Goal: Task Accomplishment & Management: Contribute content

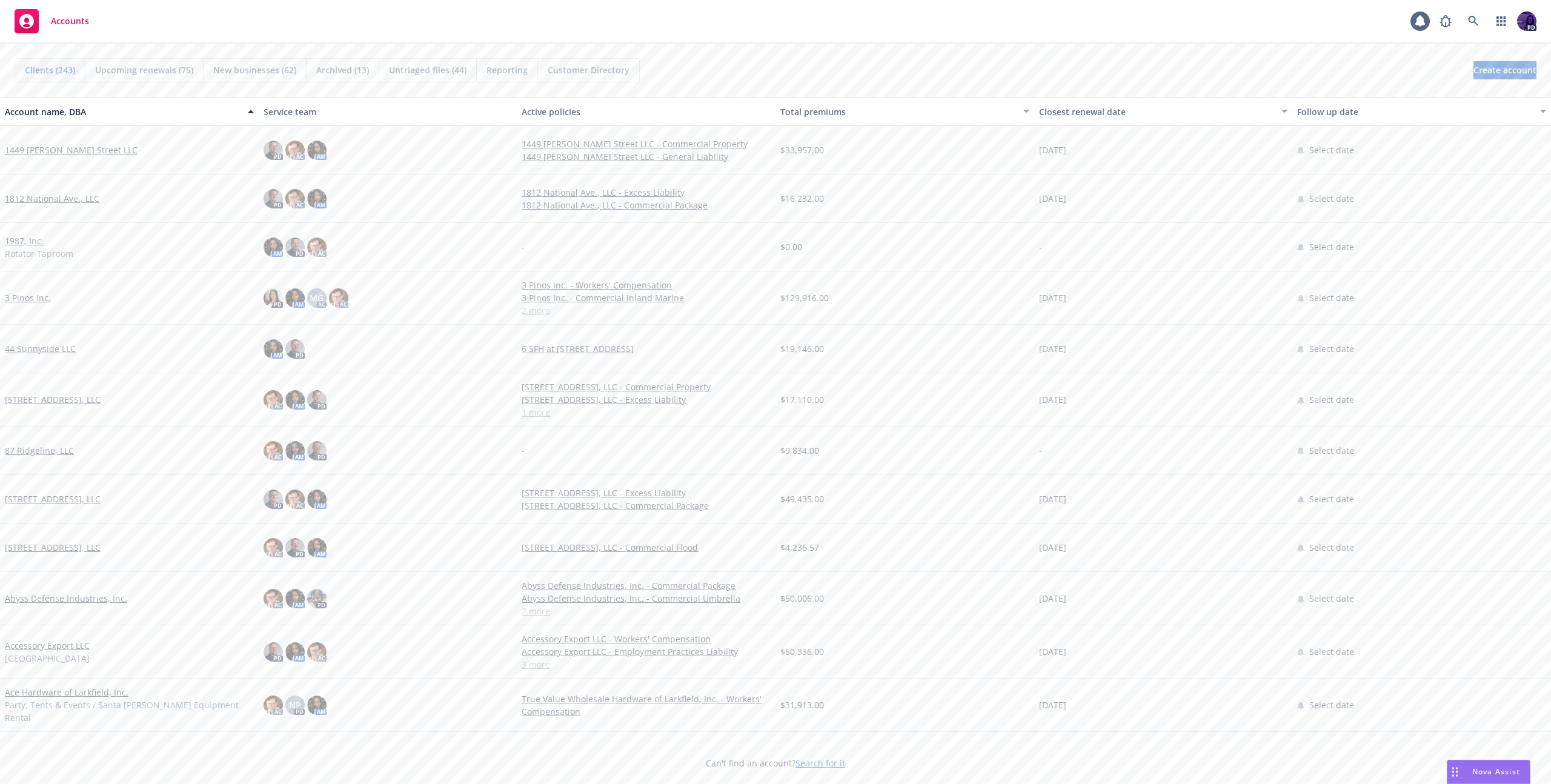
click at [552, 23] on div "Accounts 1 PD" at bounding box center [775, 22] width 1551 height 43
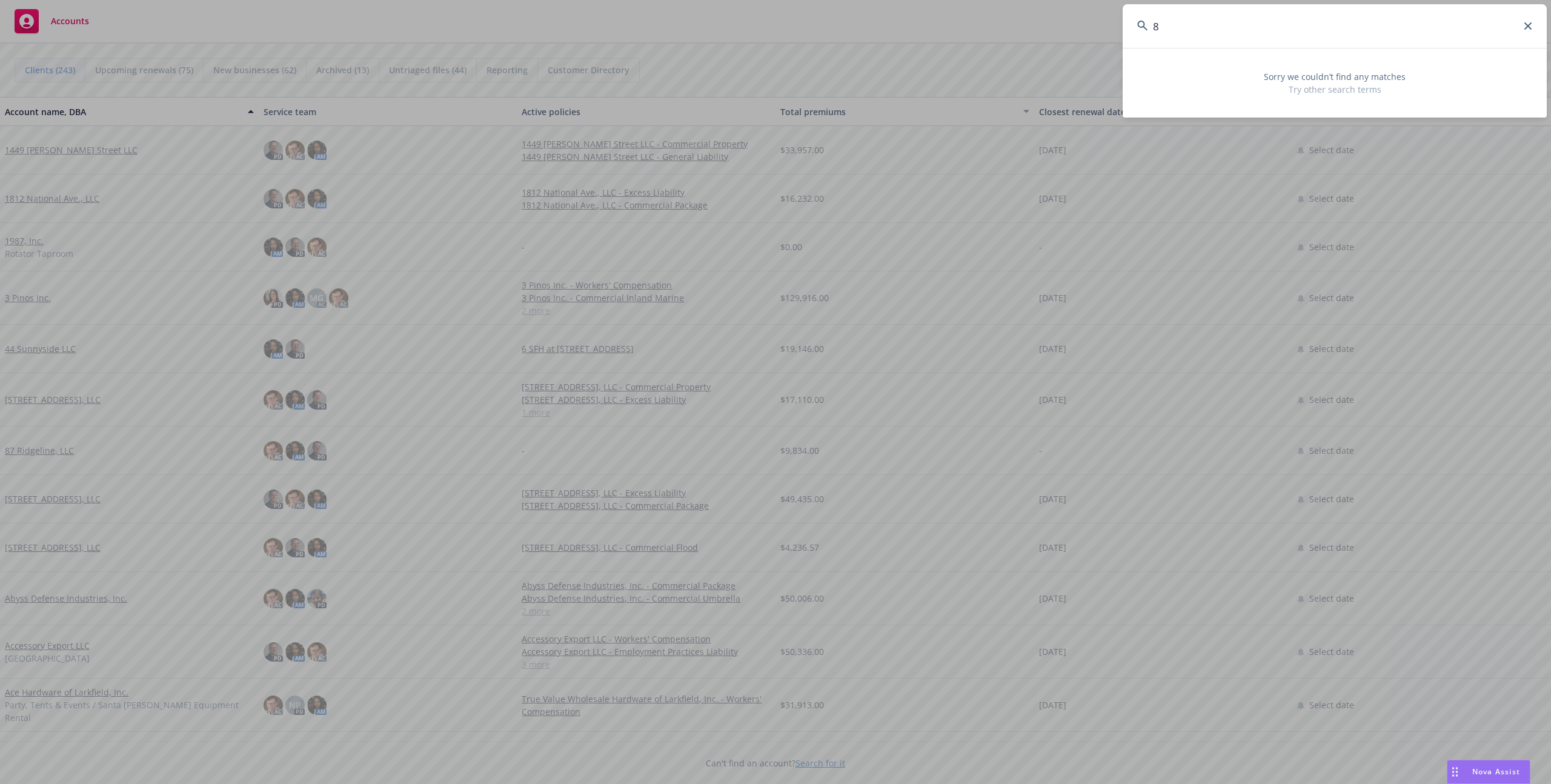
type input "8"
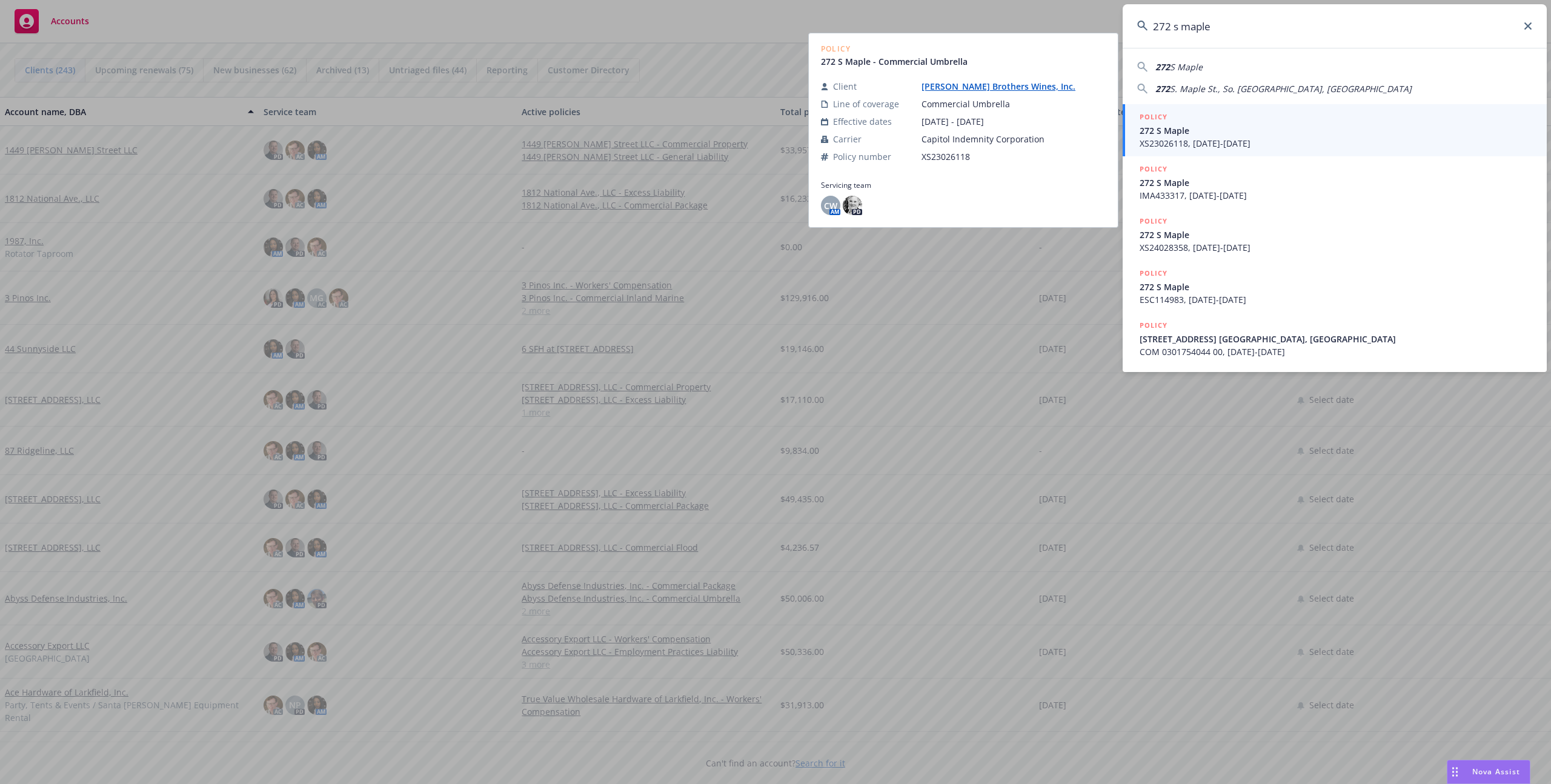
type input "272 s maple"
click at [1029, 88] on link "[PERSON_NAME] Brothers Wines, Inc." at bounding box center [1003, 86] width 163 height 11
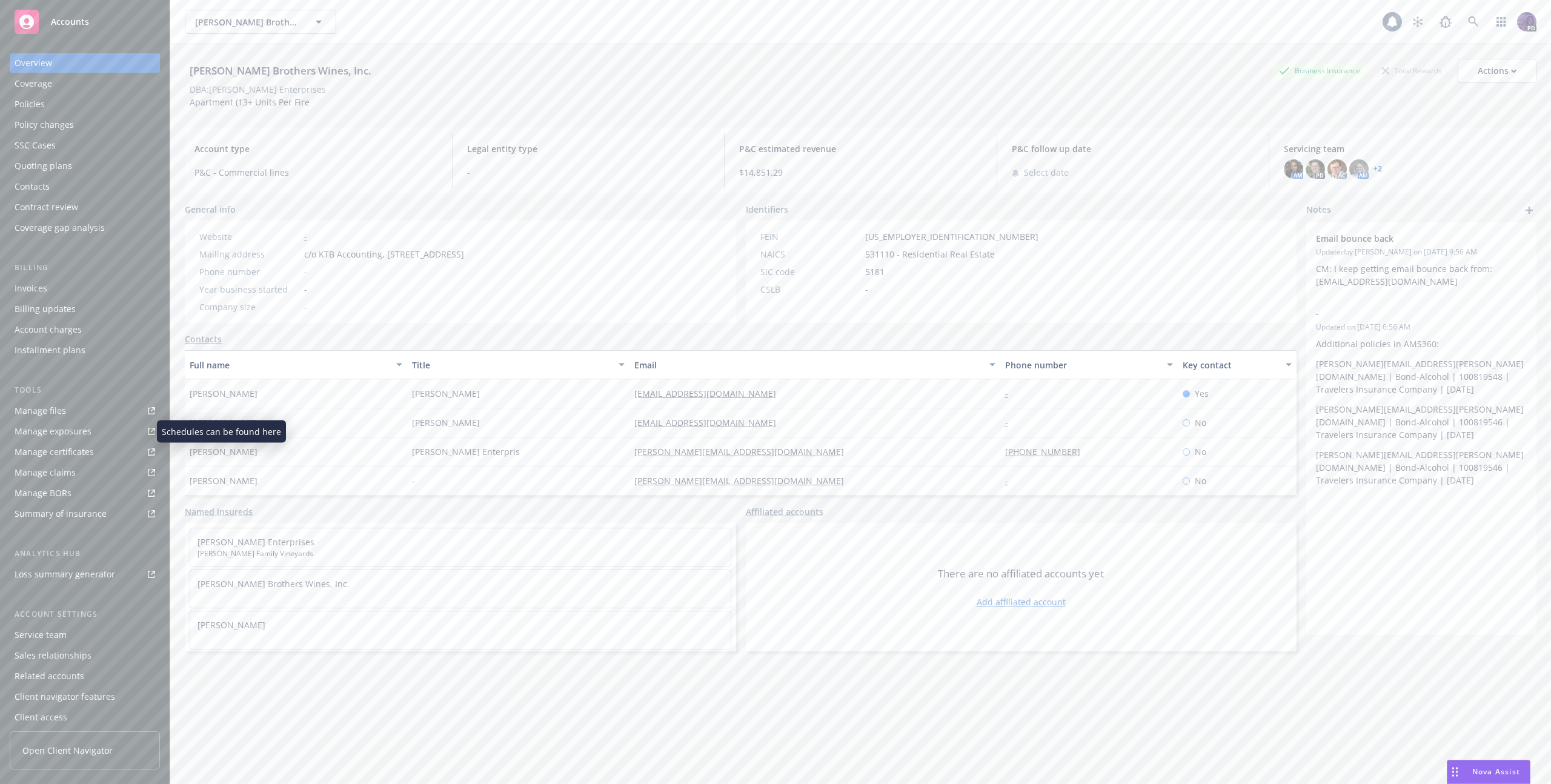
click at [87, 431] on div "Manage exposures" at bounding box center [52, 431] width 77 height 19
click at [550, 455] on div "[PERSON_NAME] Enterpris" at bounding box center [518, 452] width 222 height 29
click at [1481, 70] on div "Actions" at bounding box center [1497, 70] width 39 height 23
click at [121, 195] on div "Contacts" at bounding box center [85, 186] width 141 height 19
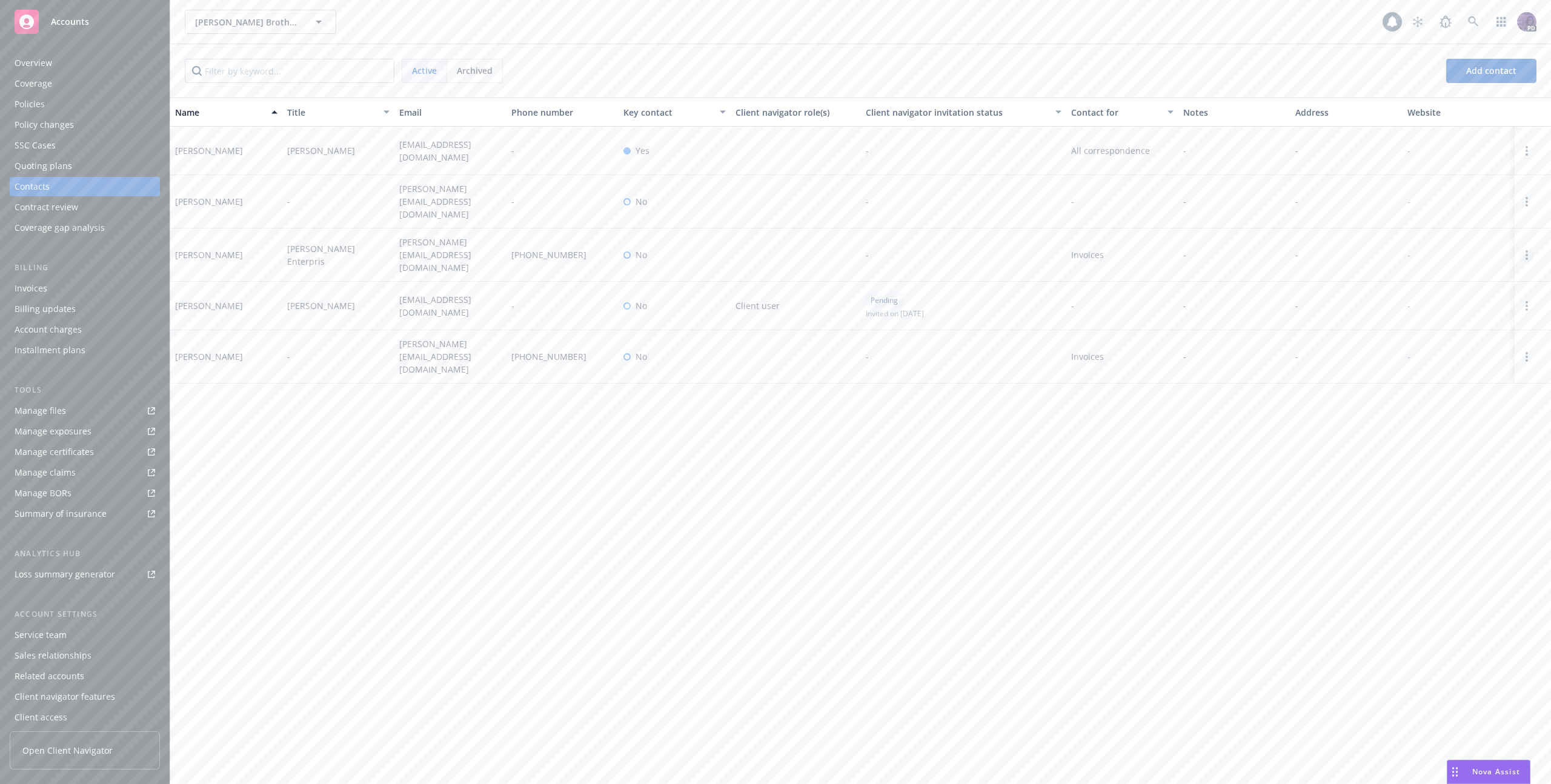
click at [1526, 254] on circle "Open options" at bounding box center [1526, 255] width 2 height 2
click at [1442, 181] on link "Edit contact" at bounding box center [1448, 180] width 137 height 24
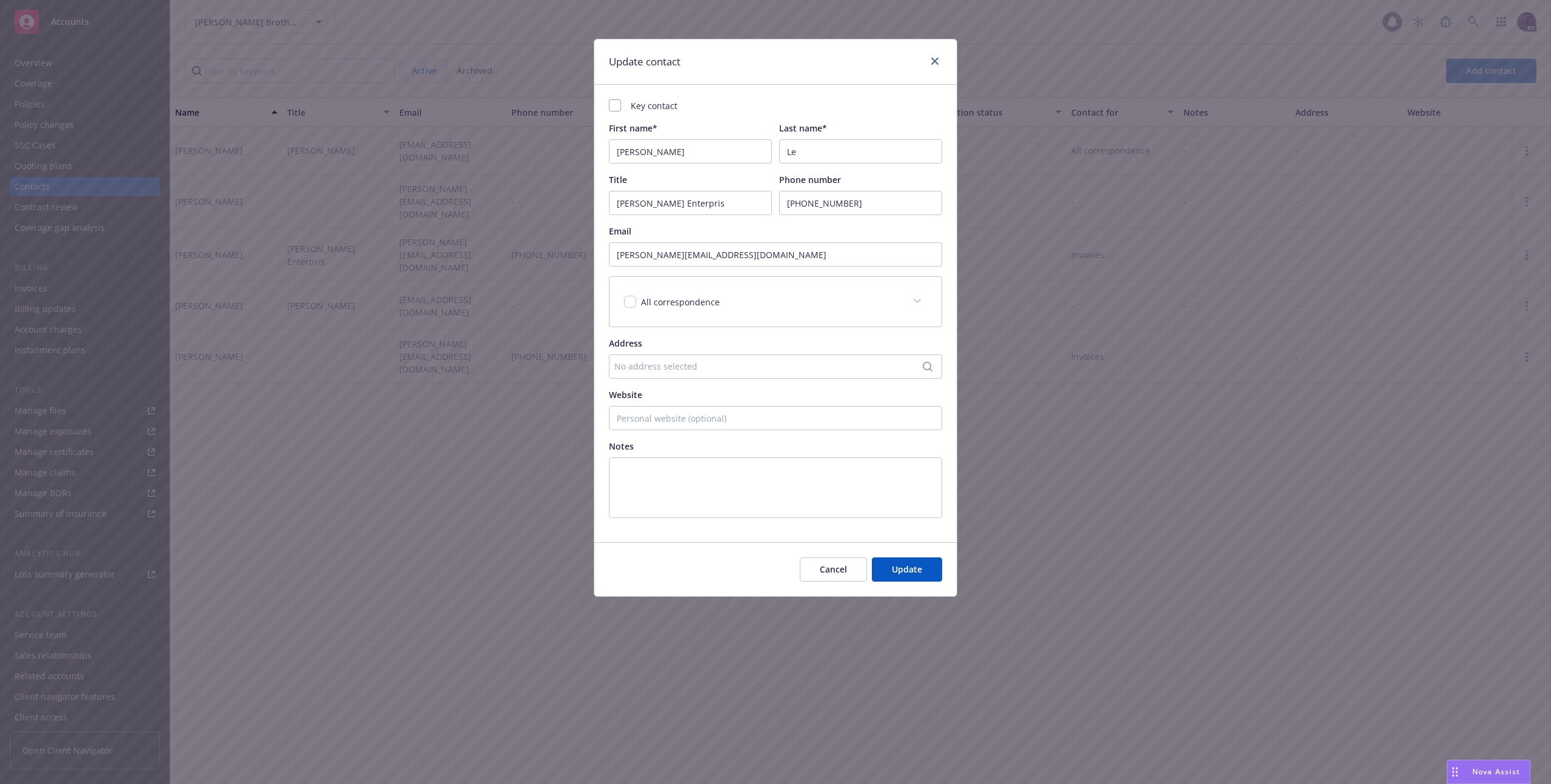
click at [795, 300] on div "All correspondence" at bounding box center [761, 302] width 274 height 13
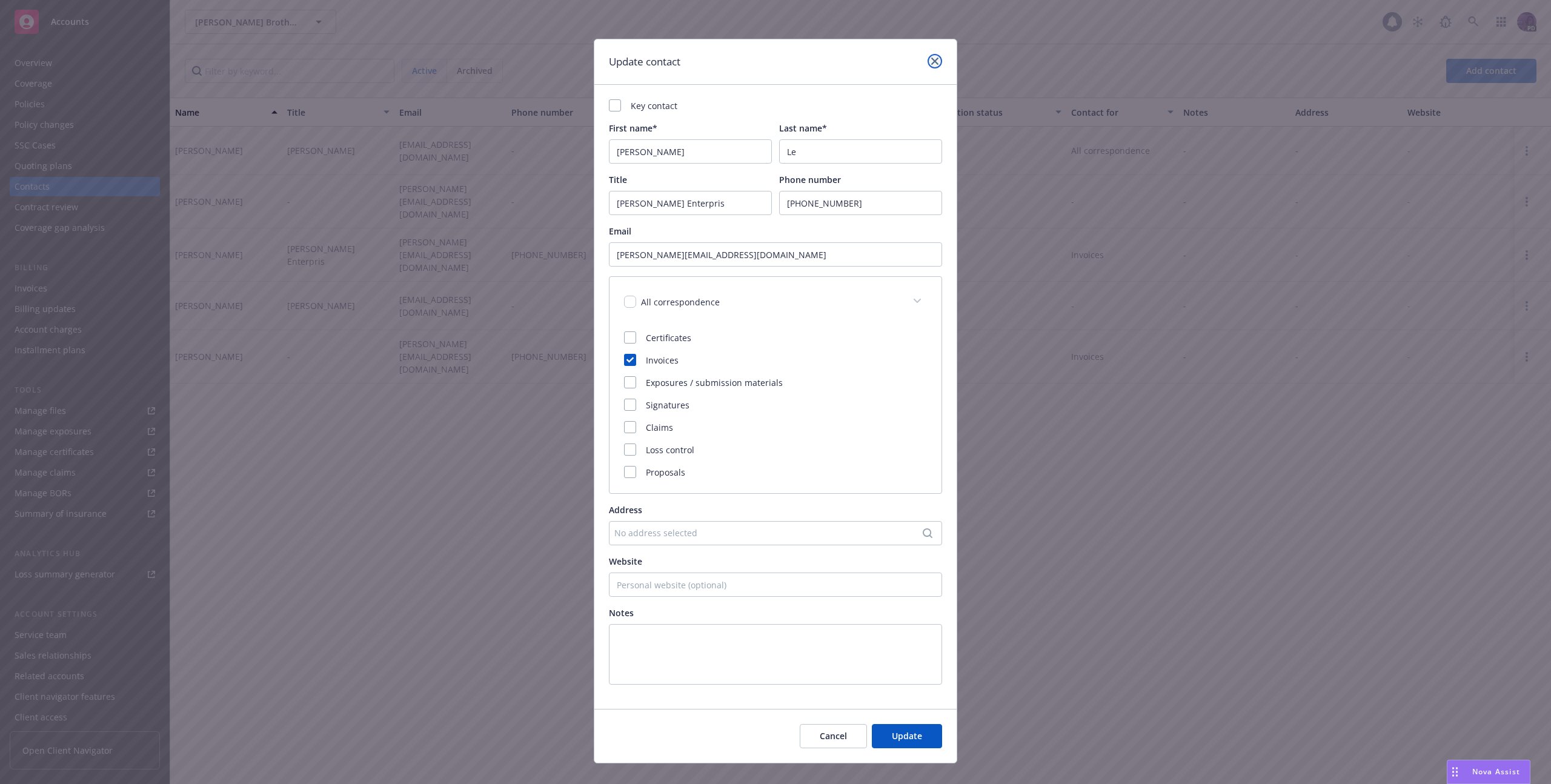
click at [930, 54] on link "close" at bounding box center [934, 61] width 14 height 14
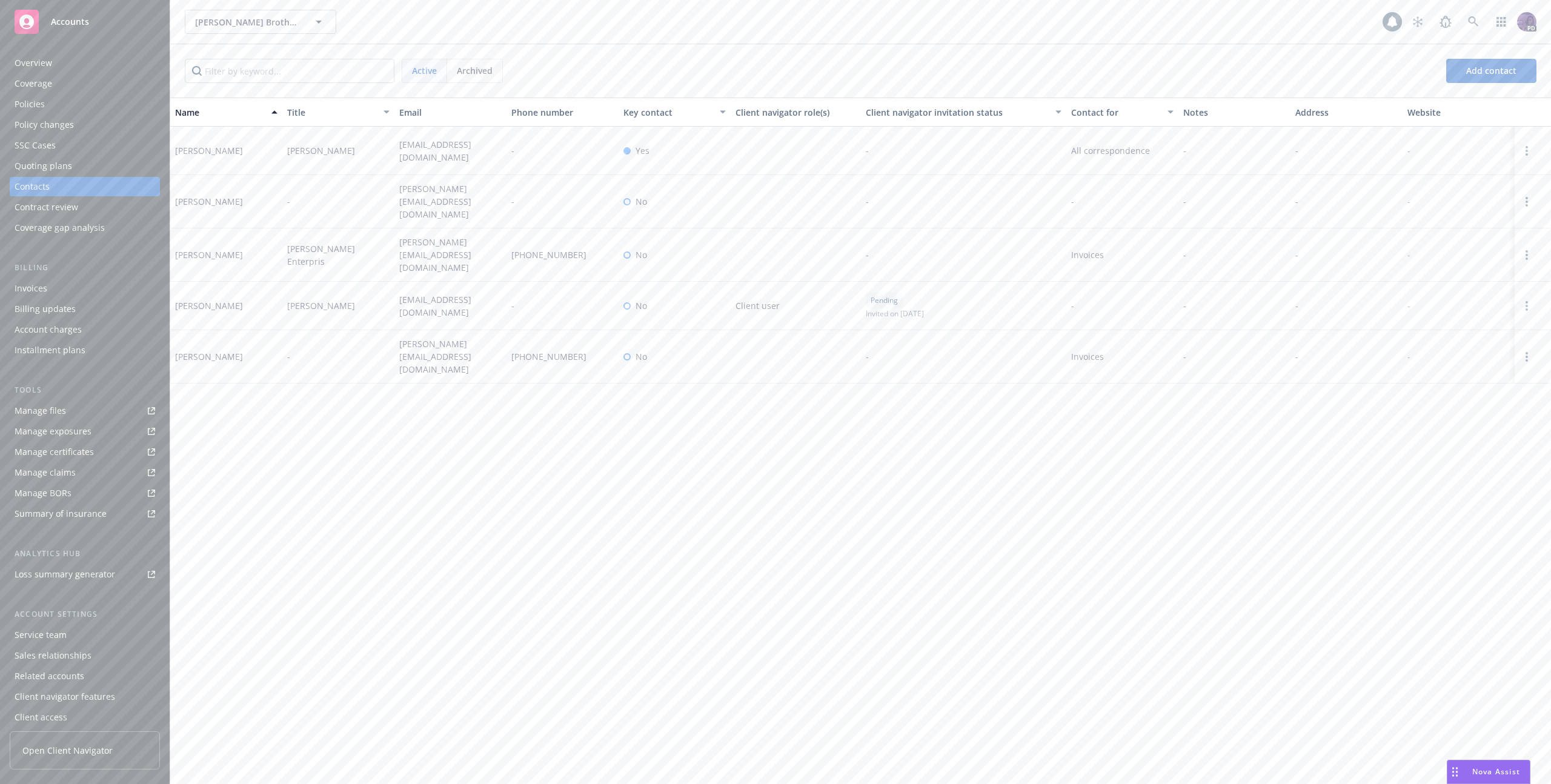
click at [1535, 246] on div at bounding box center [1532, 255] width 37 height 53
click at [1531, 248] on link "Open options" at bounding box center [1526, 255] width 14 height 14
click at [1462, 178] on link "Edit contact" at bounding box center [1448, 180] width 137 height 24
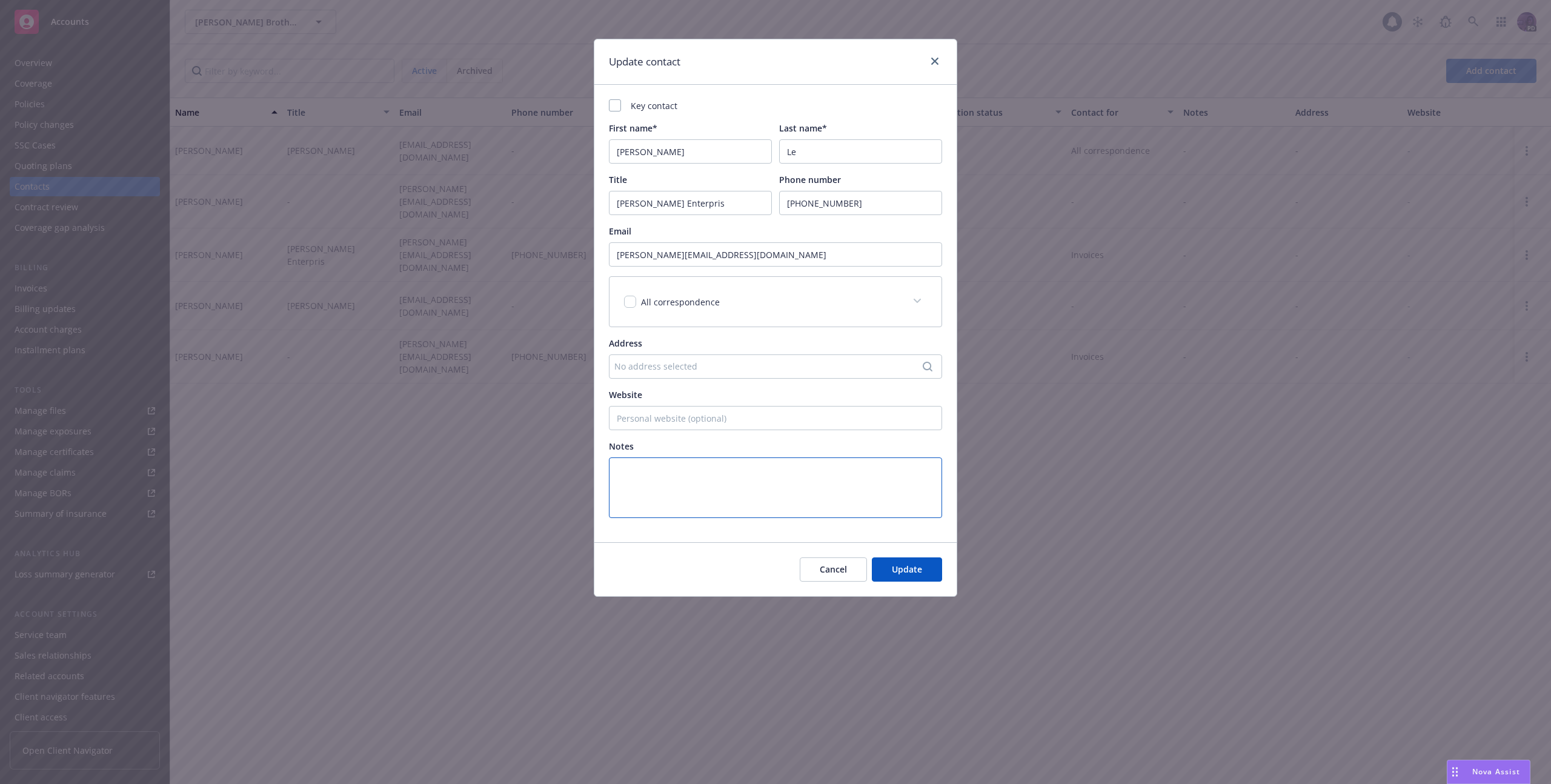
click at [723, 474] on textarea at bounding box center [775, 487] width 333 height 61
paste textarea "8 Cousins account and the 272 S. Maple account go to Kim. Any questions about p…"
type textarea "8 Cousins account and the 272 S. Maple account go to Kim. Any questions about p…"
click at [904, 565] on span "Update" at bounding box center [907, 568] width 30 height 11
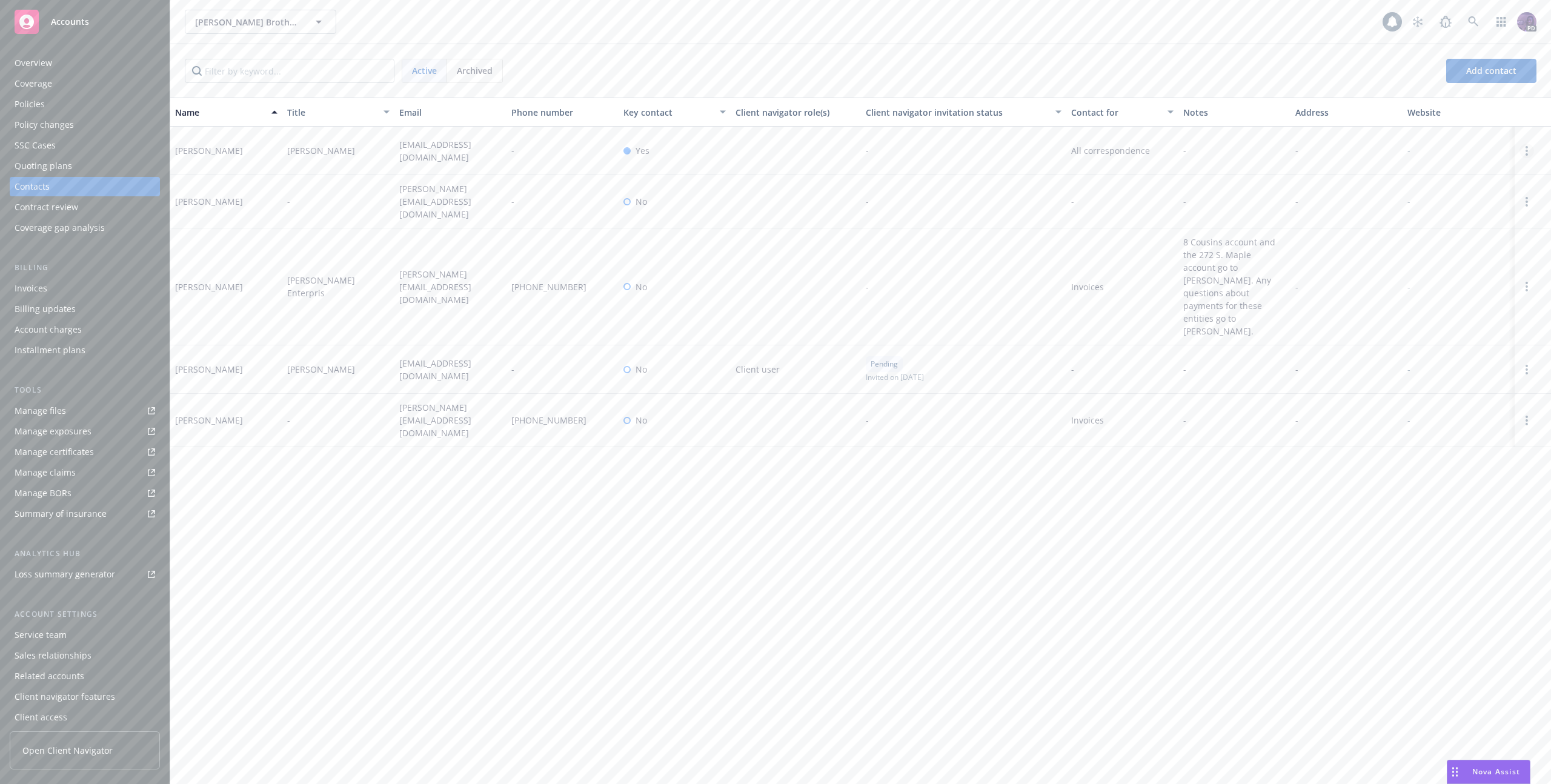
click at [1526, 151] on circle "Open options" at bounding box center [1526, 151] width 2 height 2
click at [1433, 88] on link "Edit contact" at bounding box center [1448, 83] width 137 height 24
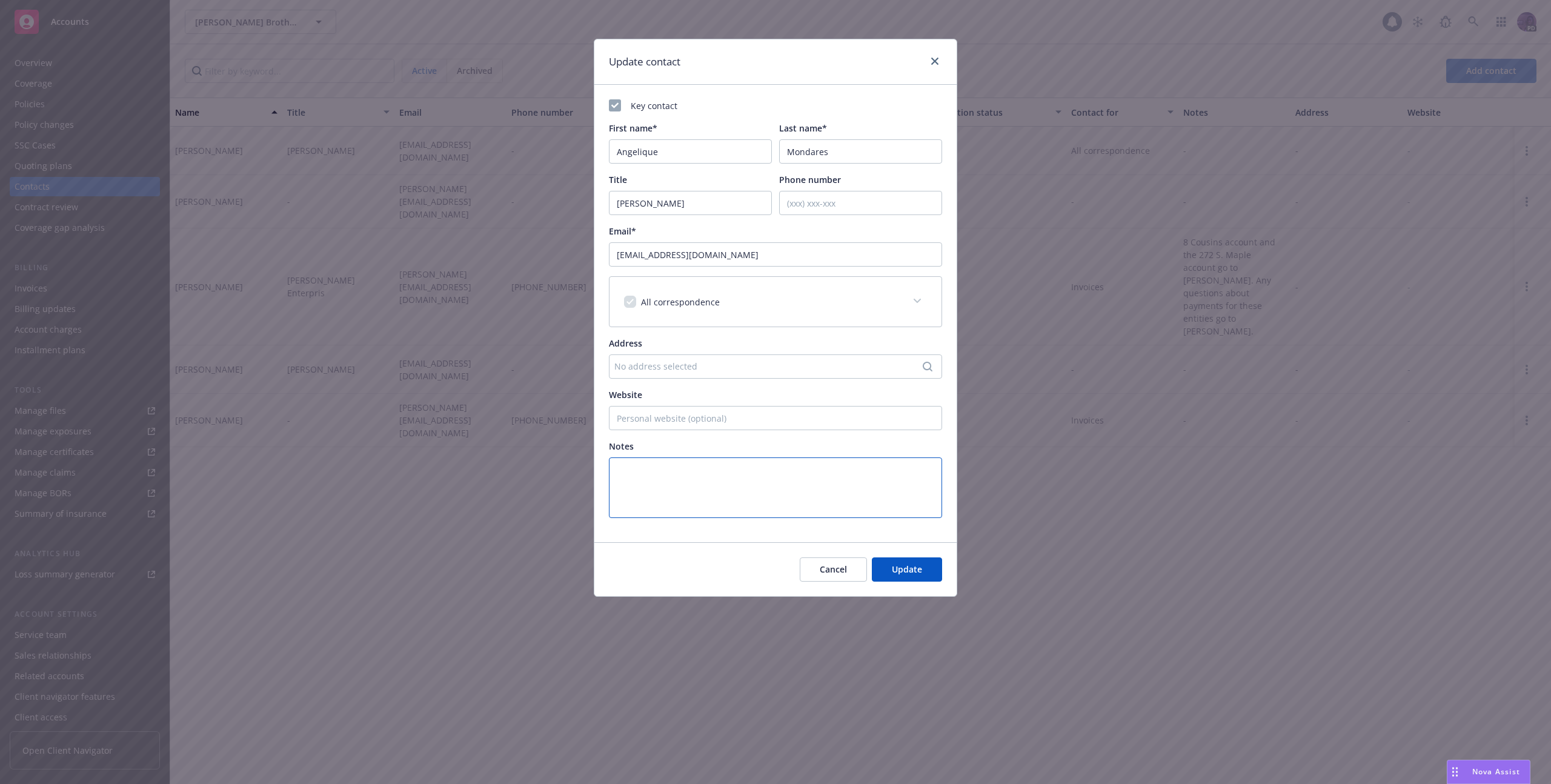
click at [717, 485] on textarea at bounding box center [775, 487] width 333 height 61
paste textarea "For the apartment buildings including [GEOGRAPHIC_DATA][PERSON_NAME] and the [G…"
click at [905, 565] on span "Update" at bounding box center [907, 568] width 30 height 11
type textarea "For the apartment buildings including [GEOGRAPHIC_DATA][PERSON_NAME] and the [G…"
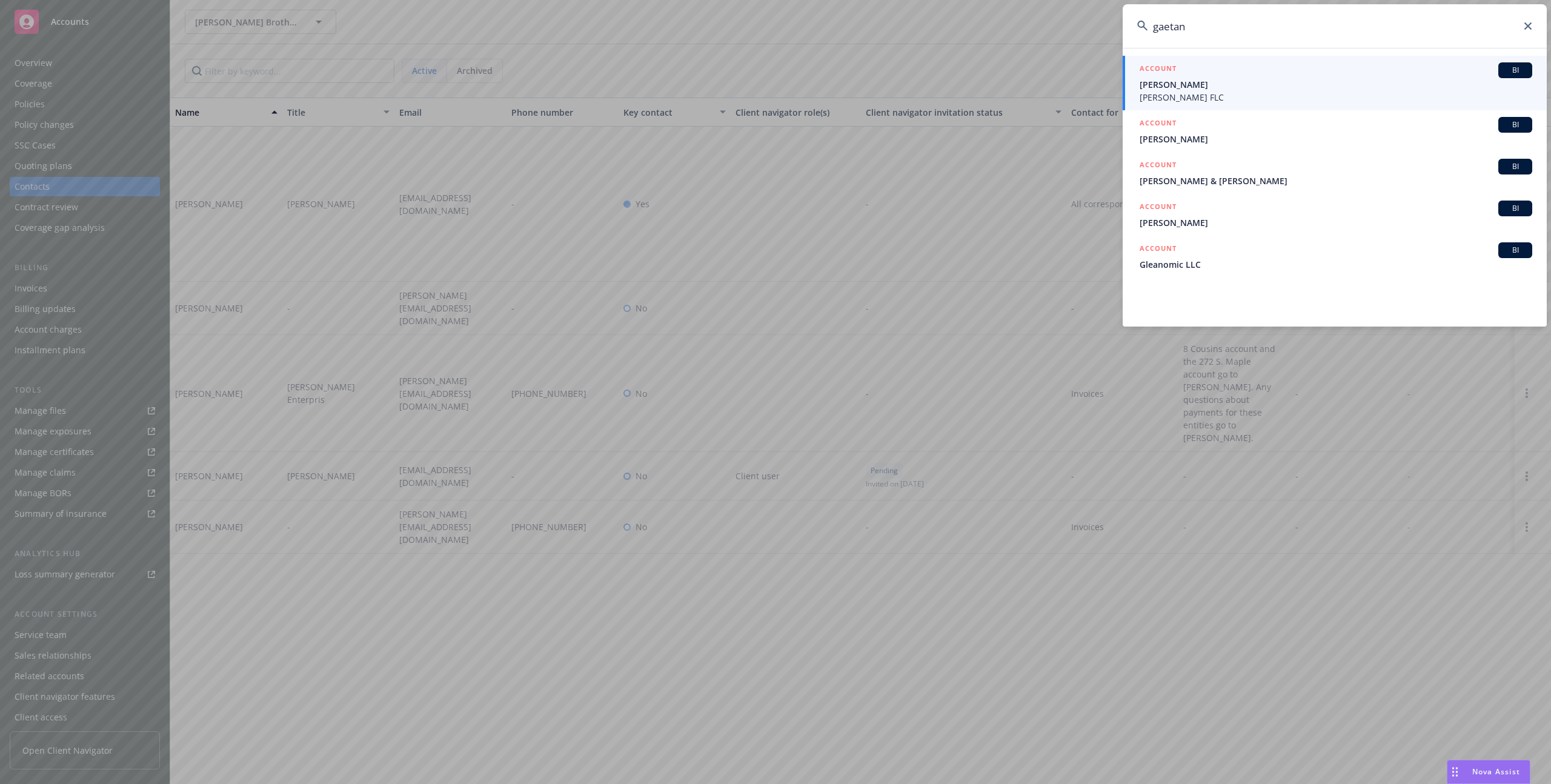
type input "gaetani"
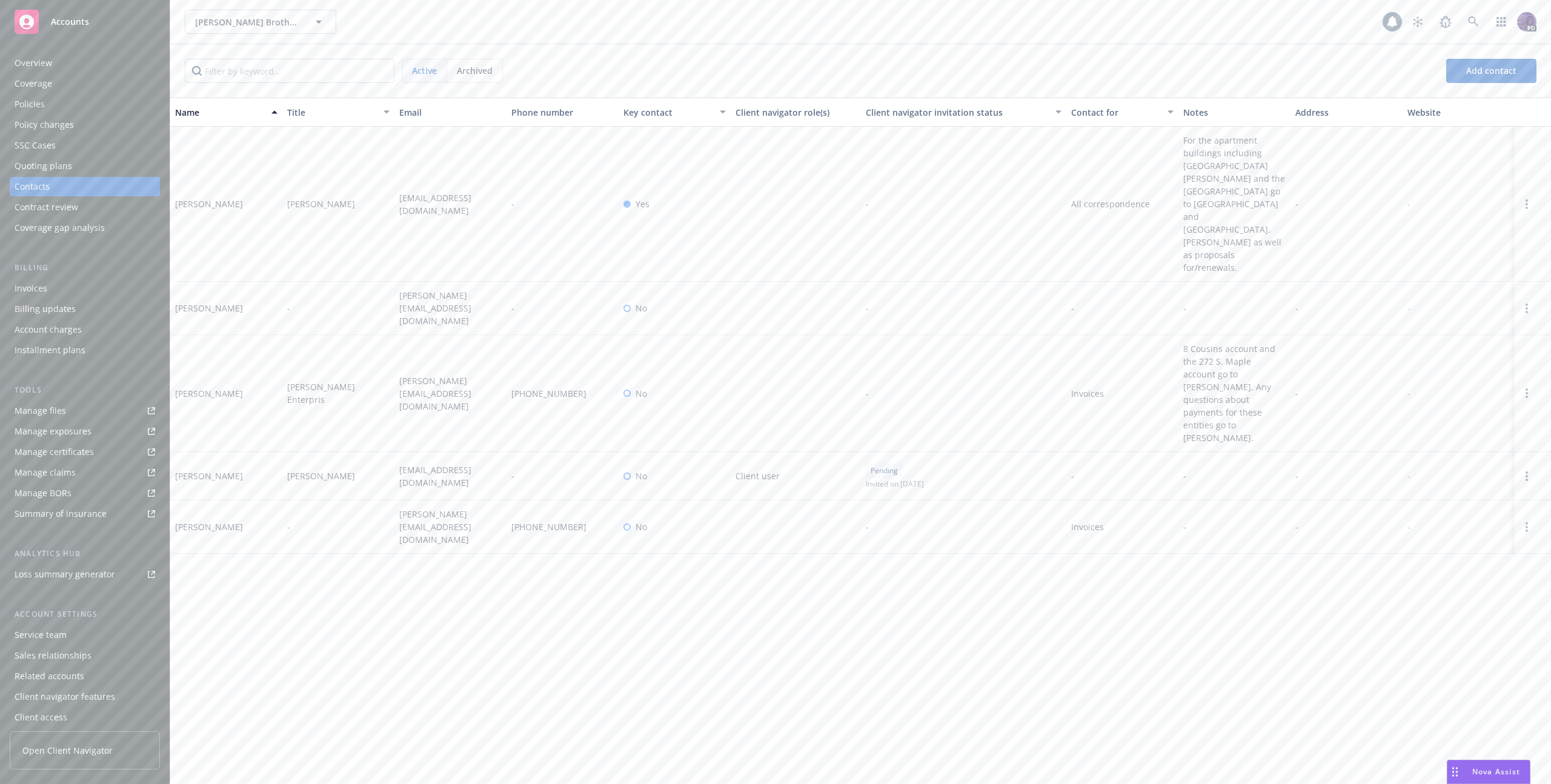
click at [134, 97] on div "Policies" at bounding box center [85, 104] width 141 height 19
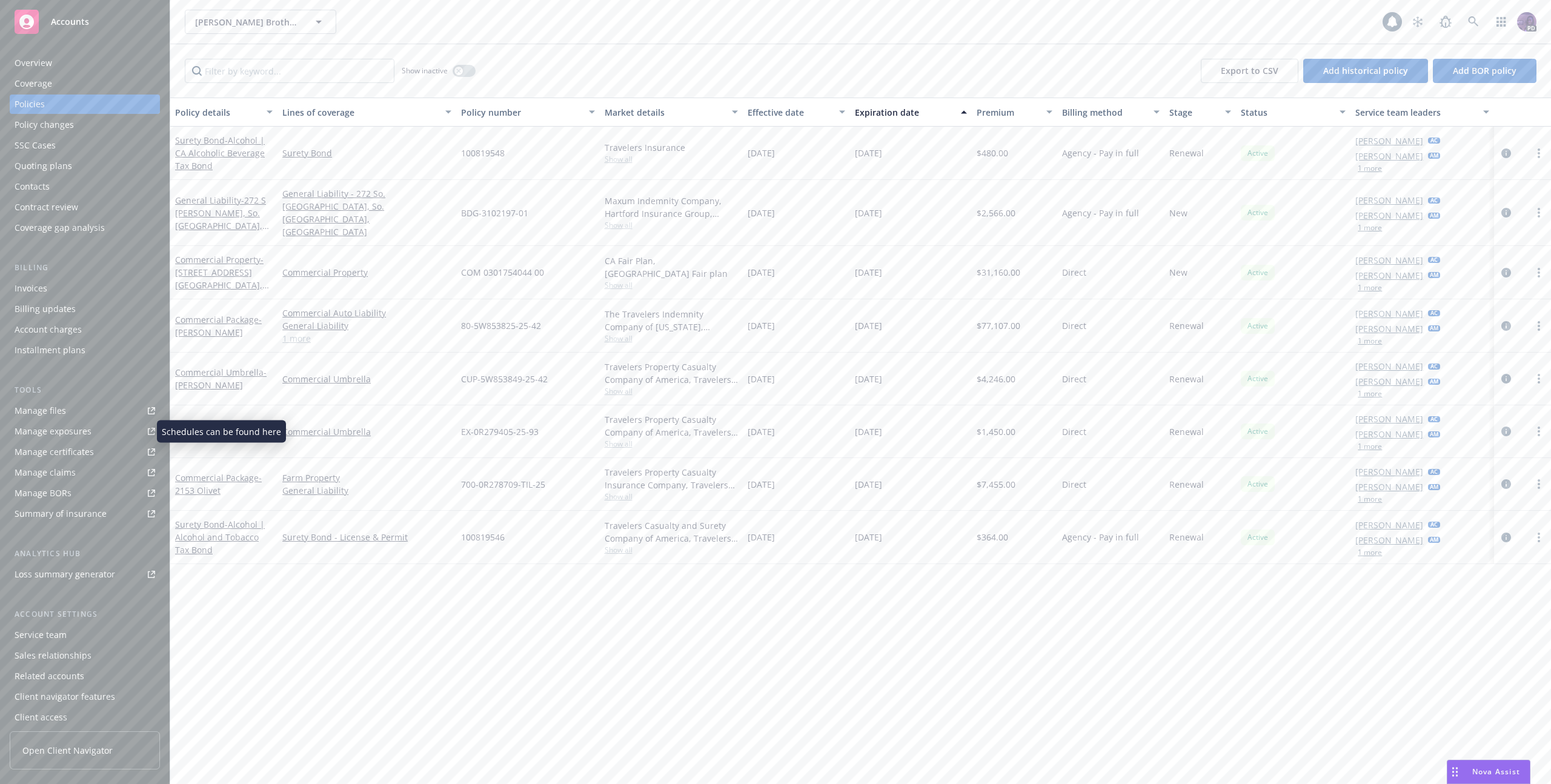
click at [88, 425] on div "Manage exposures" at bounding box center [52, 431] width 77 height 19
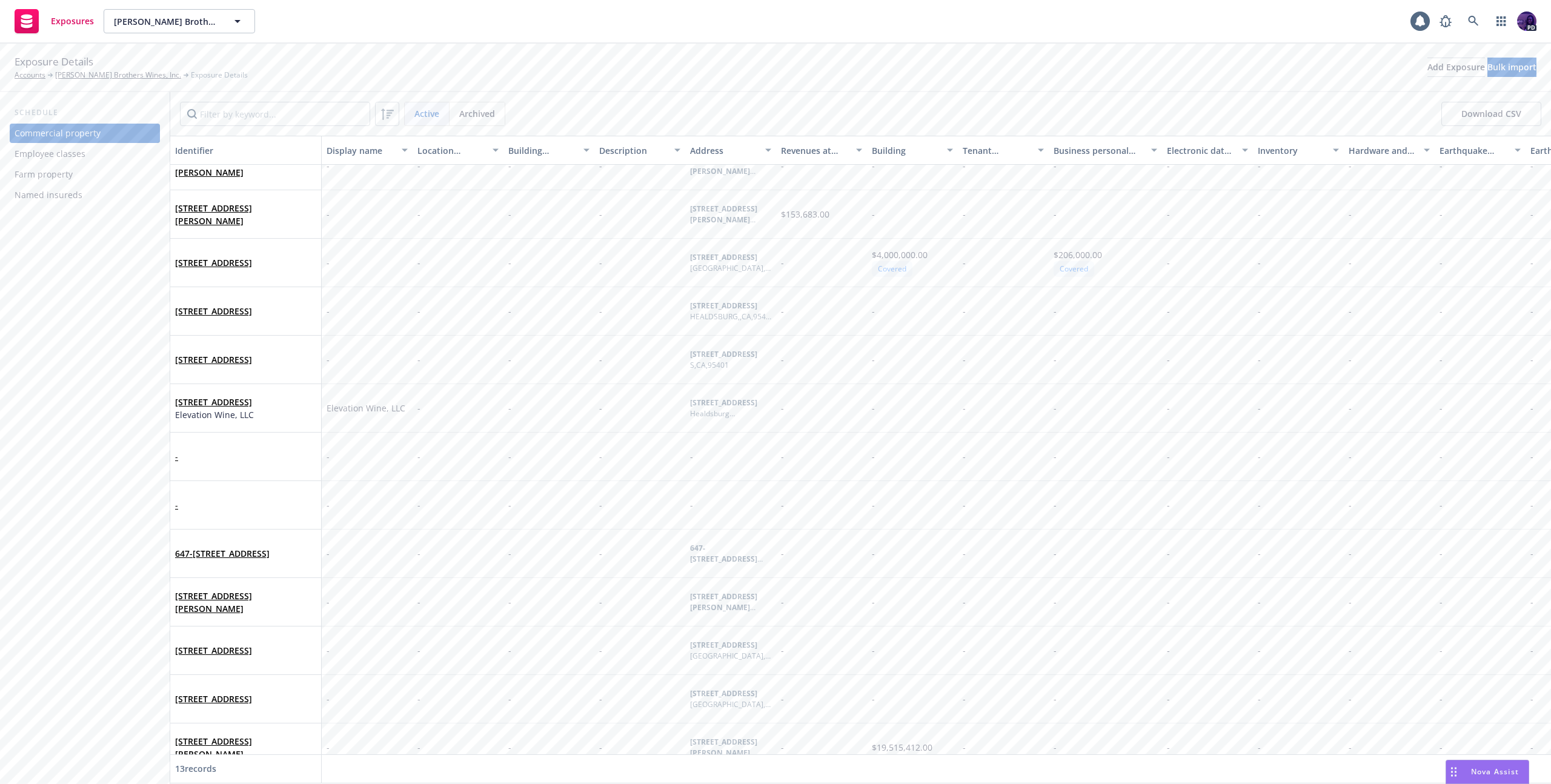
scroll to position [49, 0]
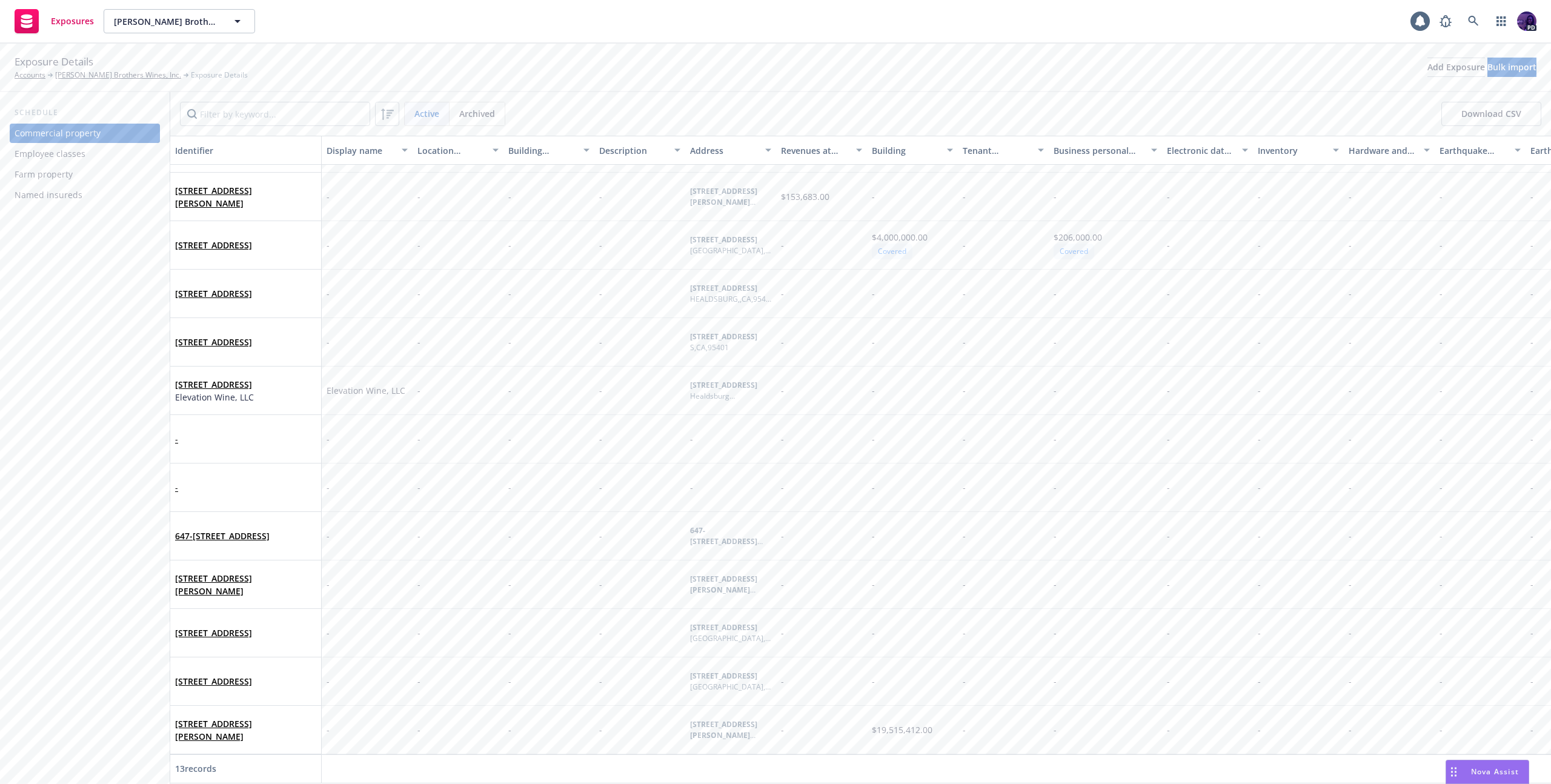
click at [78, 189] on div "Named insureds" at bounding box center [48, 195] width 68 height 19
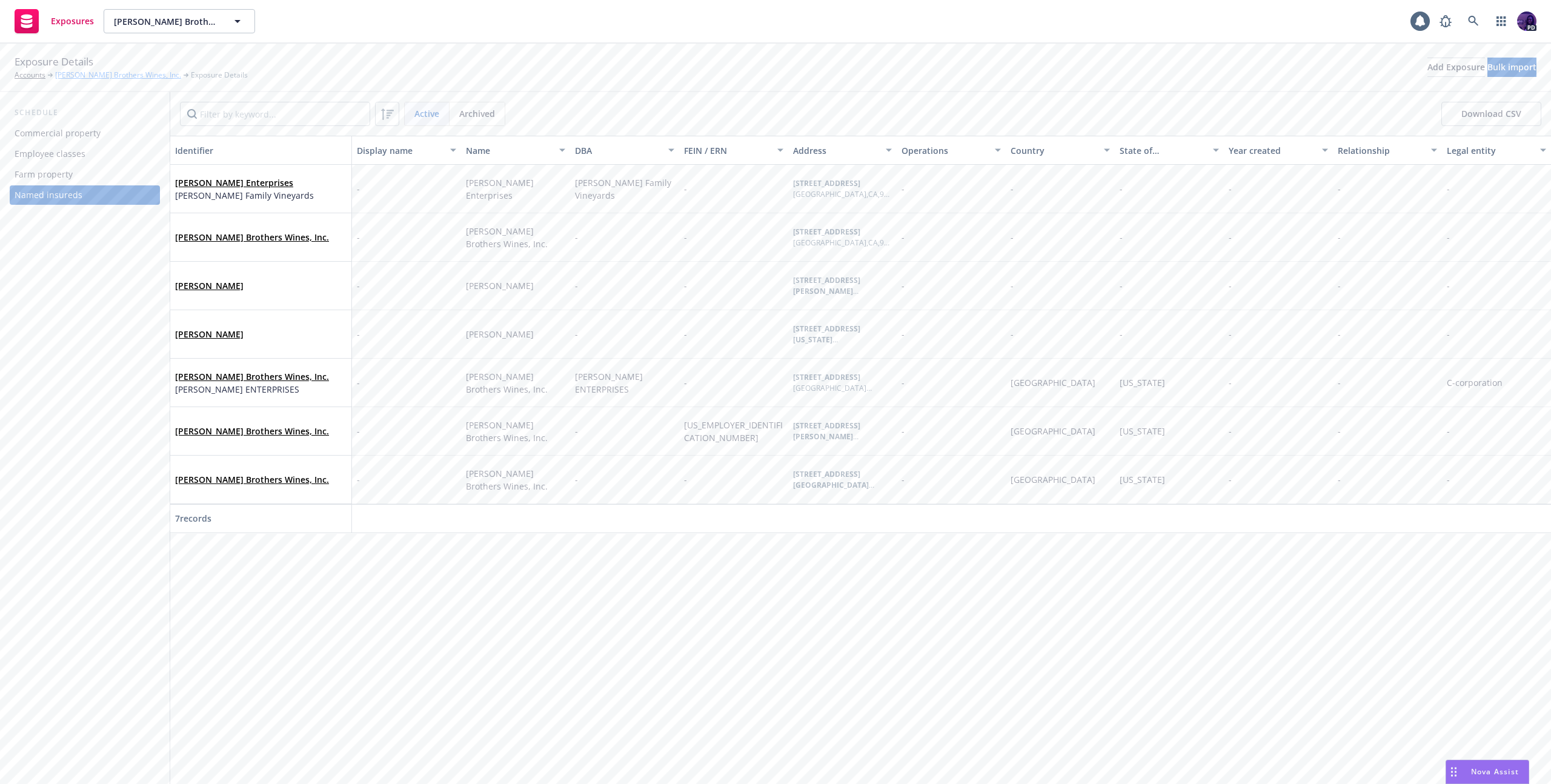
click at [103, 76] on link "[PERSON_NAME] Brothers Wines, Inc." at bounding box center [118, 75] width 126 height 11
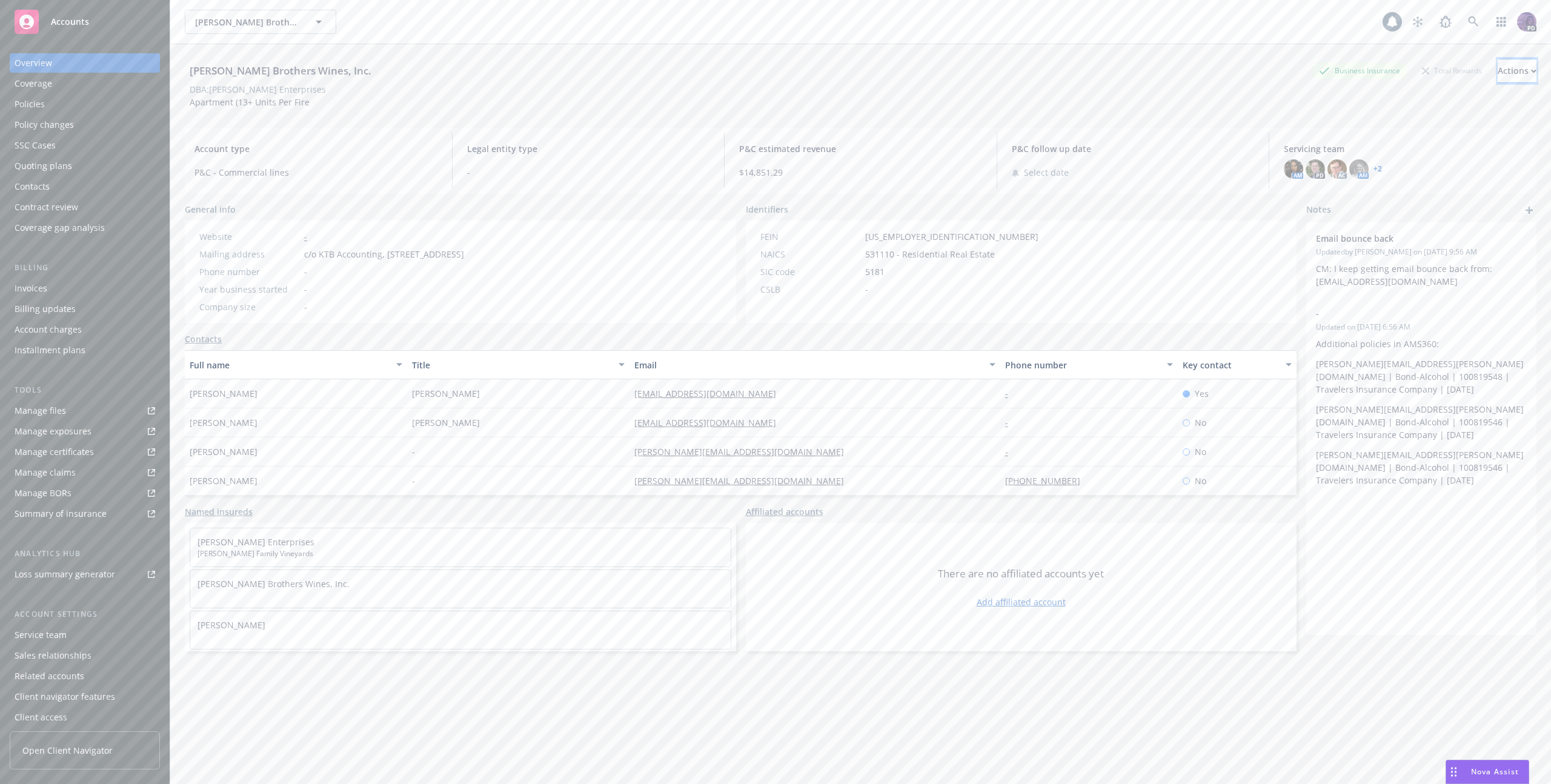
drag, startPoint x: 1496, startPoint y: 72, endPoint x: 1494, endPoint y: 66, distance: 6.3
click at [1497, 69] on div "Actions" at bounding box center [1517, 70] width 39 height 23
click at [1412, 151] on link "Copy logging email" at bounding box center [1436, 152] width 198 height 24
click at [1526, 213] on icon "add" at bounding box center [1529, 210] width 7 height 7
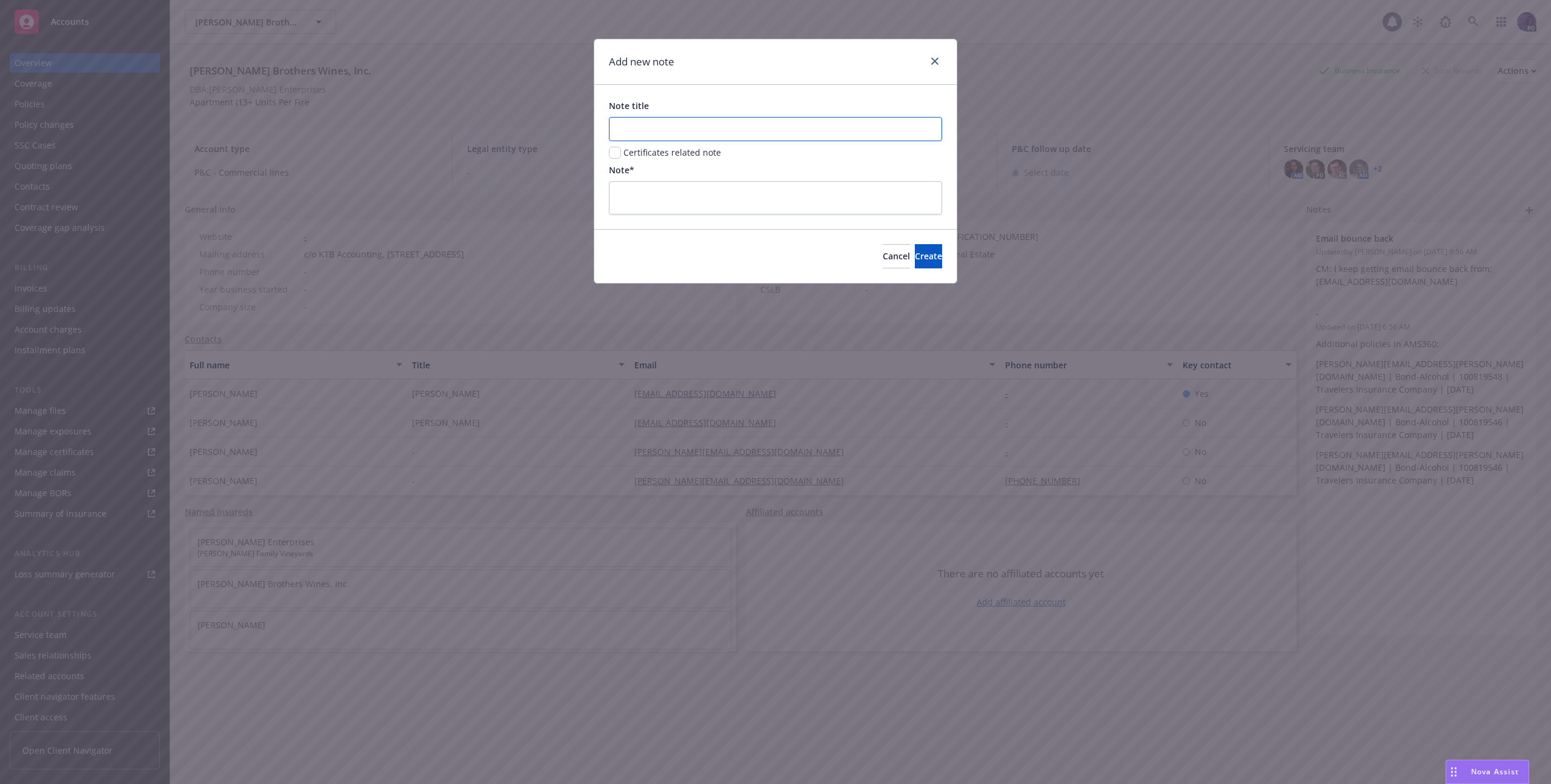
click at [695, 135] on input "Note title" at bounding box center [775, 129] width 333 height 24
type input "INVOICES"
click at [667, 185] on textarea at bounding box center [775, 198] width 333 height 33
paste textarea ". Going forward please mark the file that the 8 Cousins account and the 272 S. …"
type textarea ". Going forward please mark the file that the 8 Cousins account and the 272 S. …"
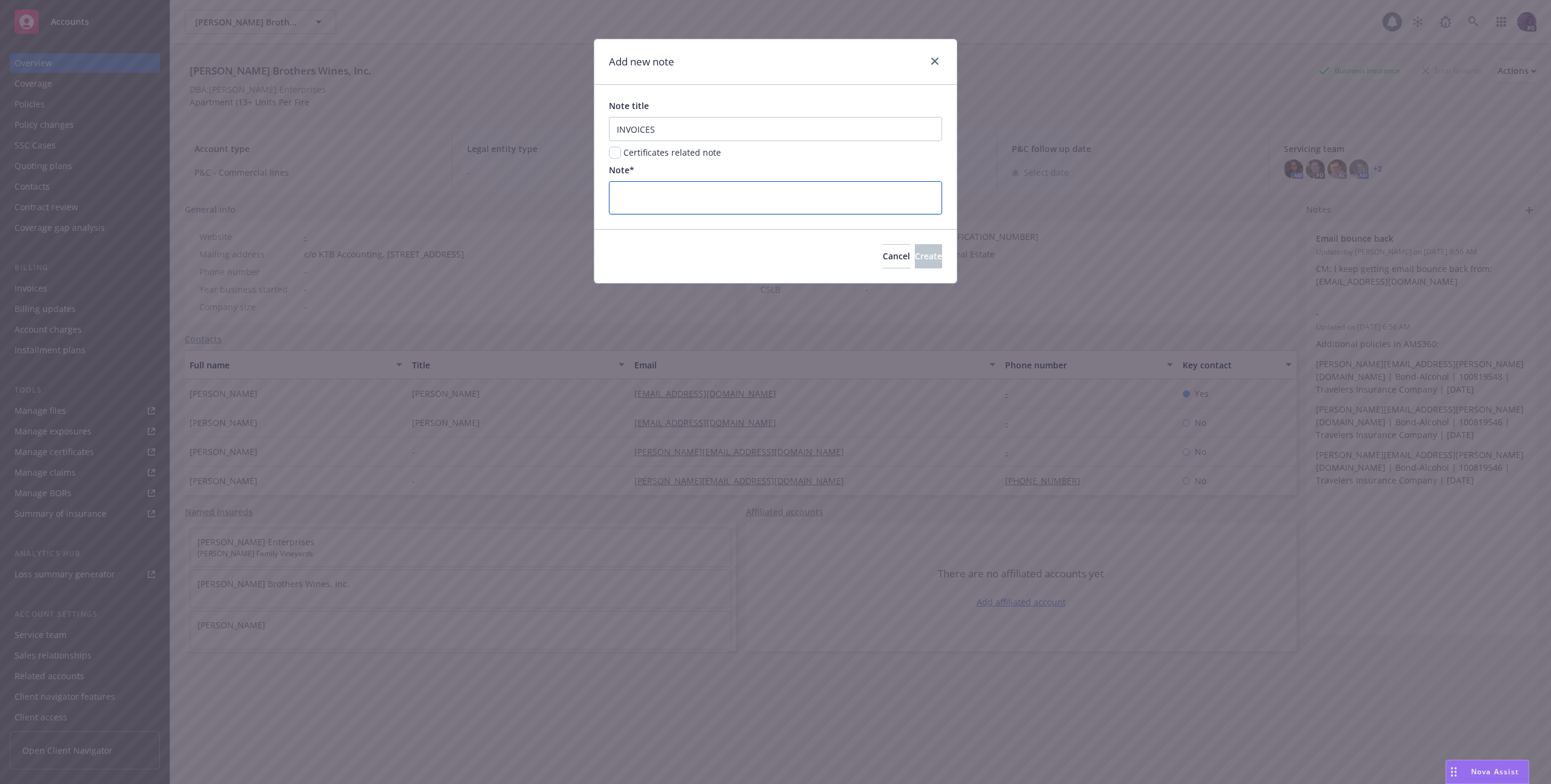
type textarea "x"
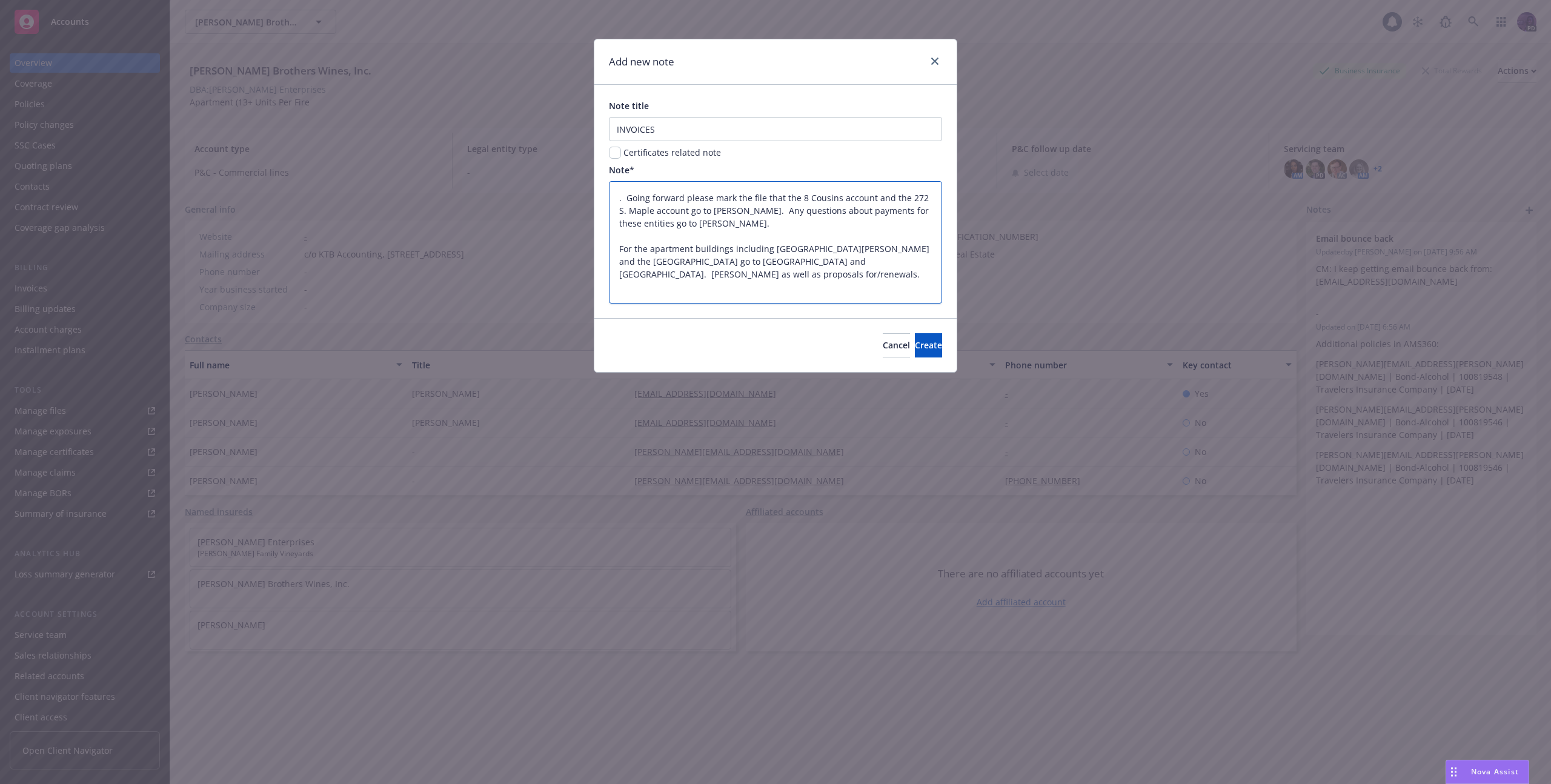
click at [628, 195] on textarea ". Going forward please mark the file that the 8 Cousins account and the 272 S. …" at bounding box center [775, 242] width 333 height 122
type textarea ". Going forward please mark the file that the 8 Cousins account and the 272 S. …"
type textarea "x"
type textarea ".Going forward please mark the file that the 8 Cousins account and the 272 S. M…"
type textarea "x"
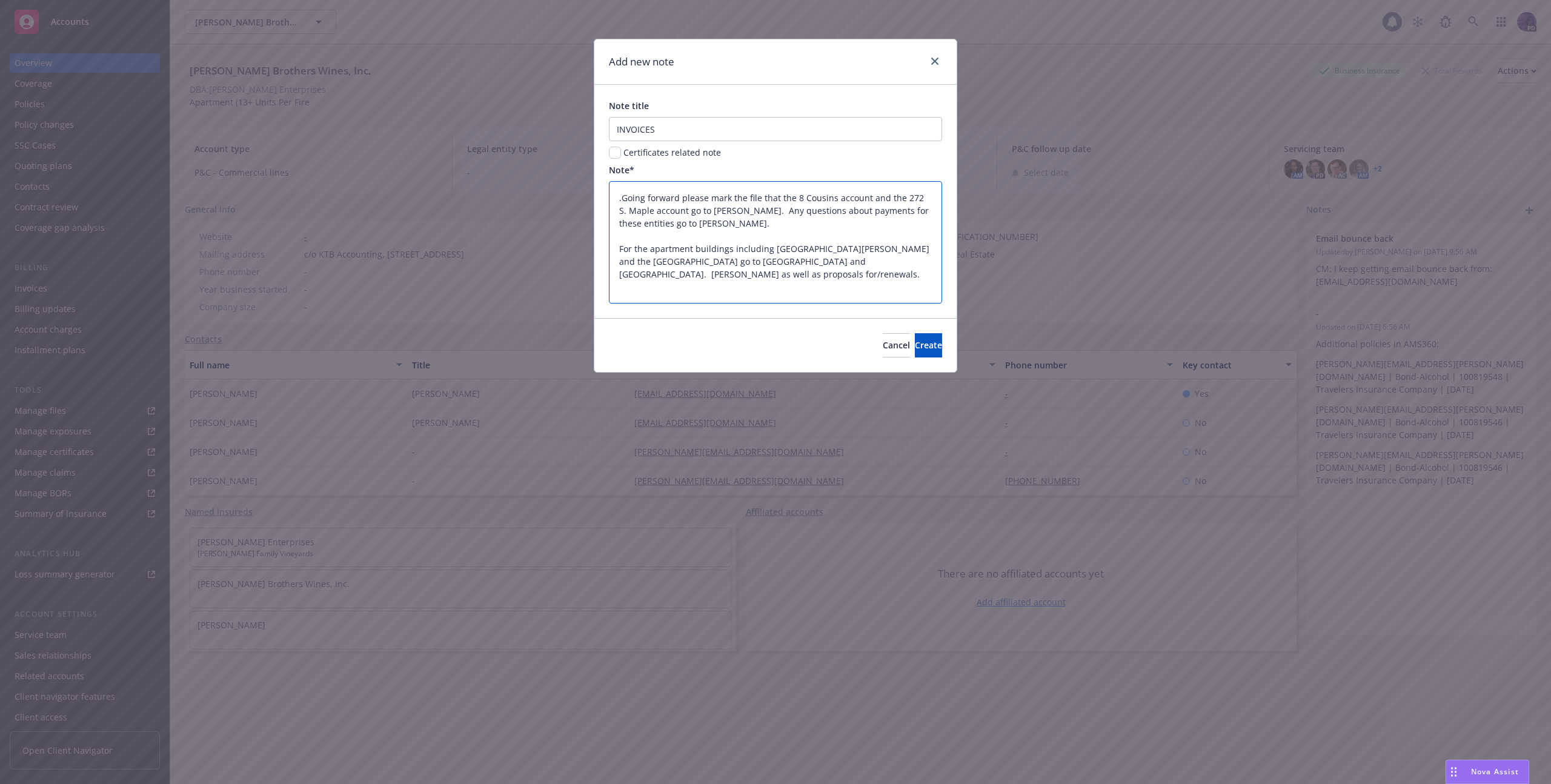
type textarea "Going forward please mark the file that the 8 Cousins account and the 272 S. Ma…"
type textarea "x"
type textarea "Going forward please mark the file that the 8 Cousins account and the 272 S. Ma…"
click at [914, 338] on button "Create" at bounding box center [928, 345] width 27 height 24
type textarea "x"
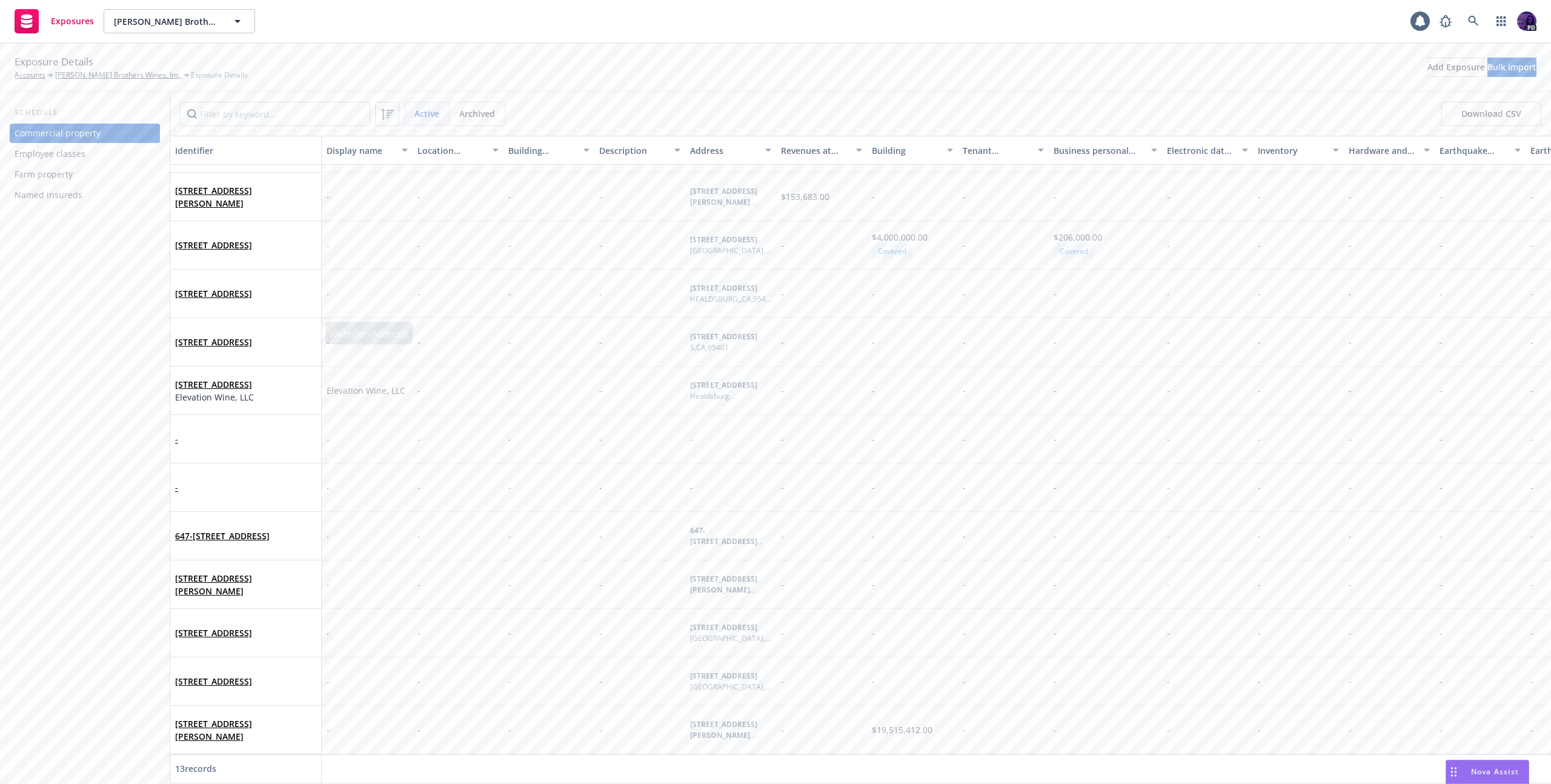
scroll to position [49, 0]
click at [68, 201] on div "Named insureds" at bounding box center [48, 195] width 68 height 19
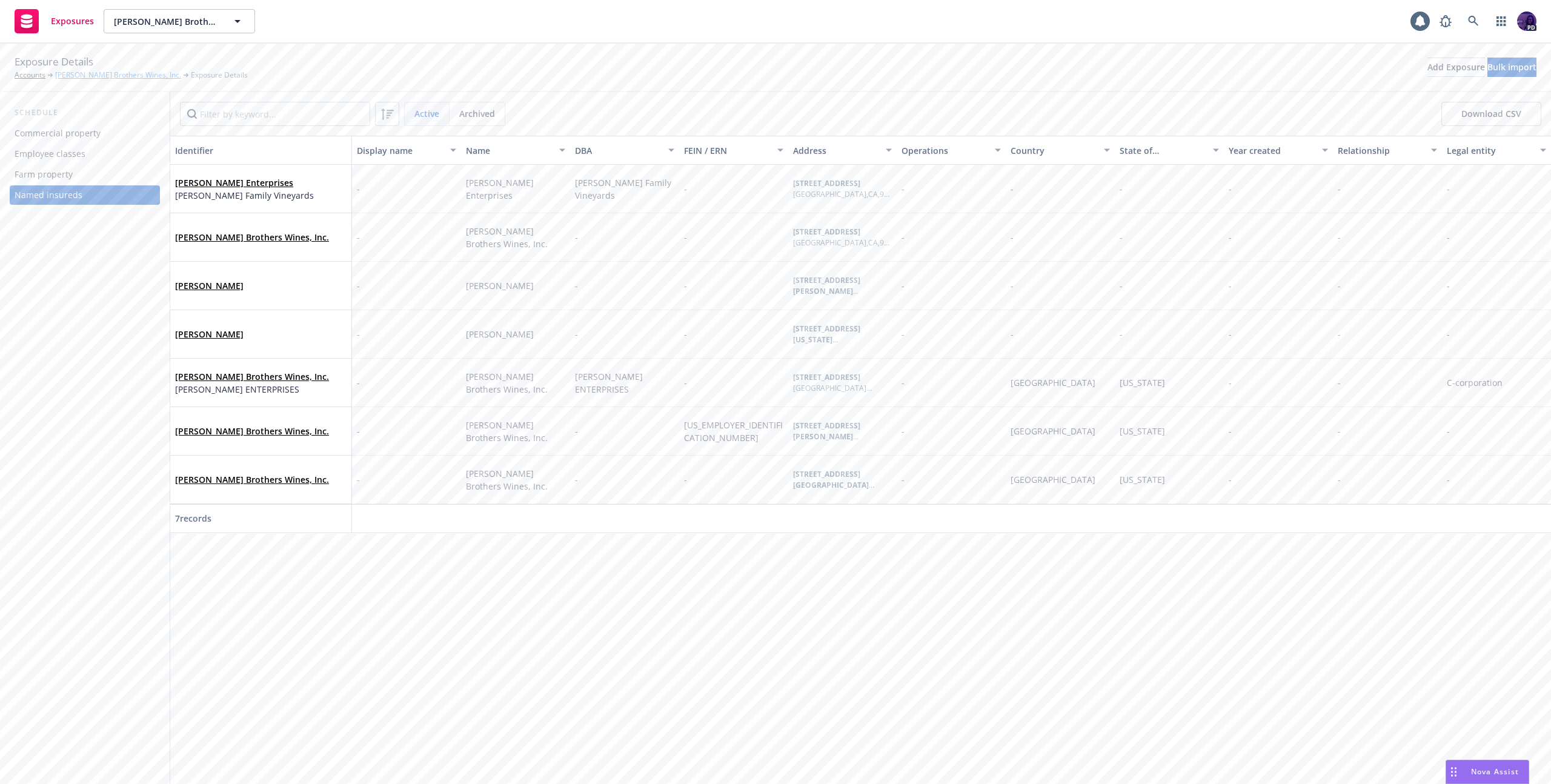
click at [117, 76] on link "[PERSON_NAME] Brothers Wines, Inc." at bounding box center [118, 75] width 126 height 11
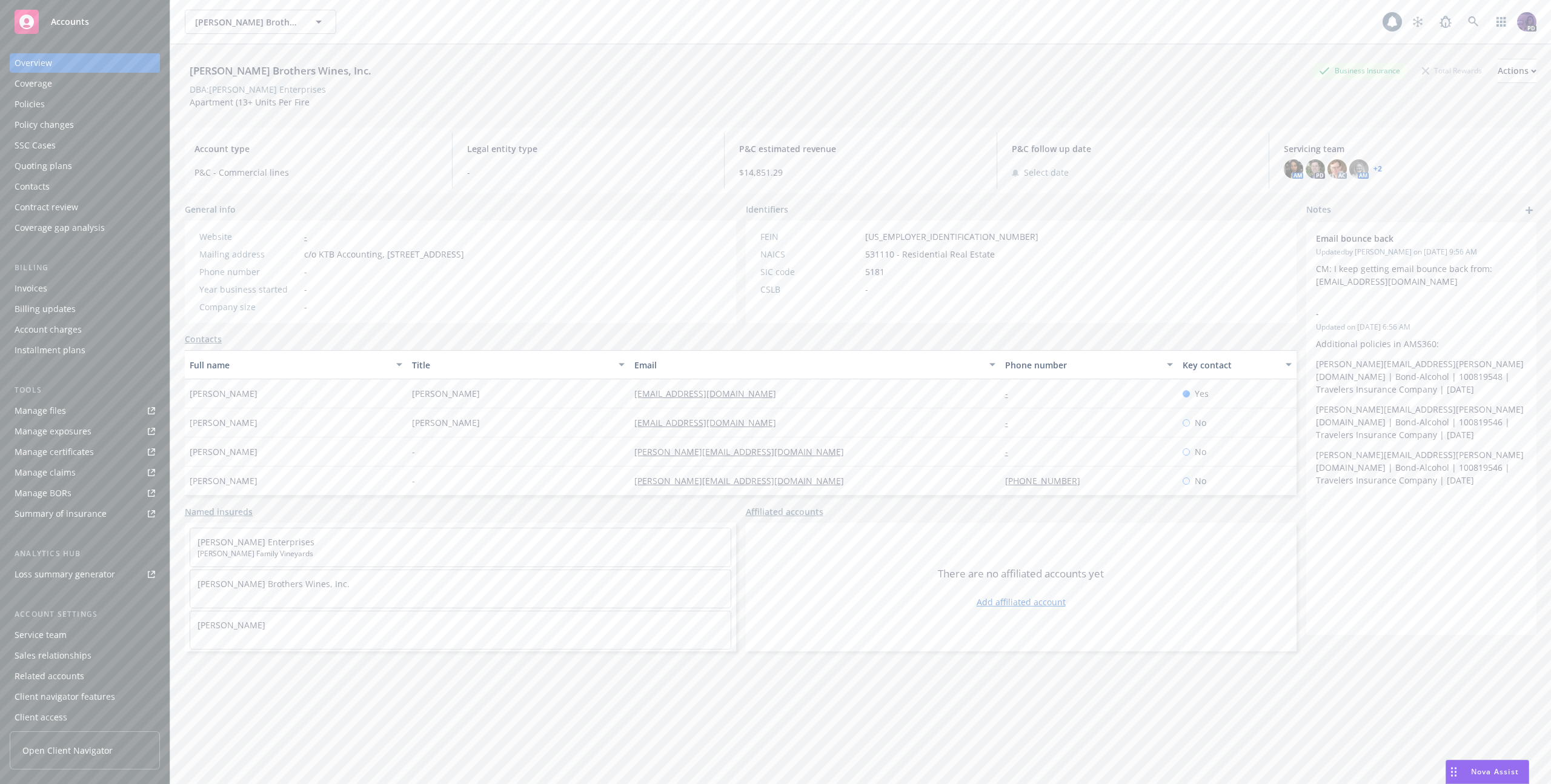
click at [108, 108] on div "Policies" at bounding box center [85, 104] width 141 height 19
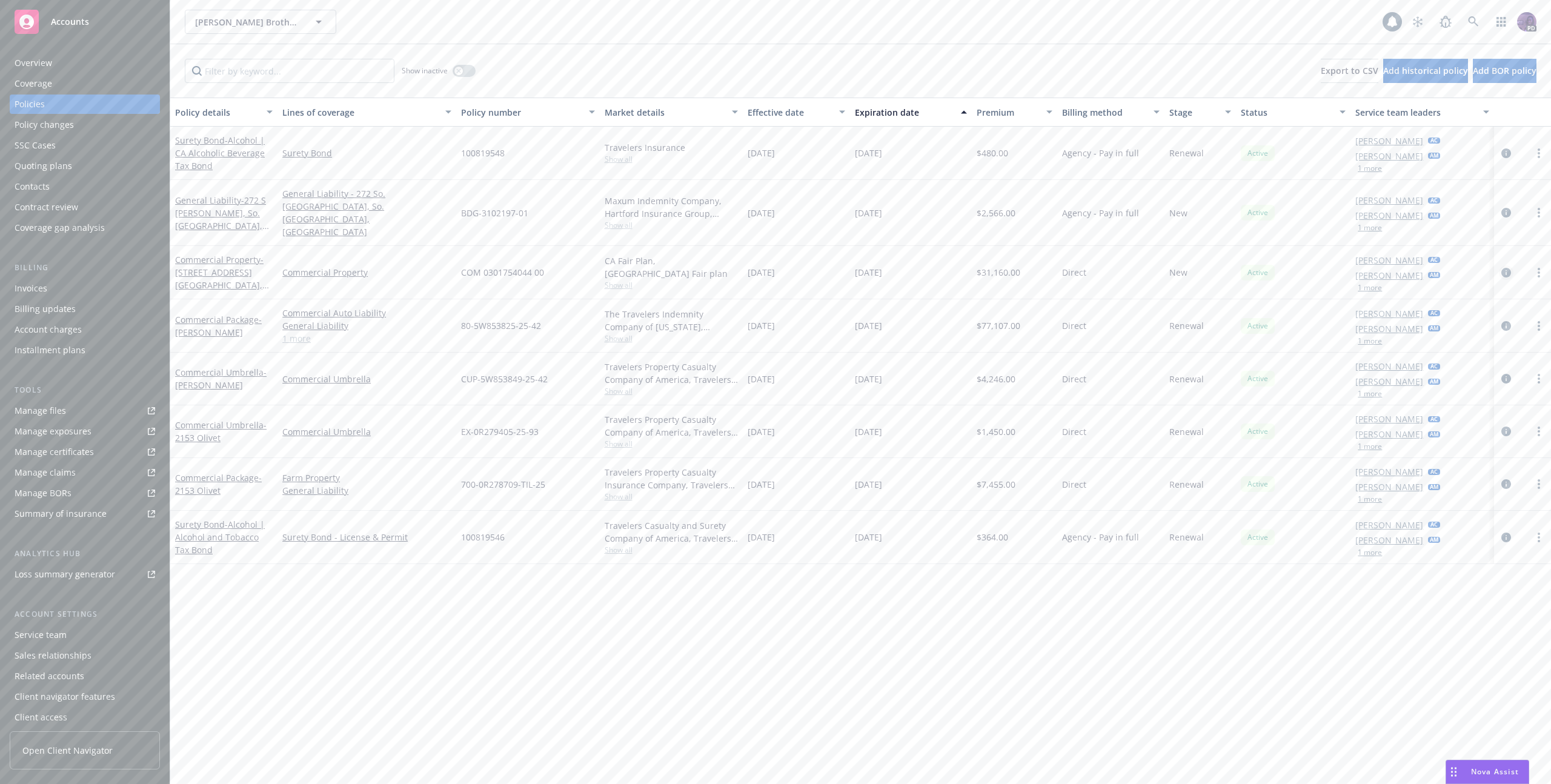
click at [1504, 265] on link "circleInformation" at bounding box center [1505, 272] width 14 height 14
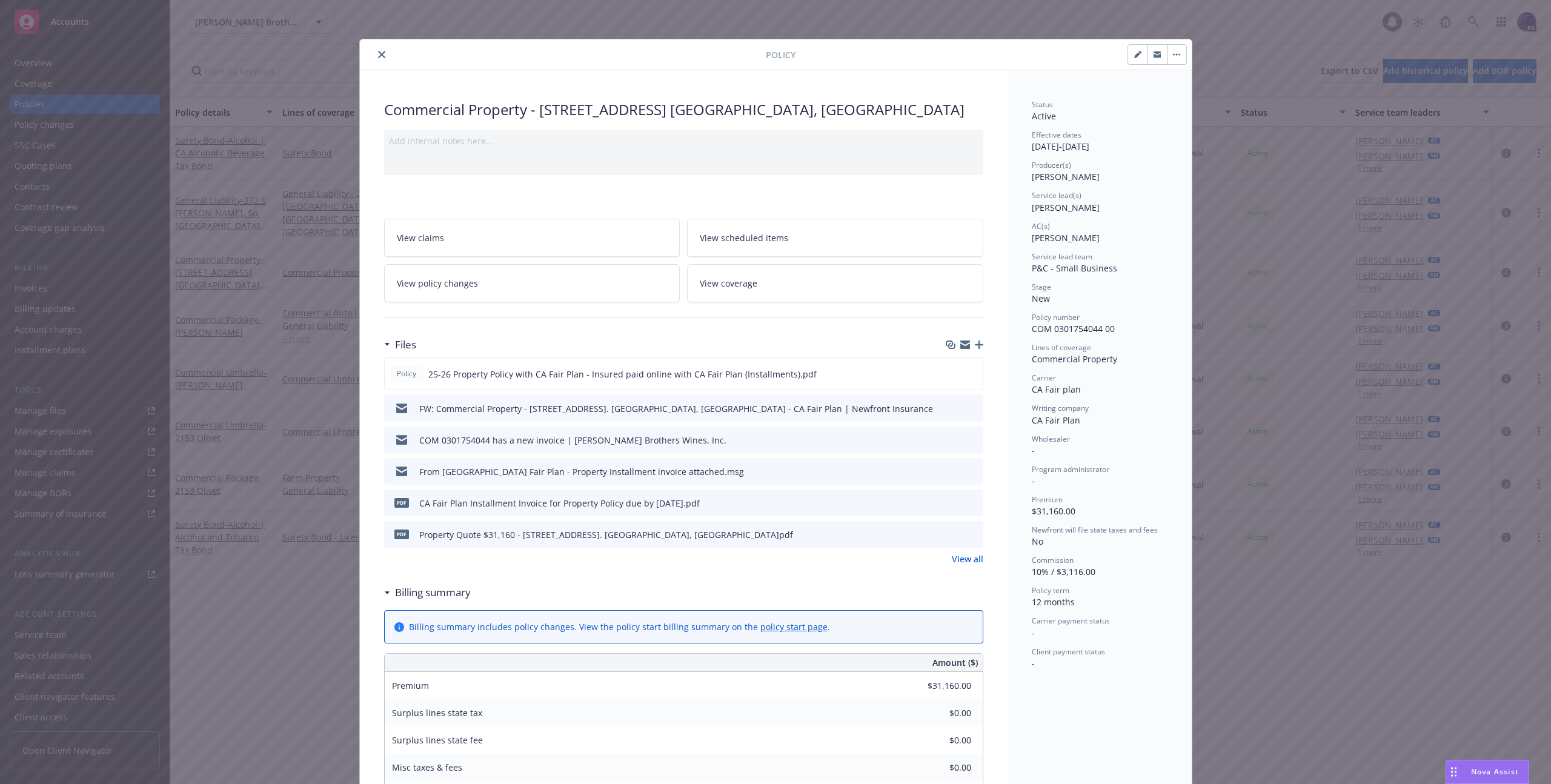
click at [1178, 58] on button "button" at bounding box center [1177, 55] width 19 height 19
click at [378, 51] on icon "close" at bounding box center [382, 55] width 7 height 7
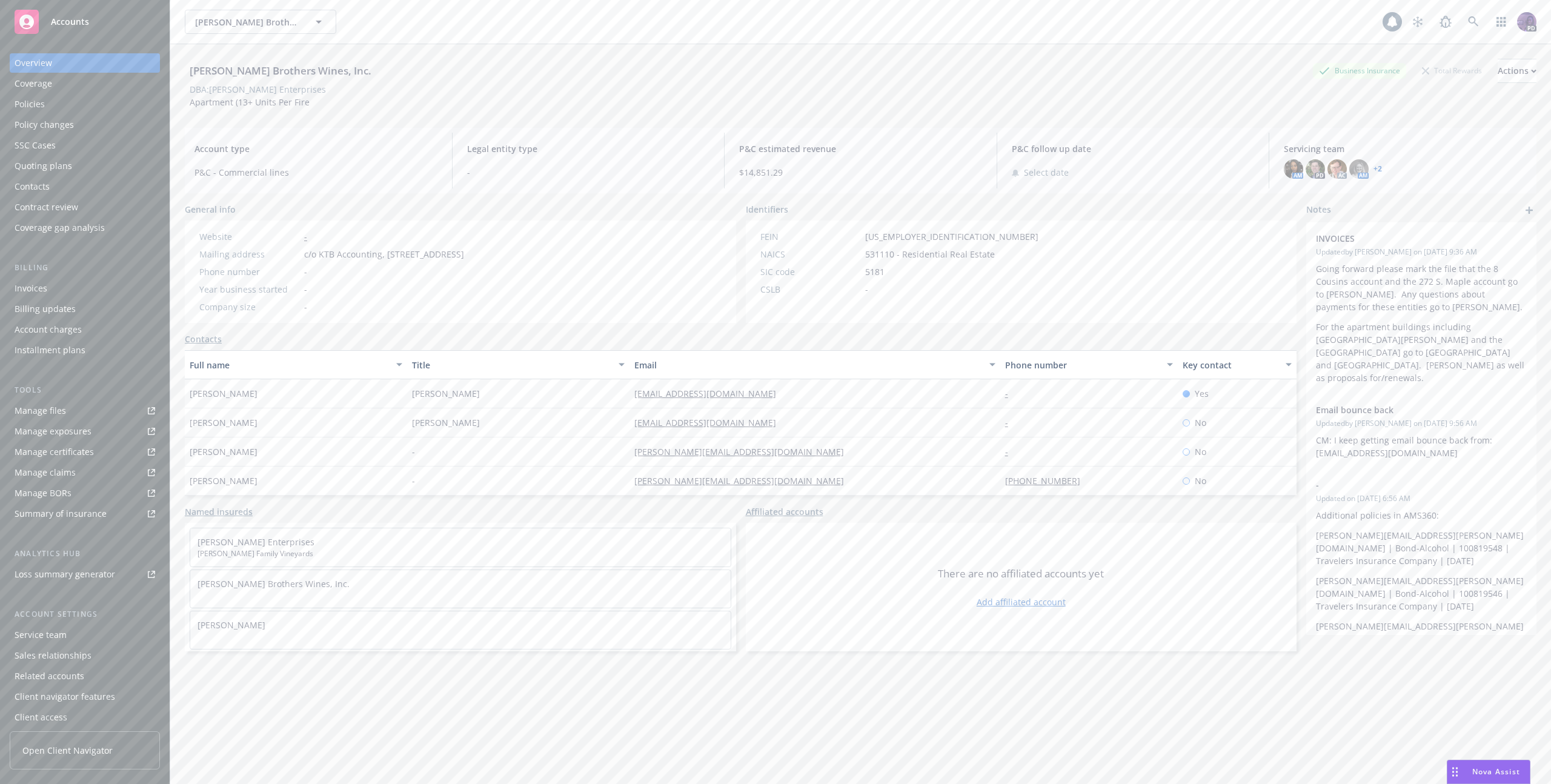
click at [396, 28] on div "[PERSON_NAME] Brothers Wines, Inc. [PERSON_NAME] Brothers Wines, Inc." at bounding box center [783, 22] width 1198 height 24
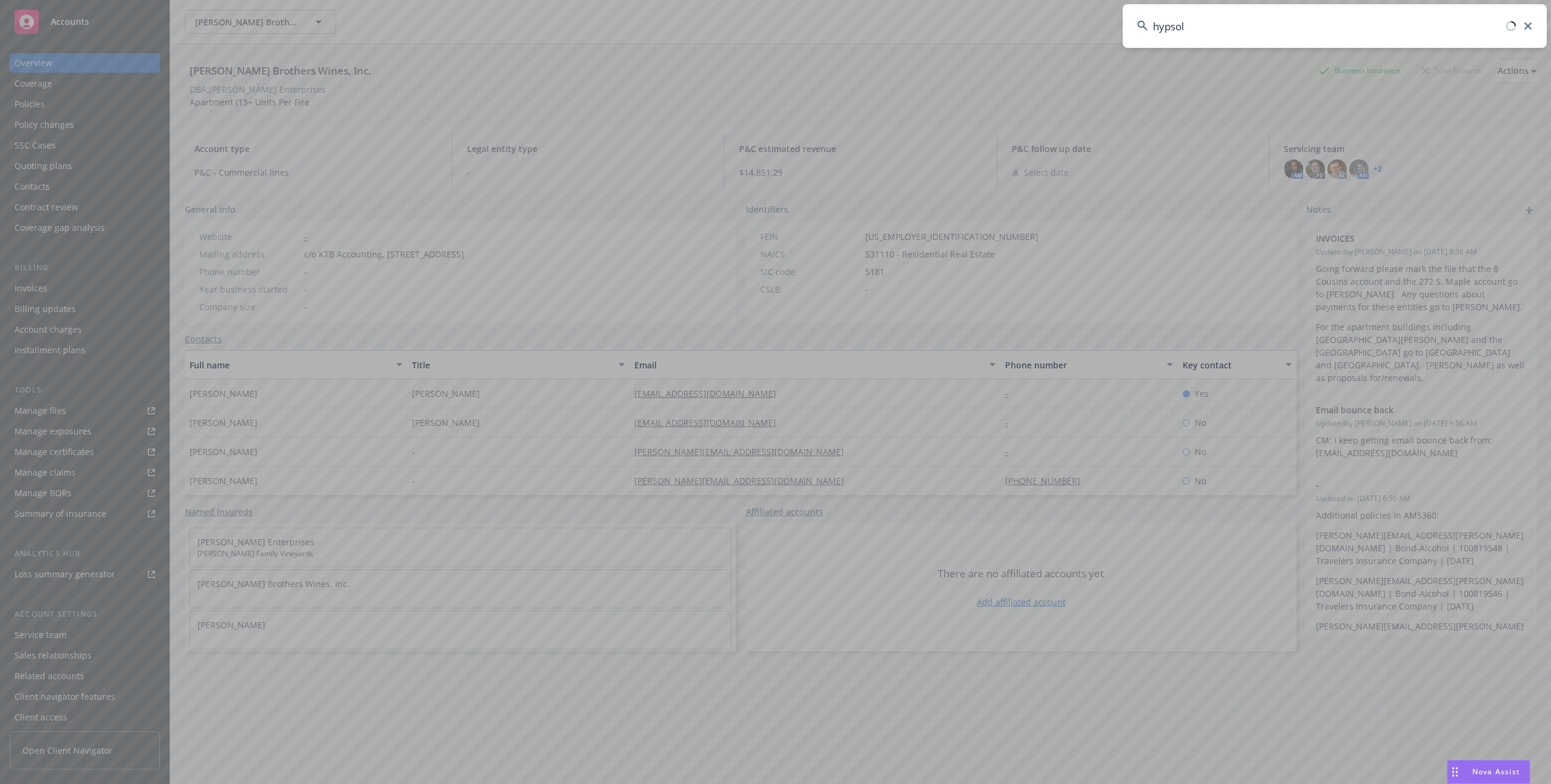
type input "hypsole"
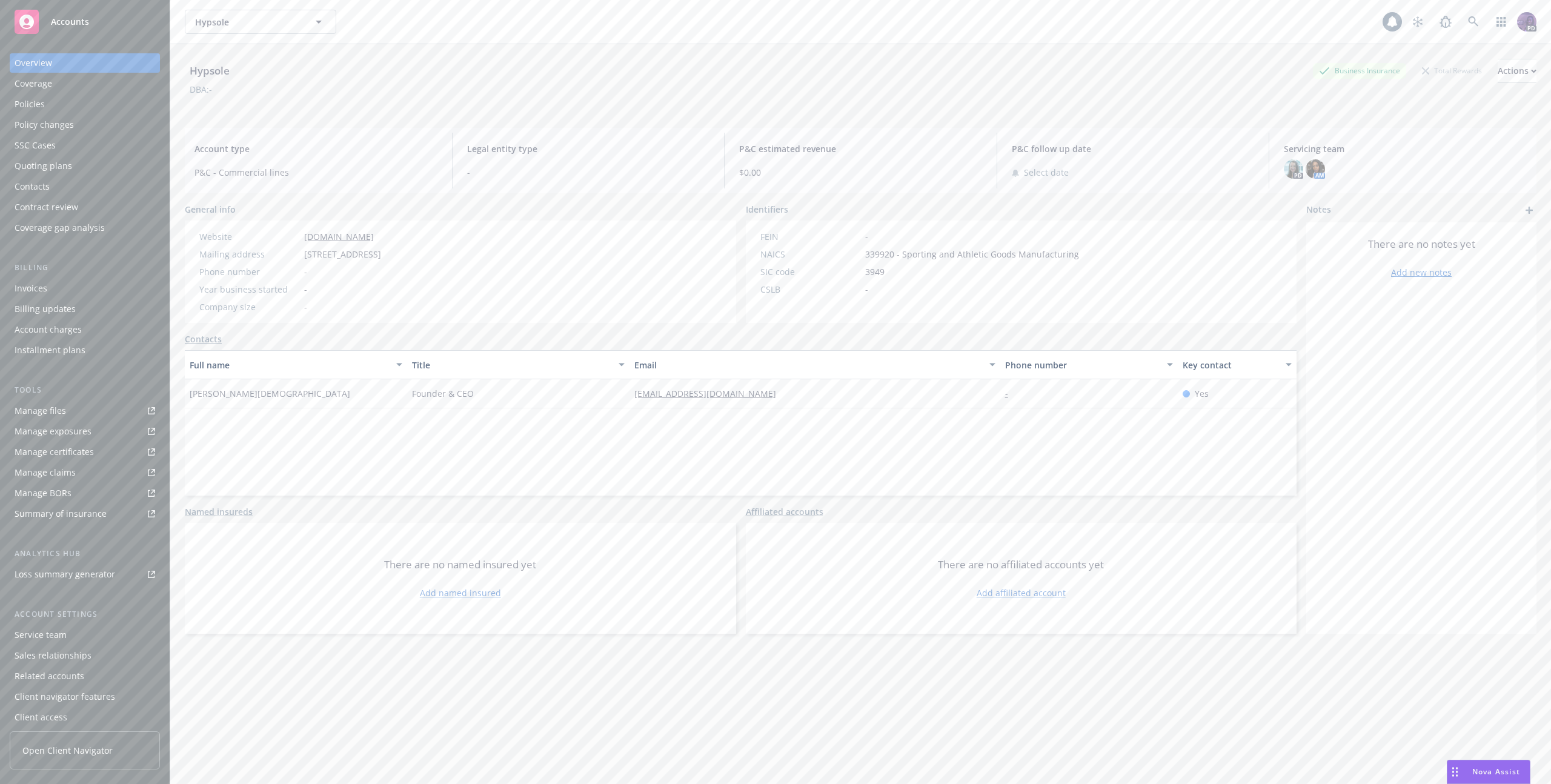
click at [91, 104] on div "Policies" at bounding box center [85, 104] width 141 height 19
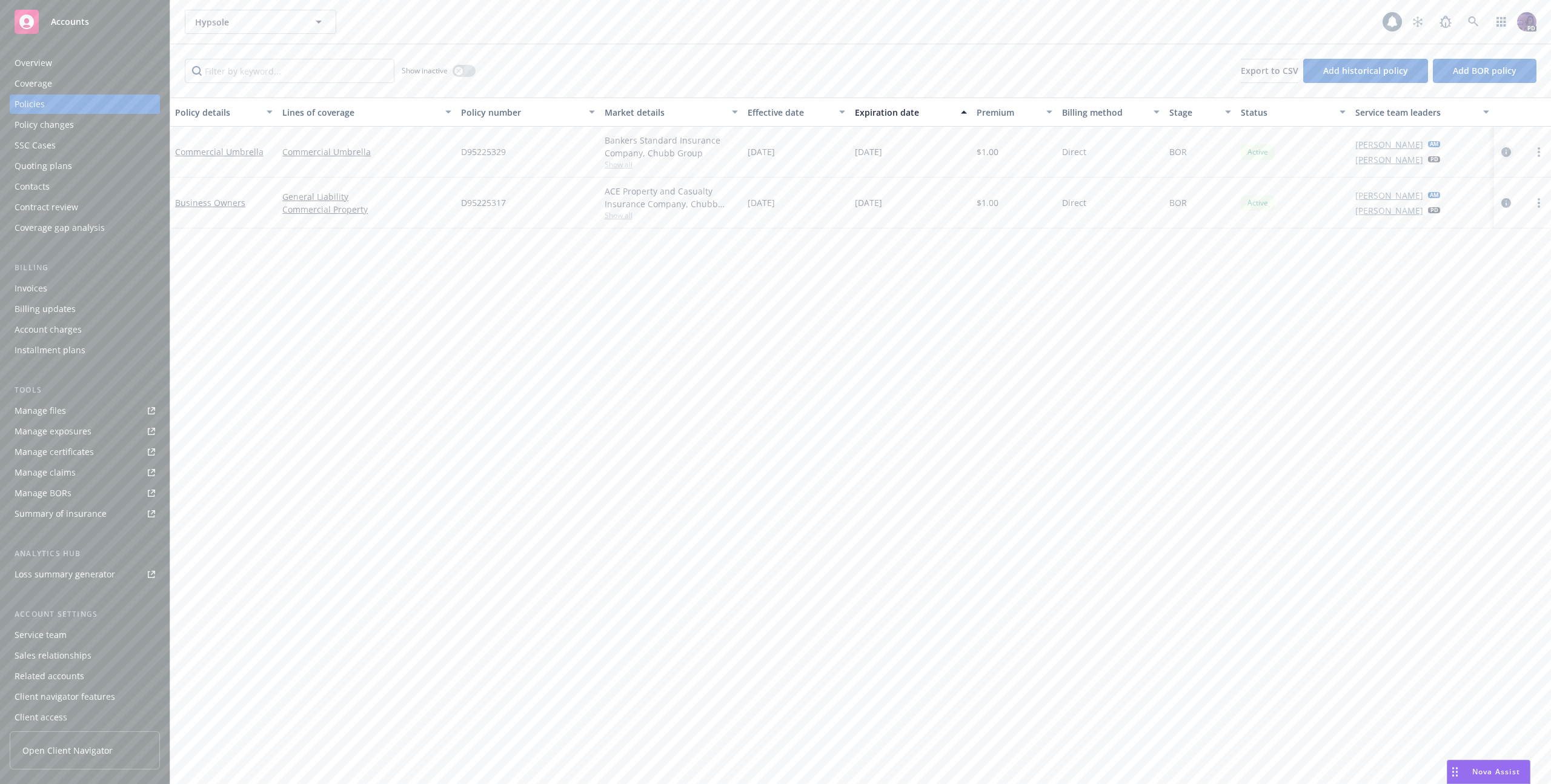
click at [1505, 156] on icon "circleInformation" at bounding box center [1505, 152] width 10 height 10
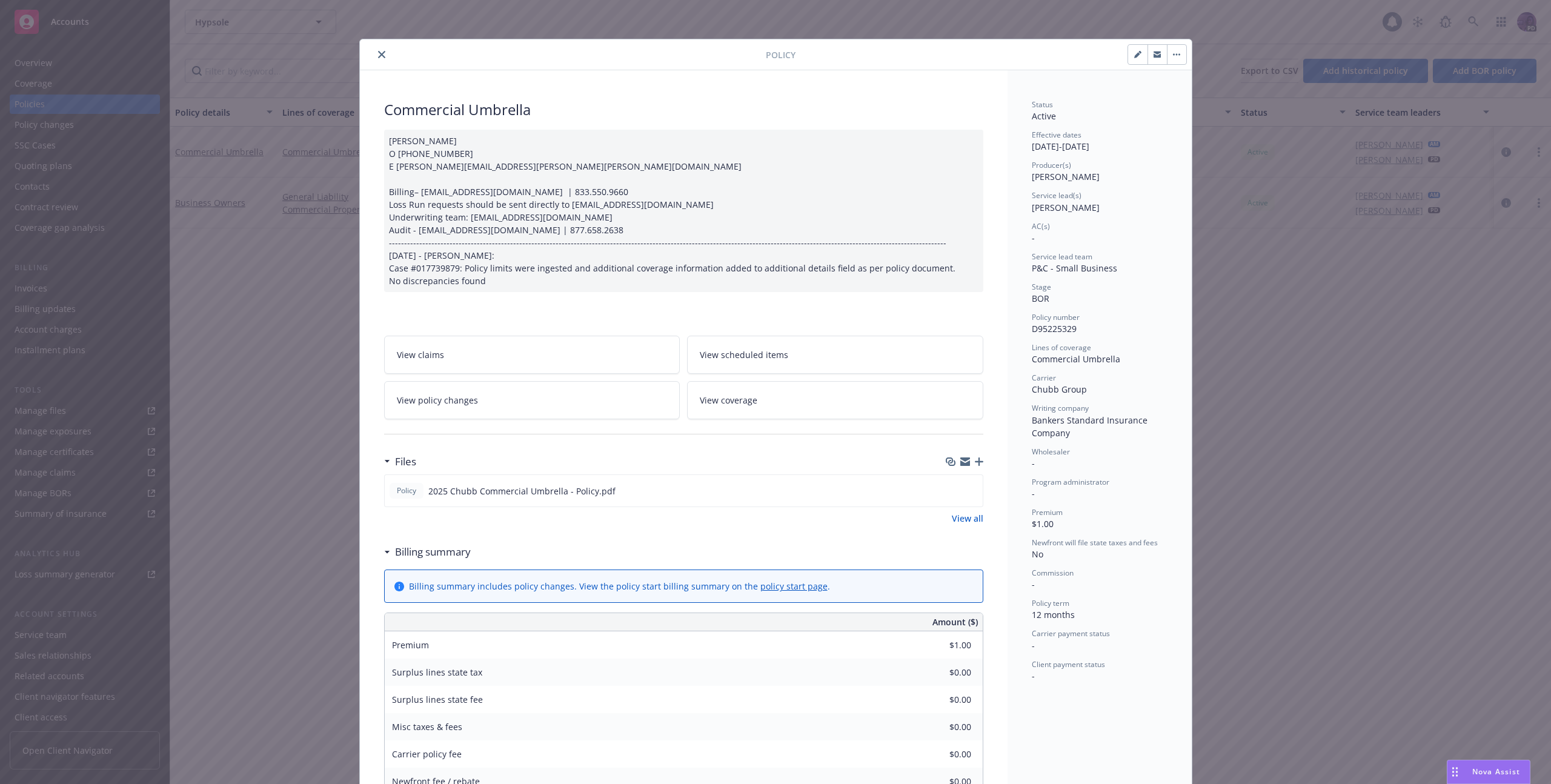
click at [374, 55] on button "close" at bounding box center [381, 54] width 14 height 14
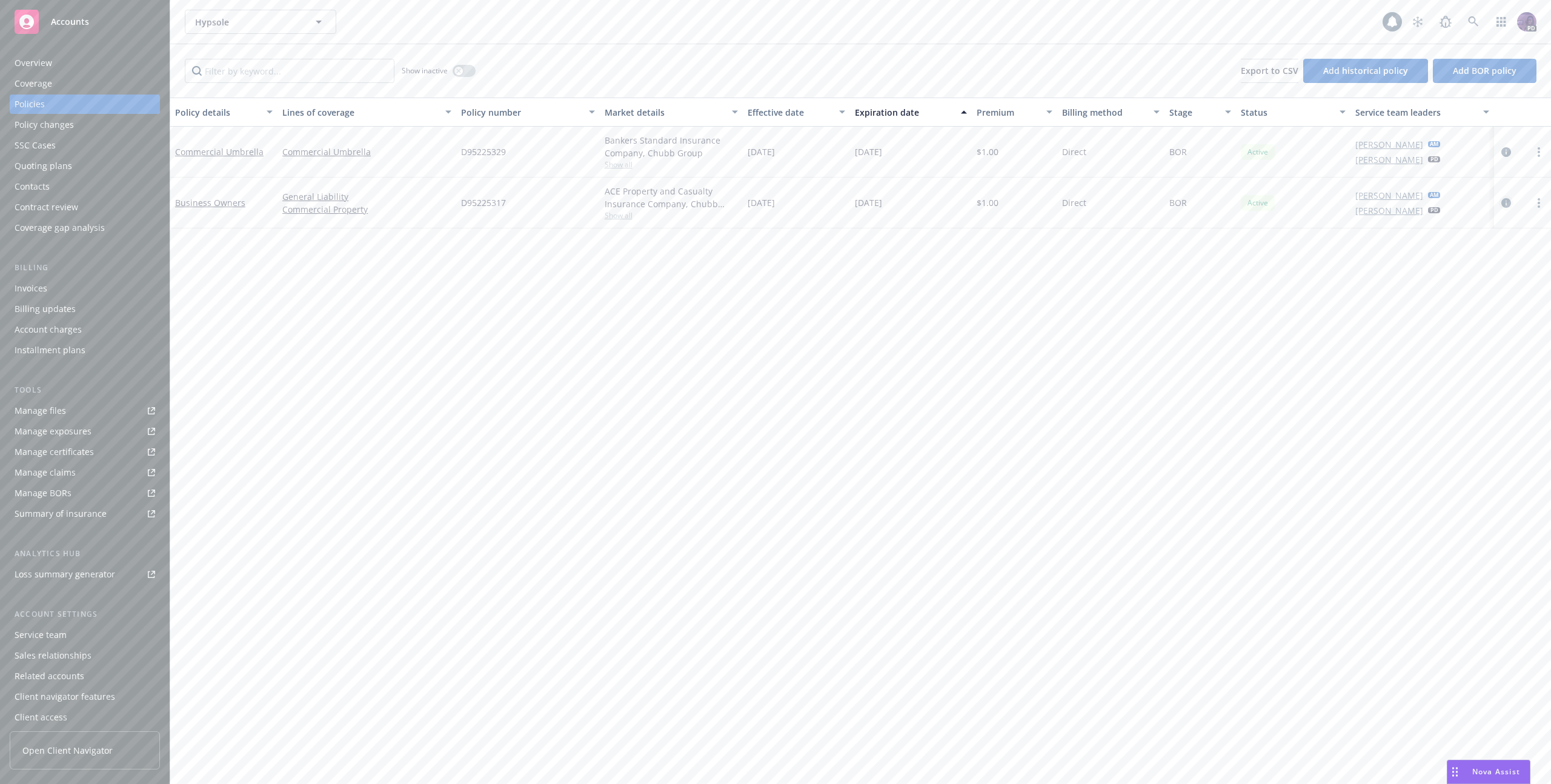
click at [1508, 204] on icon "circleInformation" at bounding box center [1505, 202] width 10 height 10
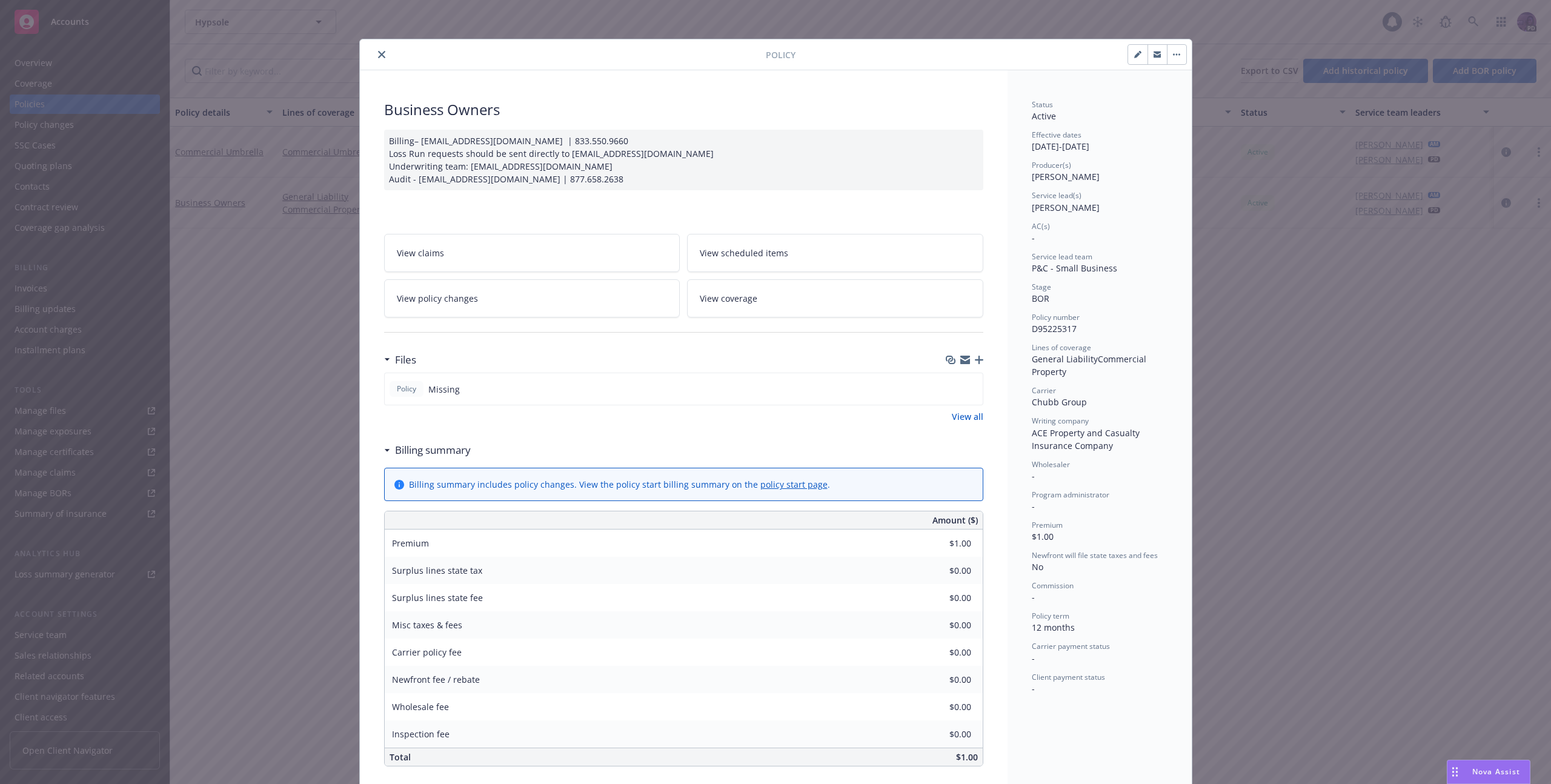
click at [977, 360] on icon "button" at bounding box center [978, 359] width 8 height 8
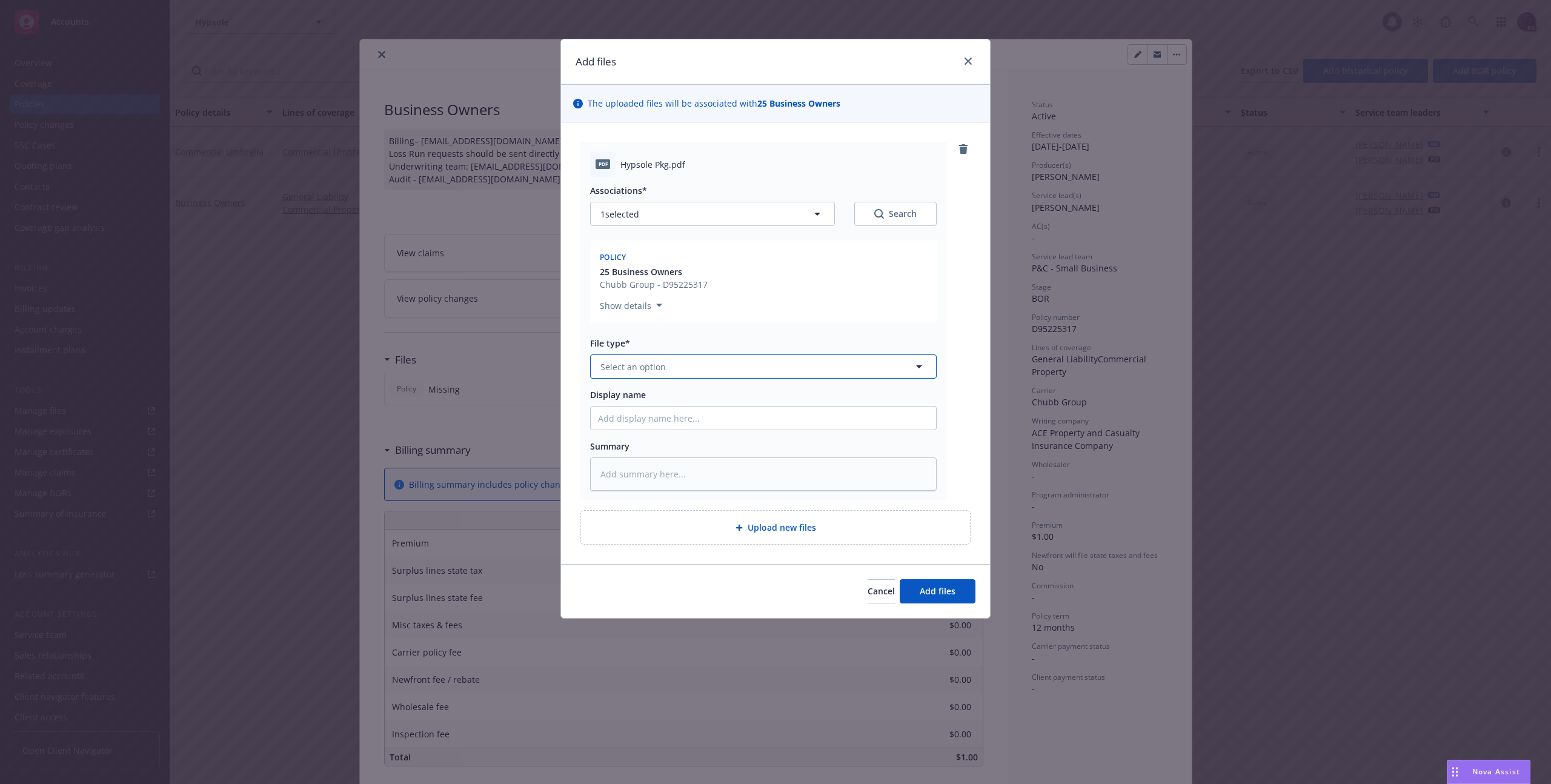
click at [724, 362] on button "Select an option" at bounding box center [763, 366] width 347 height 24
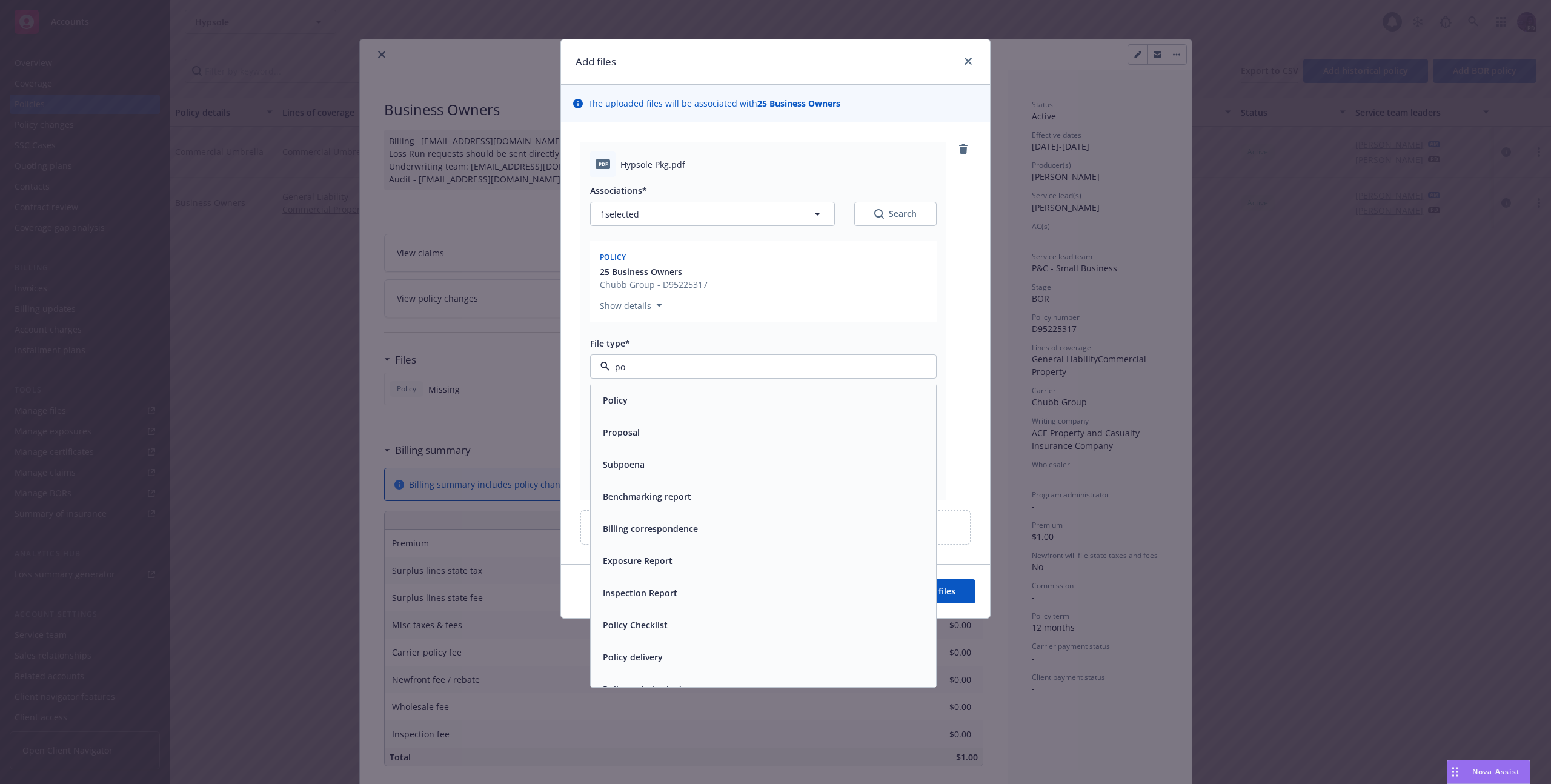
type input "pol"
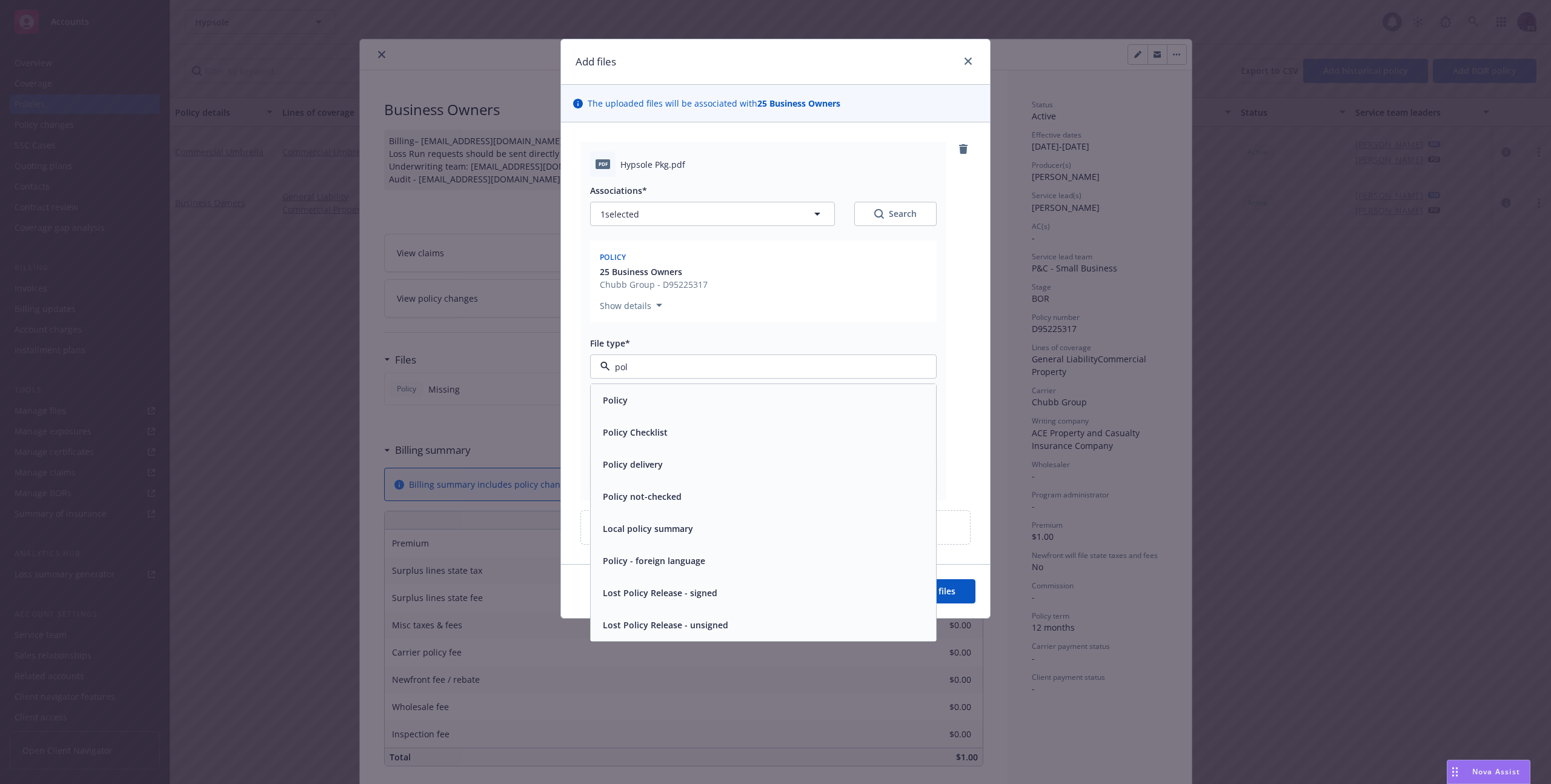
click at [702, 395] on div "Policy" at bounding box center [763, 399] width 331 height 17
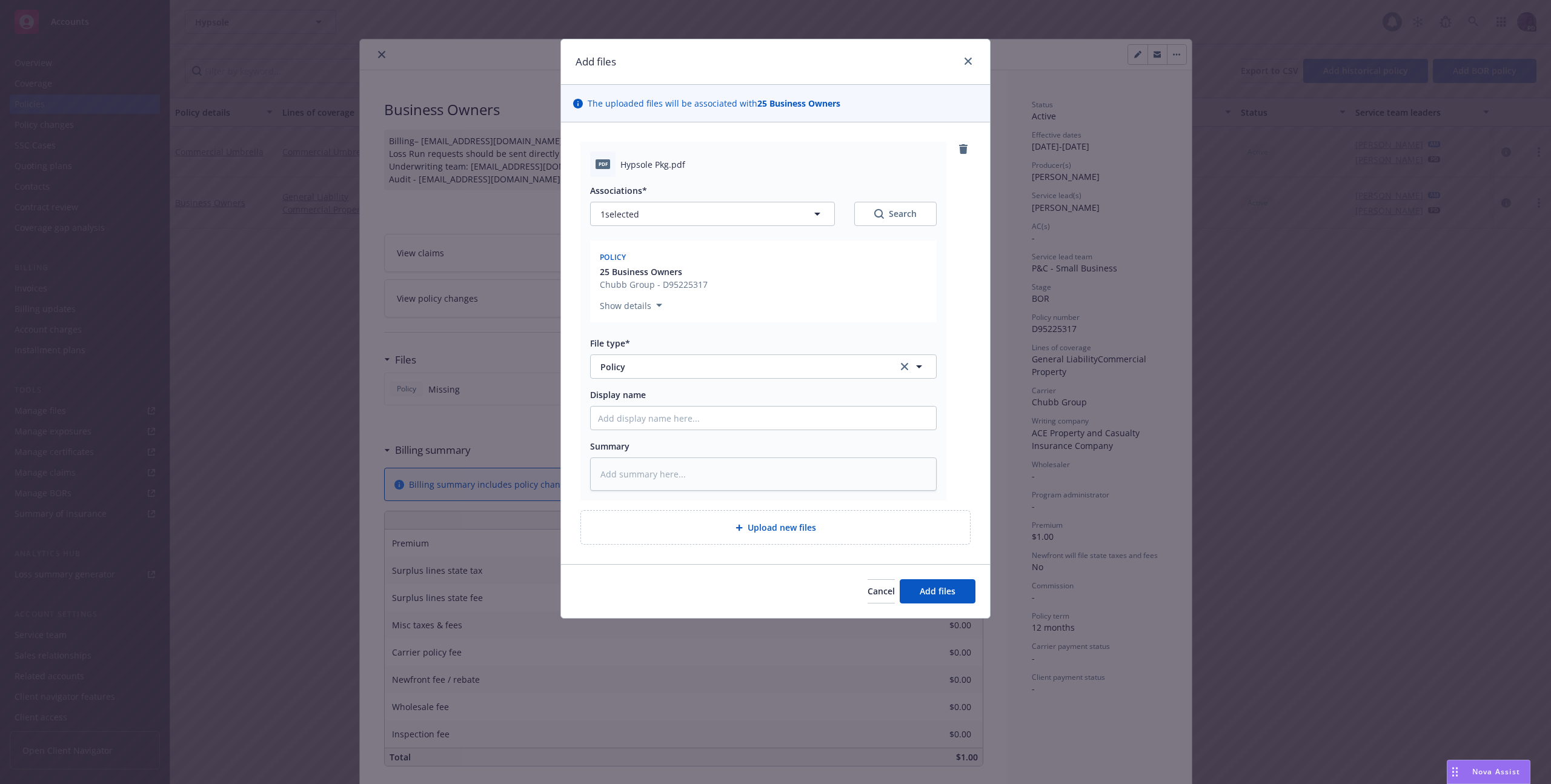
click at [696, 401] on div "Display name" at bounding box center [763, 409] width 347 height 42
click at [689, 412] on input "Display name" at bounding box center [763, 418] width 345 height 23
type textarea "x"
type input "2"
type textarea "x"
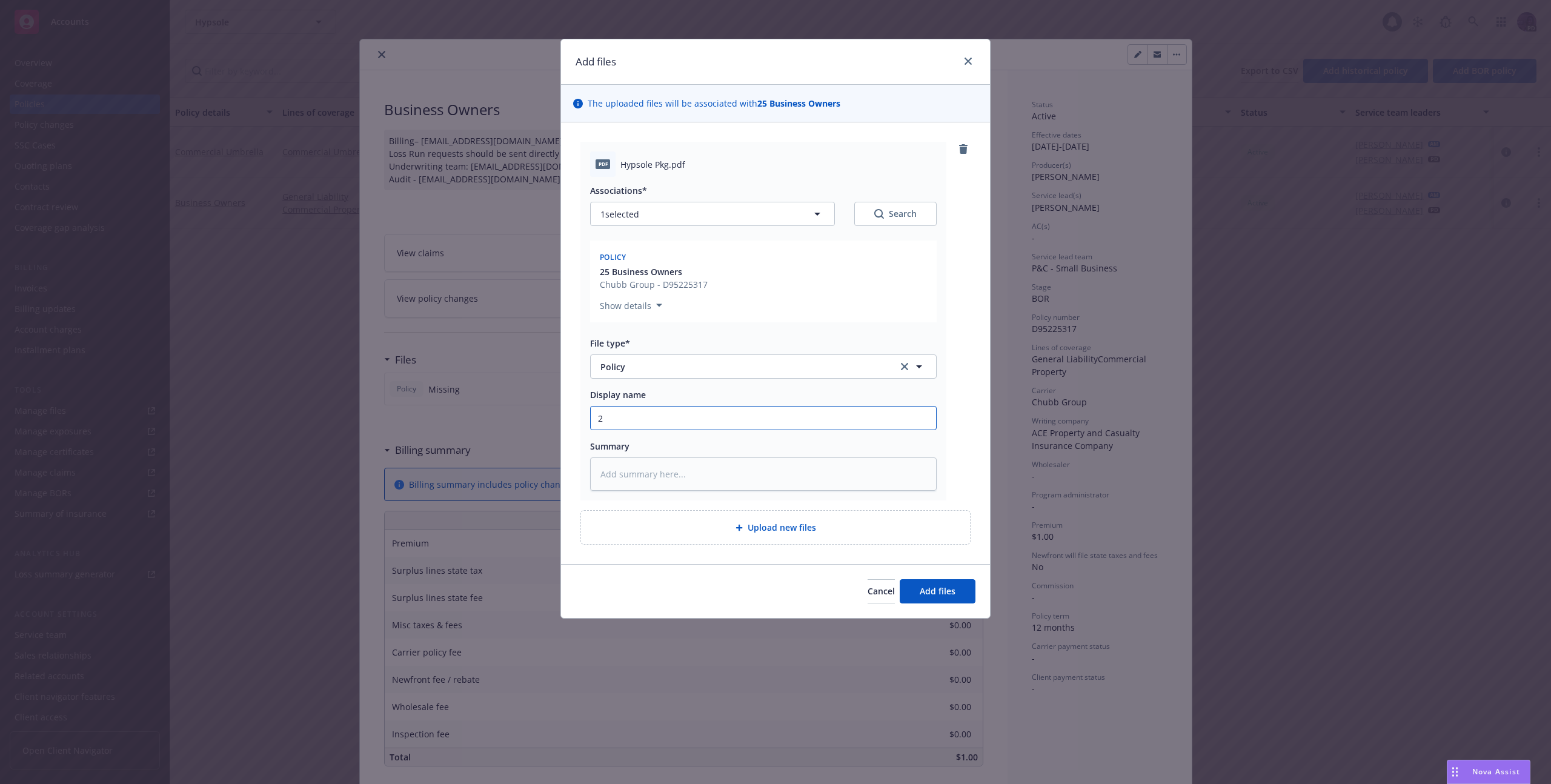
type input "25"
type textarea "x"
type input "25/"
type textarea "x"
type input "25/2"
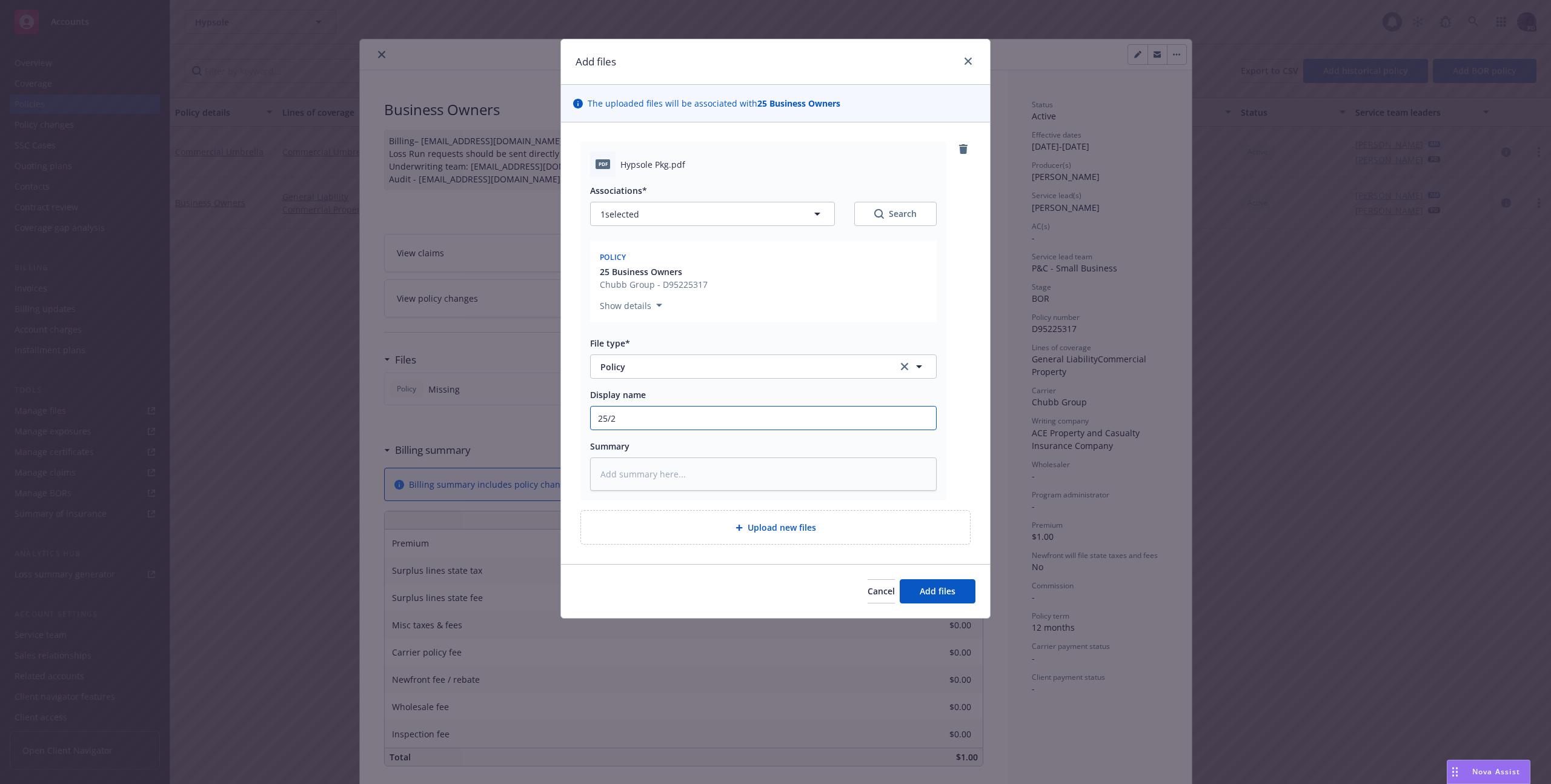
type textarea "x"
type input "25/26"
type textarea "x"
type input "25/26 P"
type textarea "x"
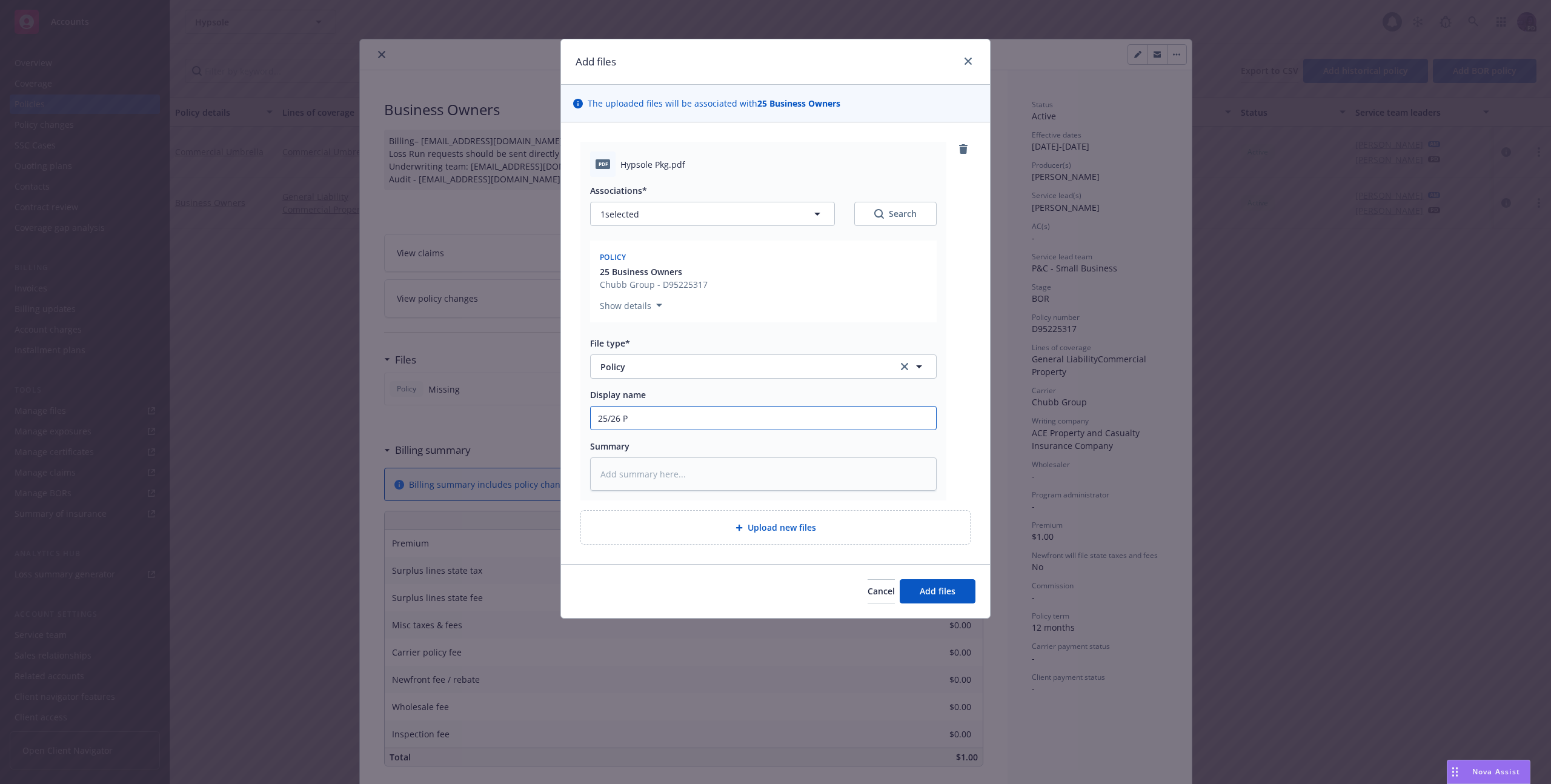
type input "25/26 Pk"
type textarea "x"
type input "25/26 Pkg"
type textarea "x"
type input "25/26 Pkg"
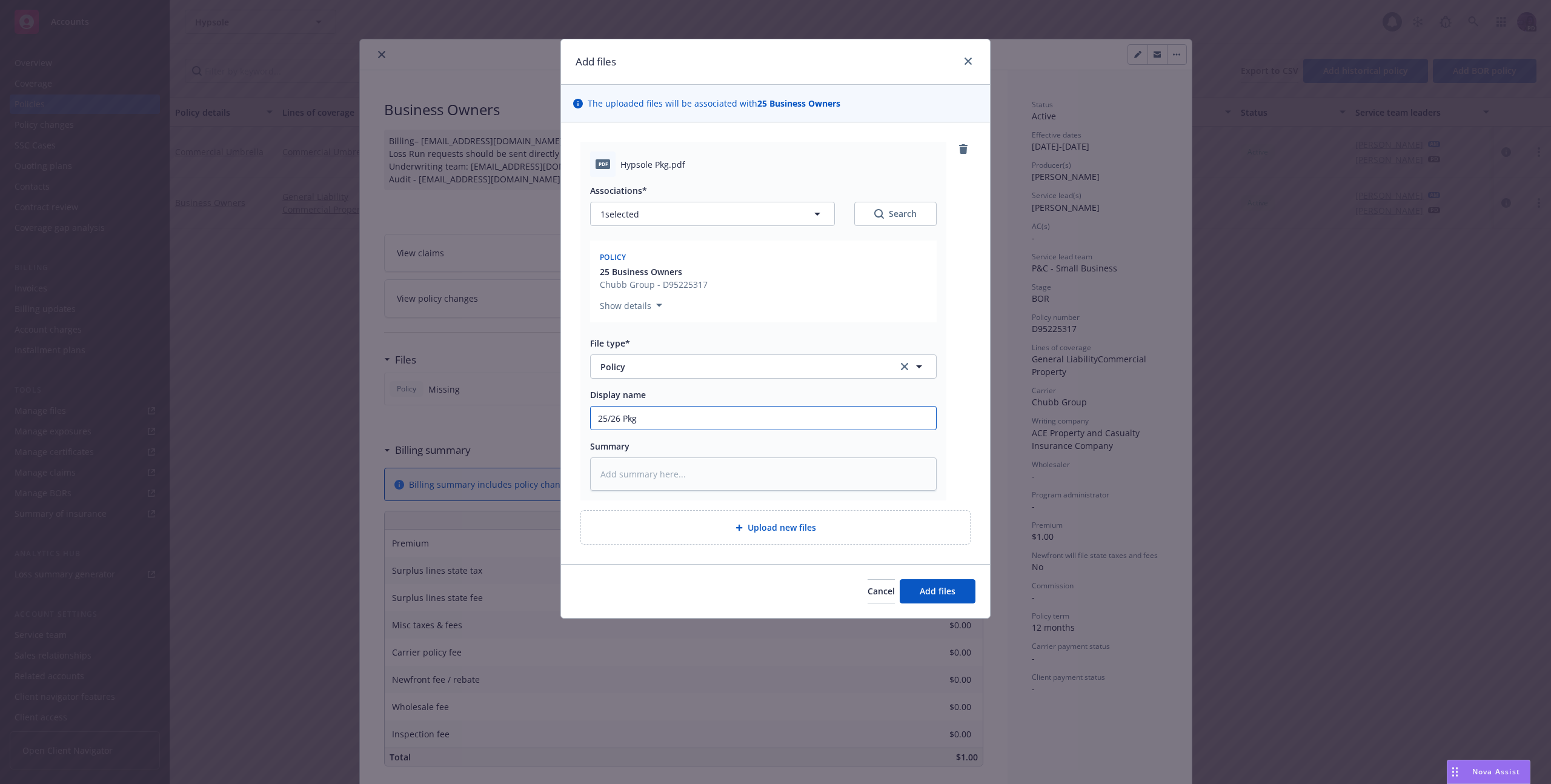
type textarea "x"
type input "25/26 Pkg P"
type textarea "x"
type input "25/26 Pkg Po"
type textarea "x"
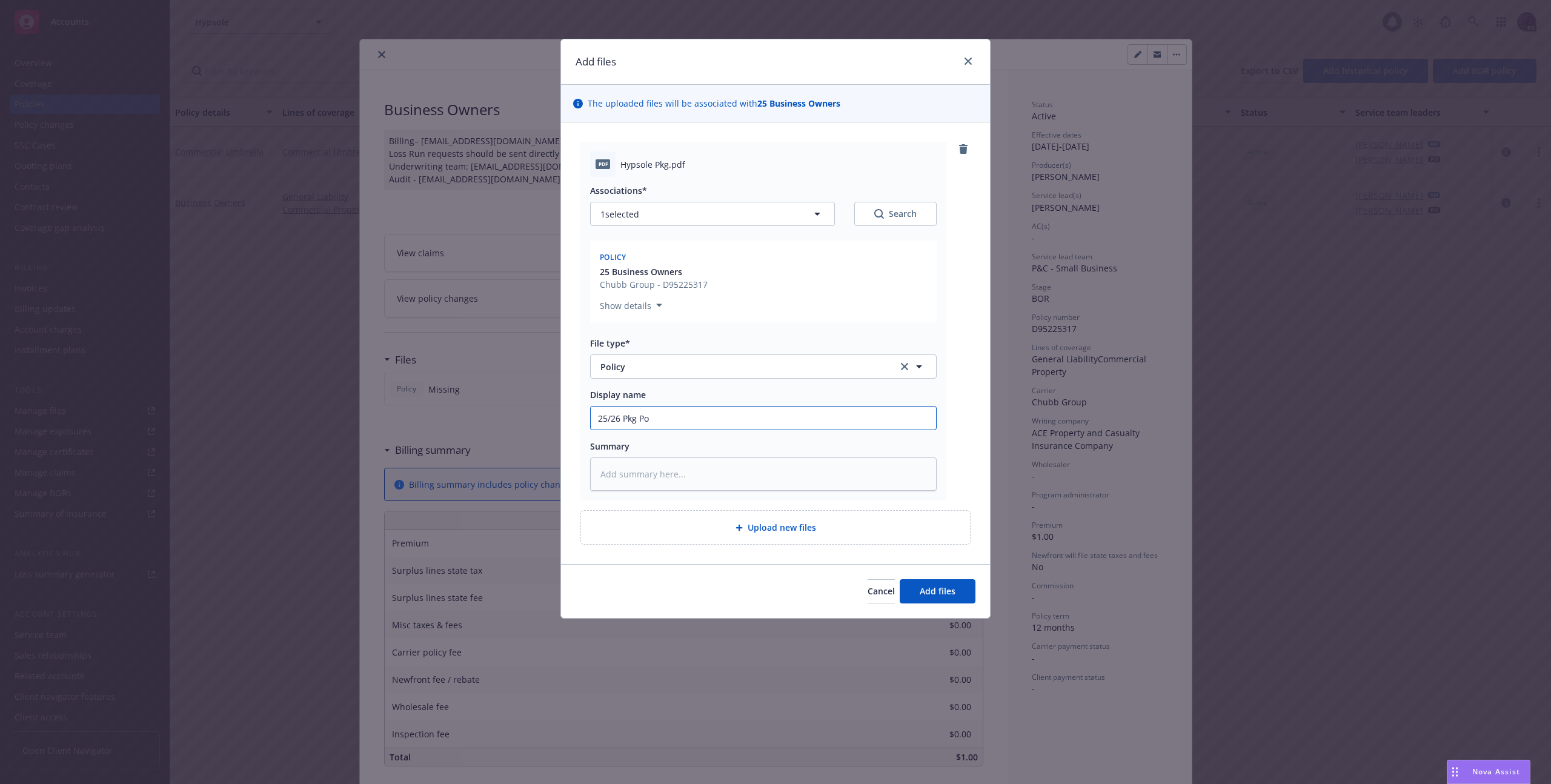
type input "25/26 Pkg Pol"
type textarea "x"
type input "25/26 Pkg Poli"
type textarea "x"
type input "25/26 Pkg Polic"
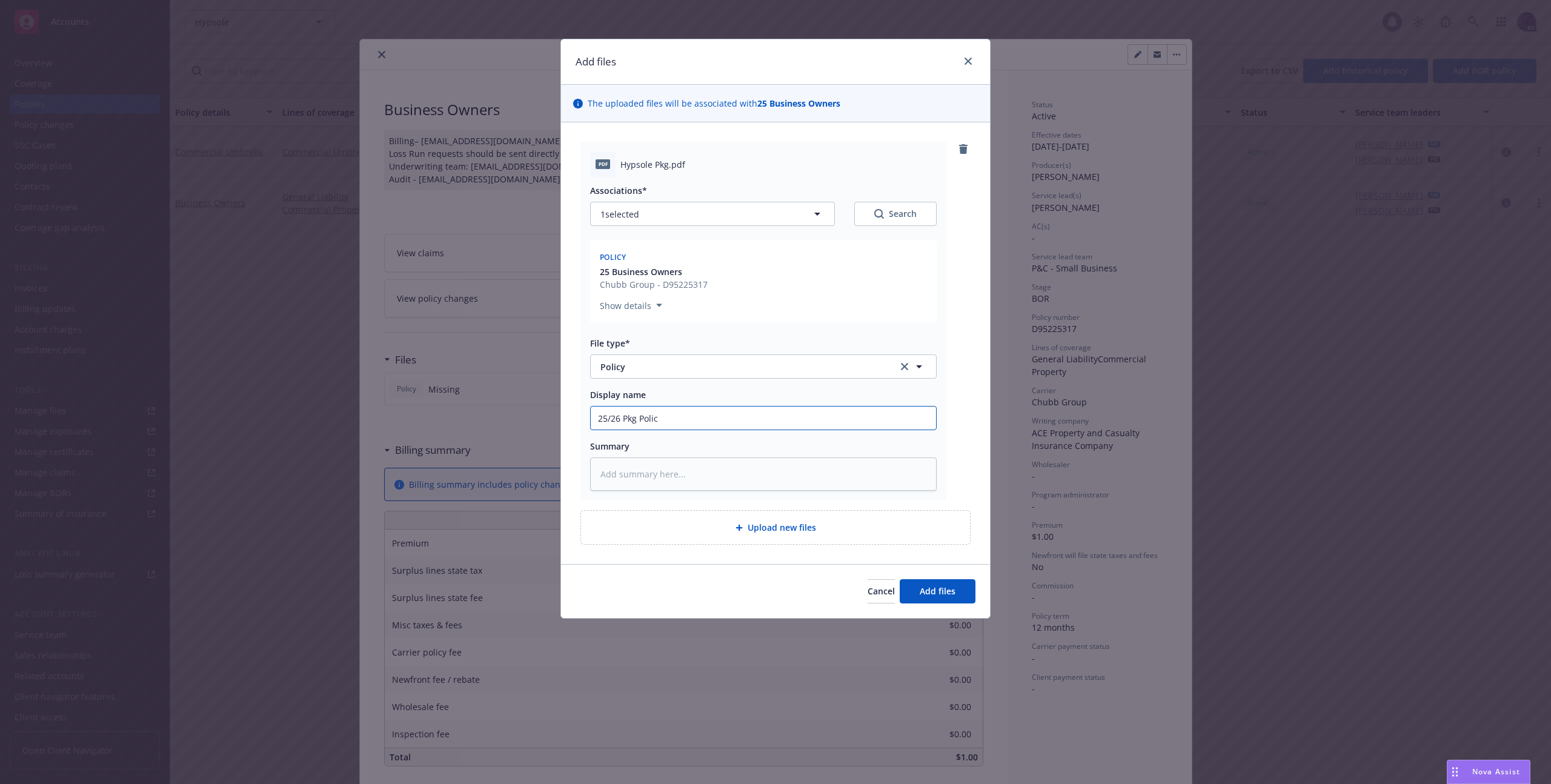
type textarea "x"
type input "25/26 Pkg Policy"
click at [965, 592] on button "Add files" at bounding box center [937, 591] width 76 height 24
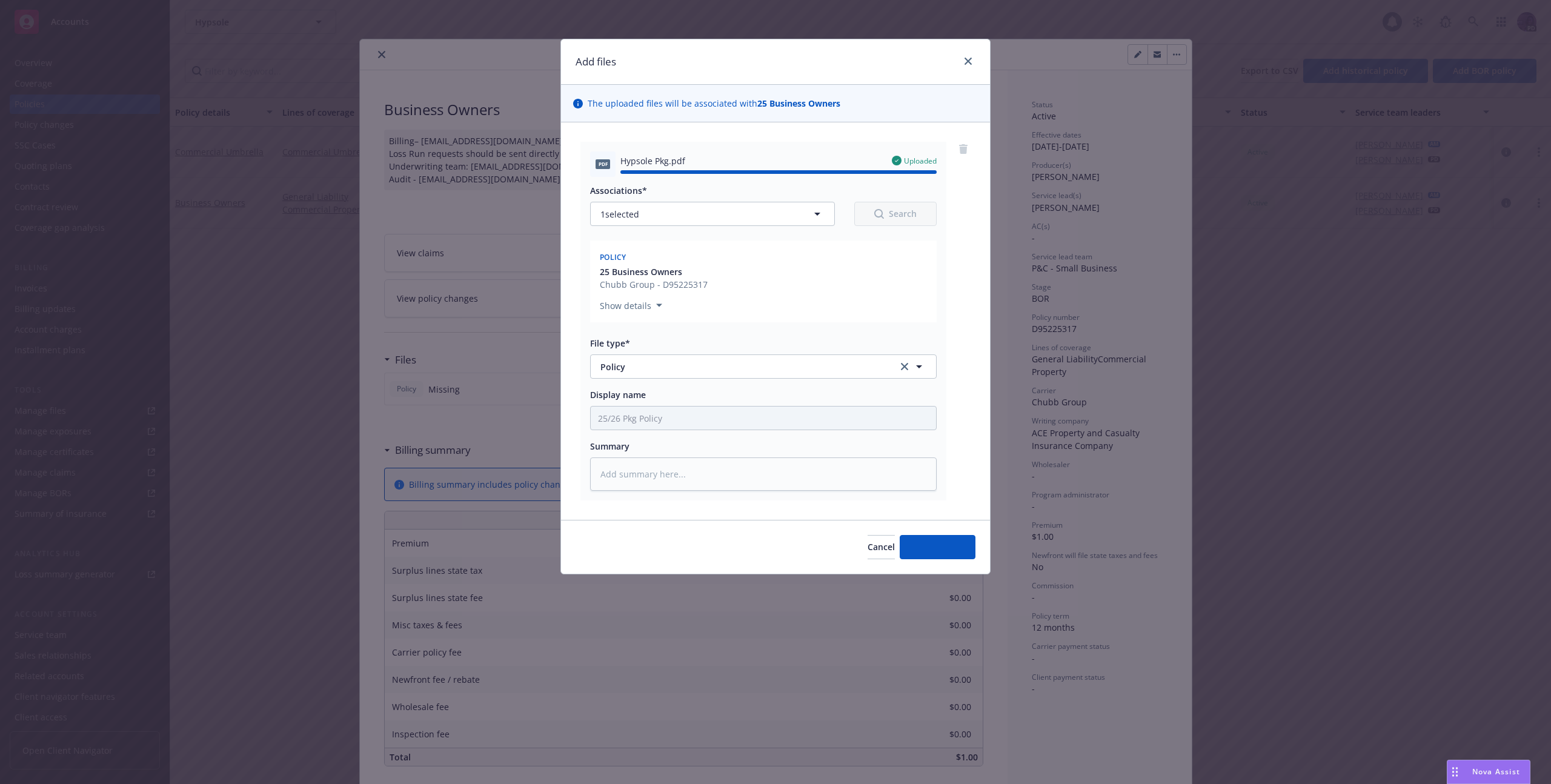
type textarea "x"
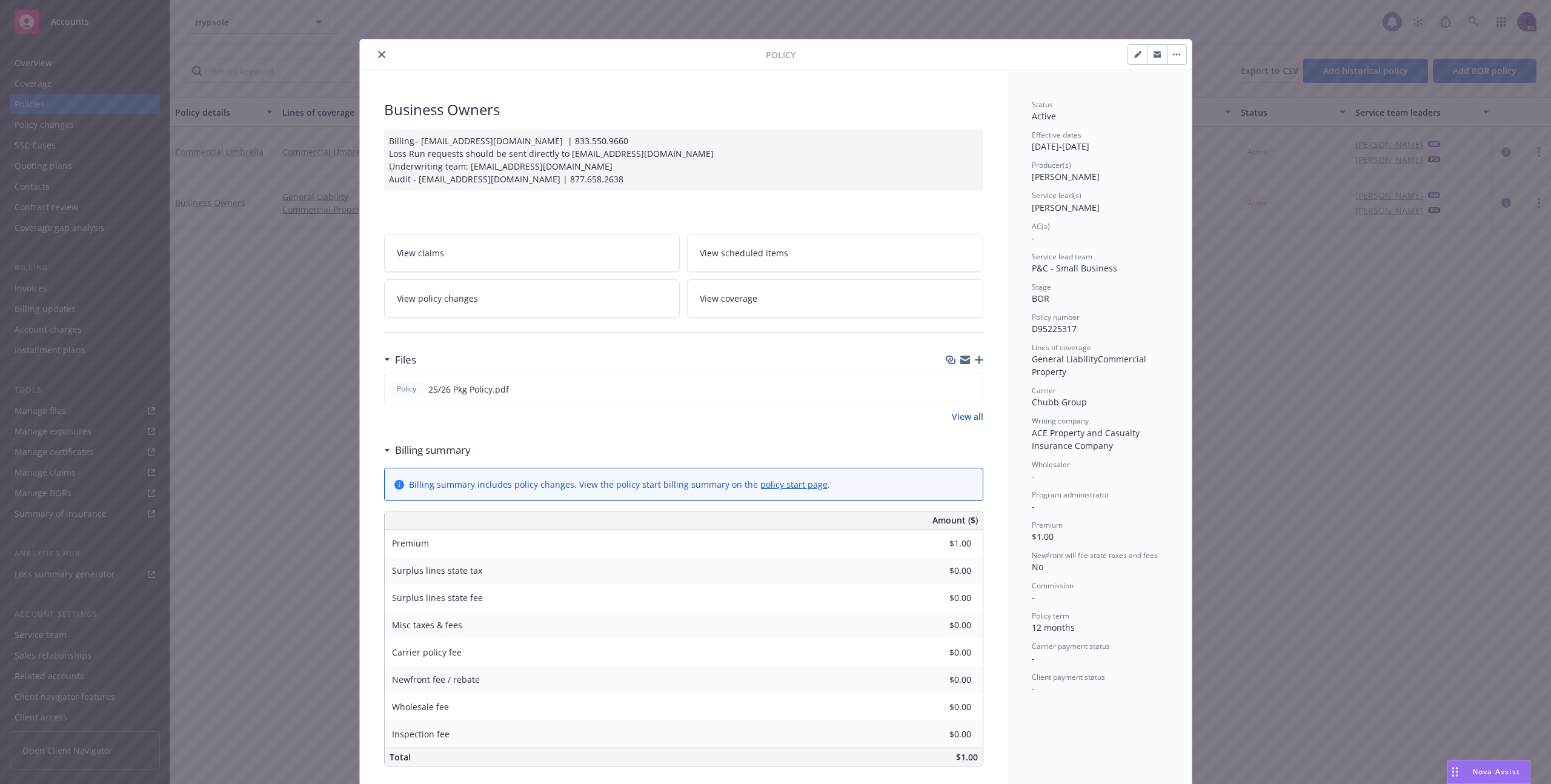
click at [374, 50] on button "close" at bounding box center [381, 54] width 14 height 14
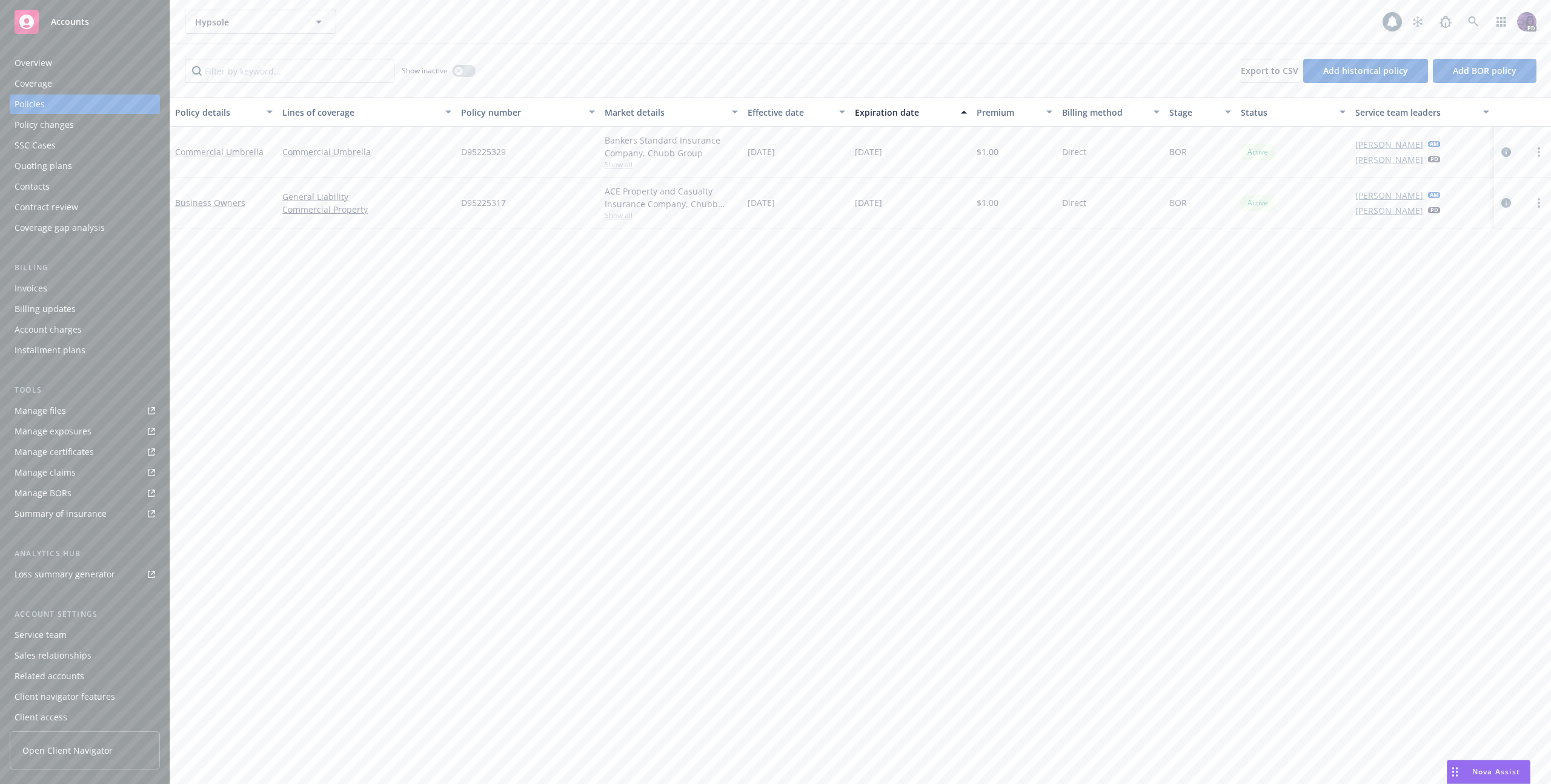
click at [1504, 200] on icon "circleInformation" at bounding box center [1505, 202] width 10 height 10
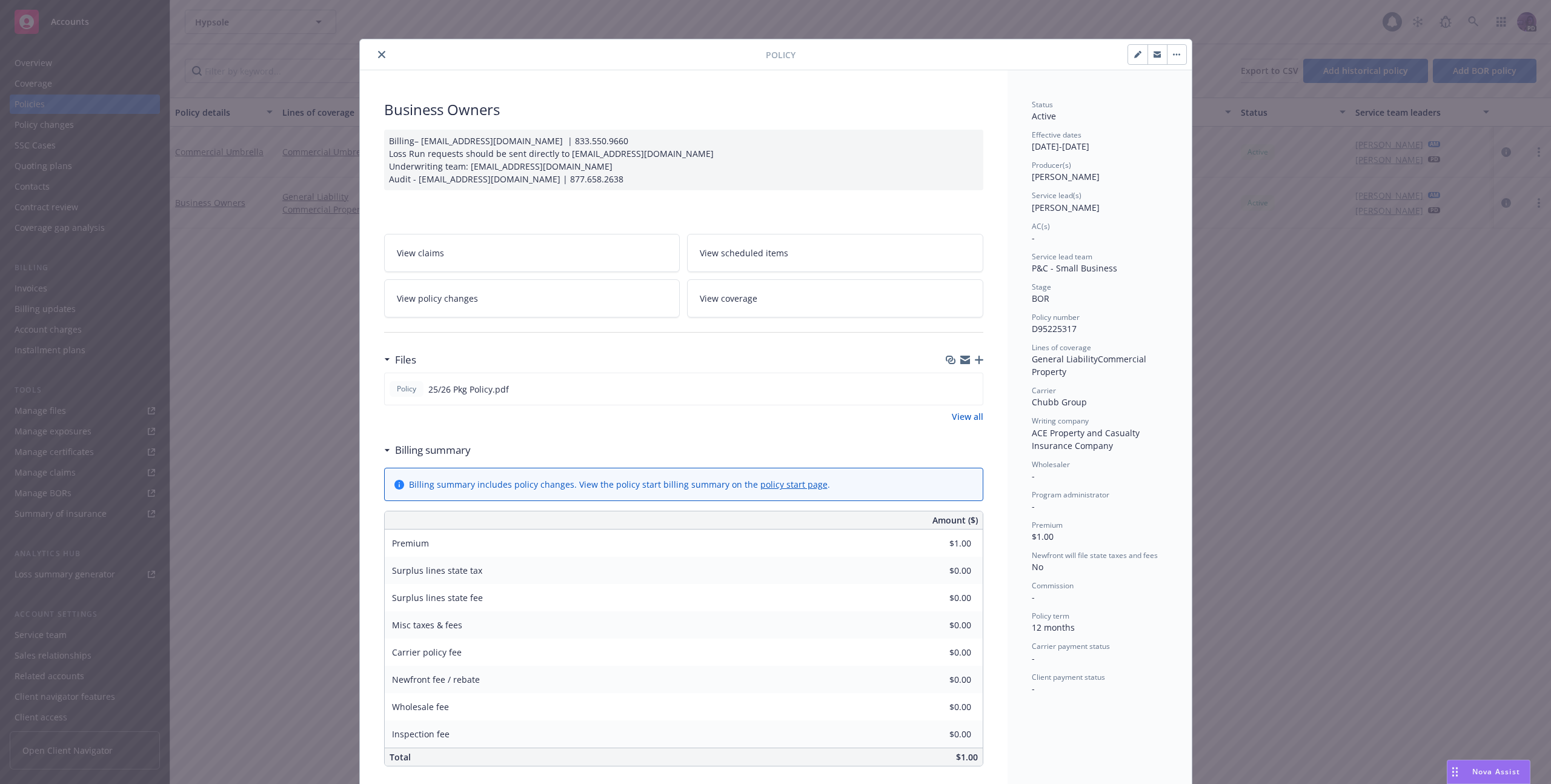
scroll to position [37, 0]
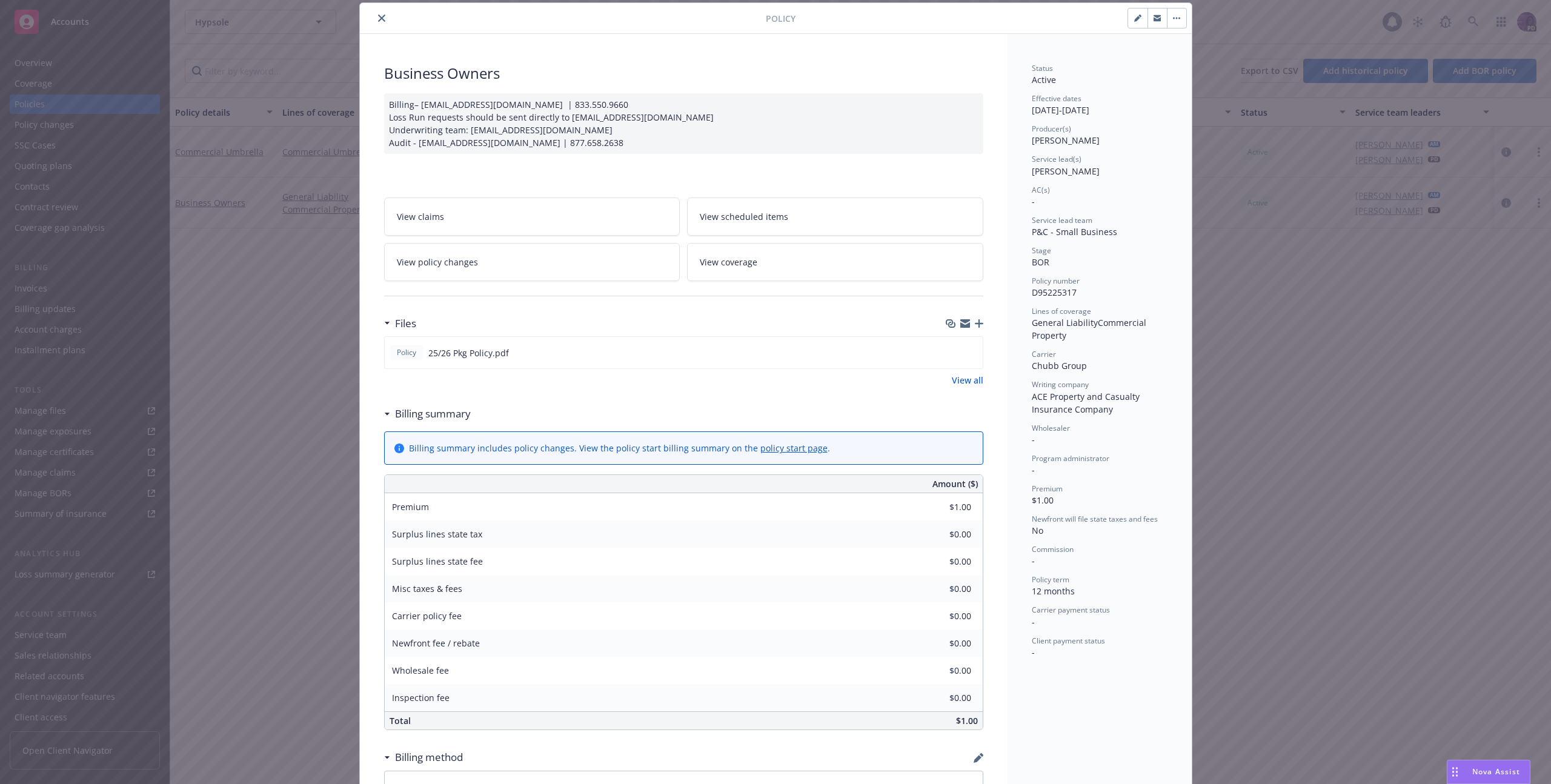
click at [369, 24] on div at bounding box center [565, 18] width 401 height 14
click at [374, 18] on button "close" at bounding box center [381, 18] width 14 height 14
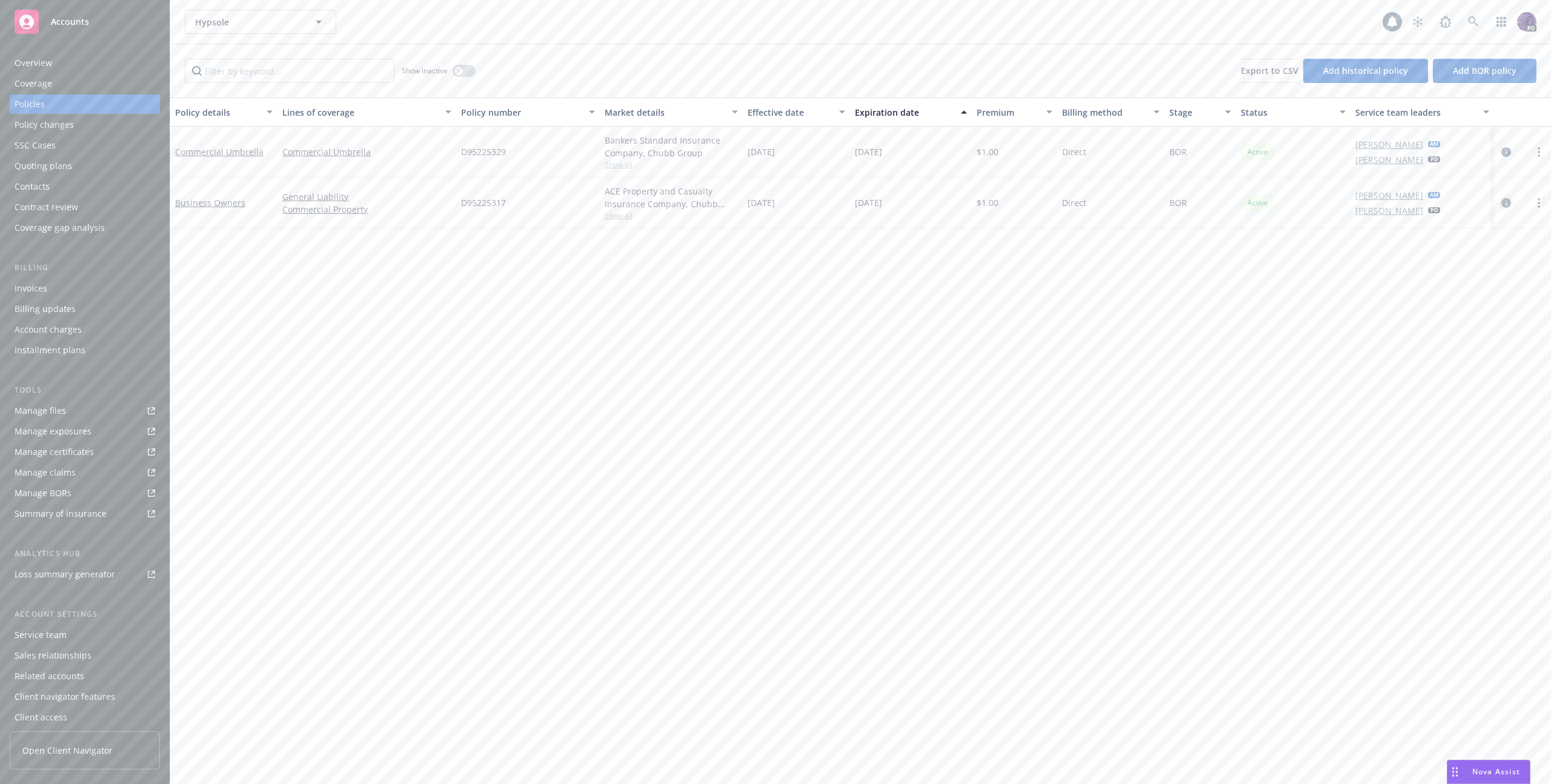
click at [1511, 202] on link "circleInformation" at bounding box center [1505, 202] width 14 height 14
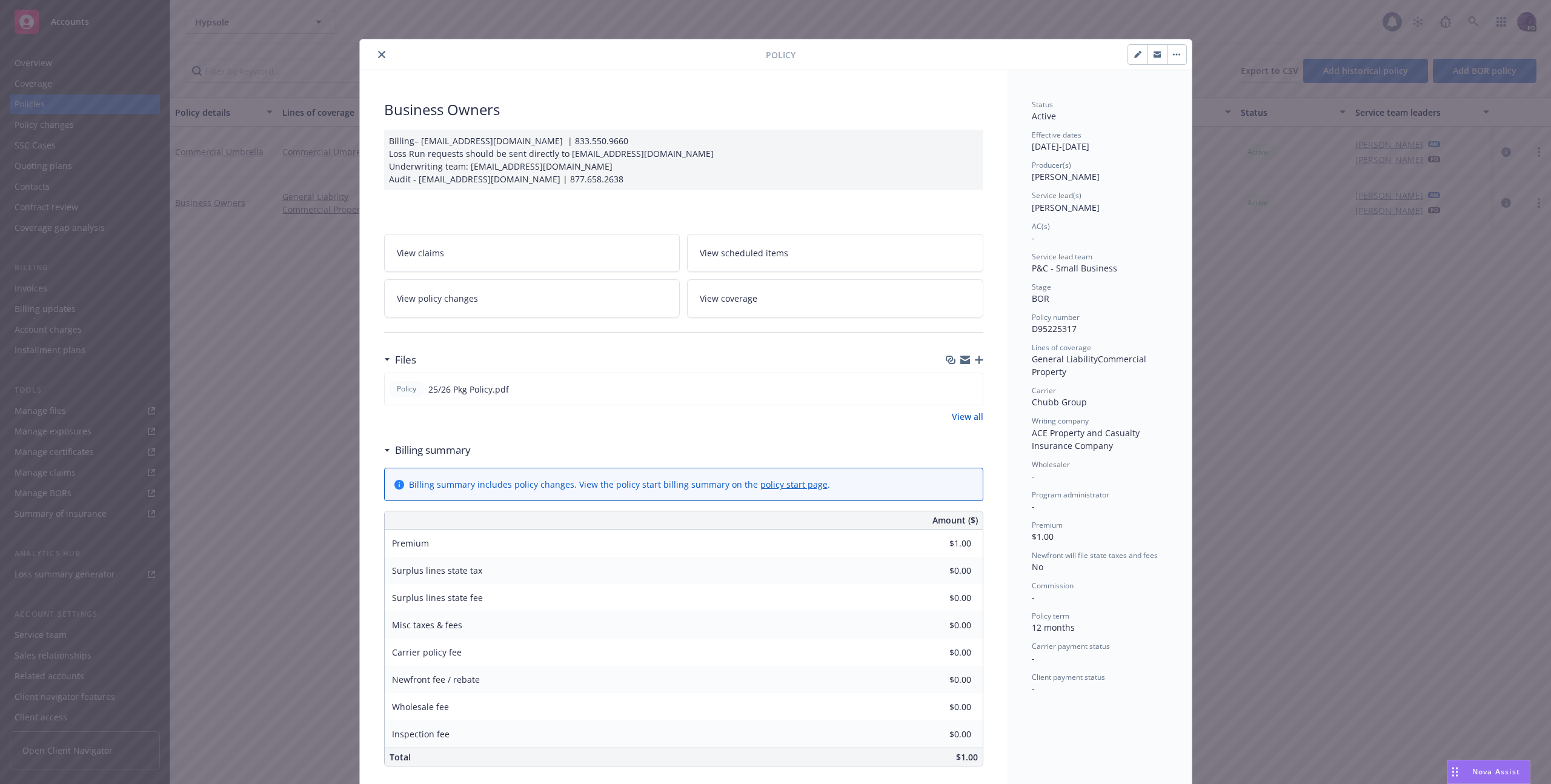
scroll to position [37, 0]
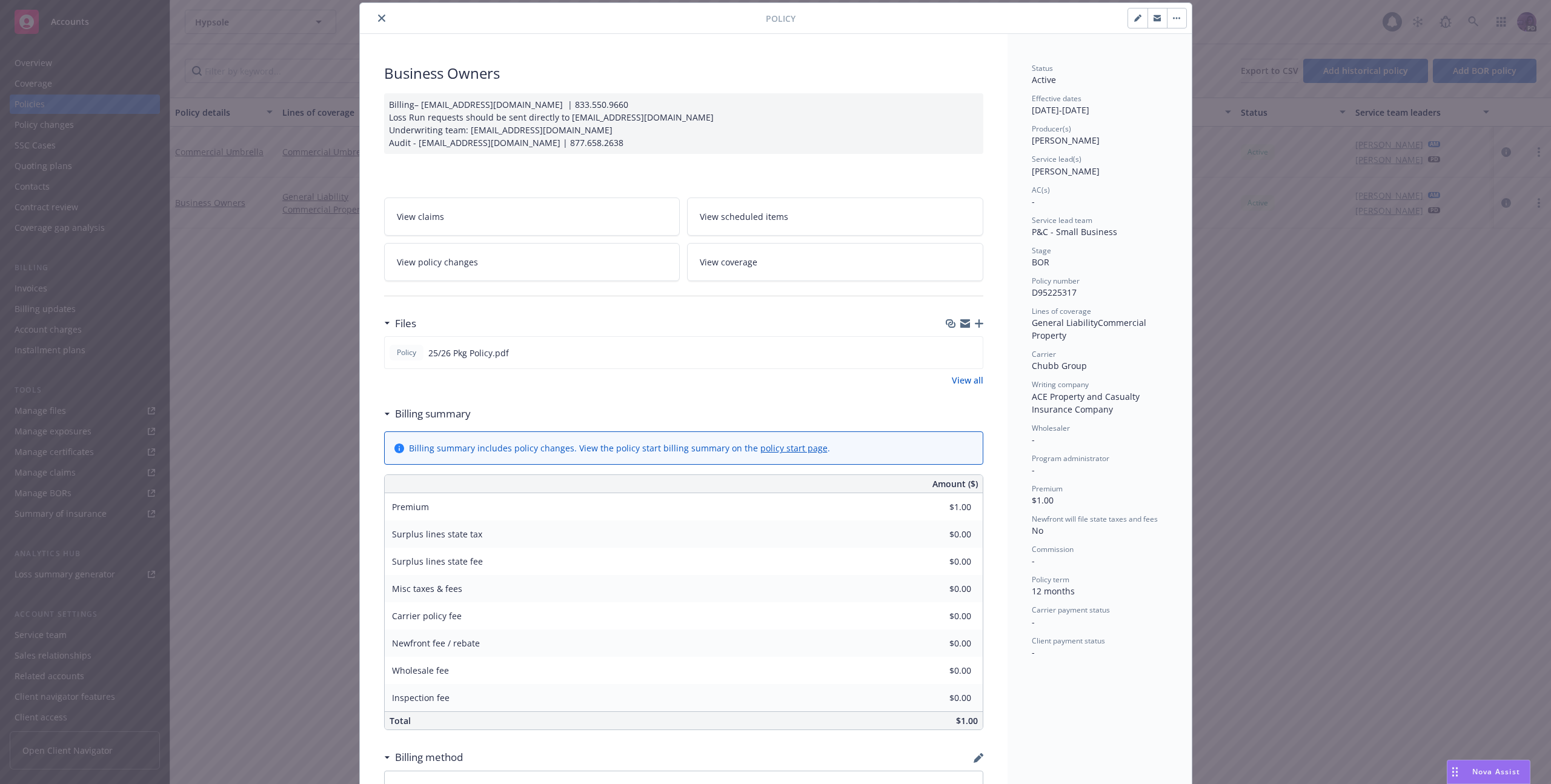
click at [378, 21] on icon "close" at bounding box center [382, 18] width 7 height 7
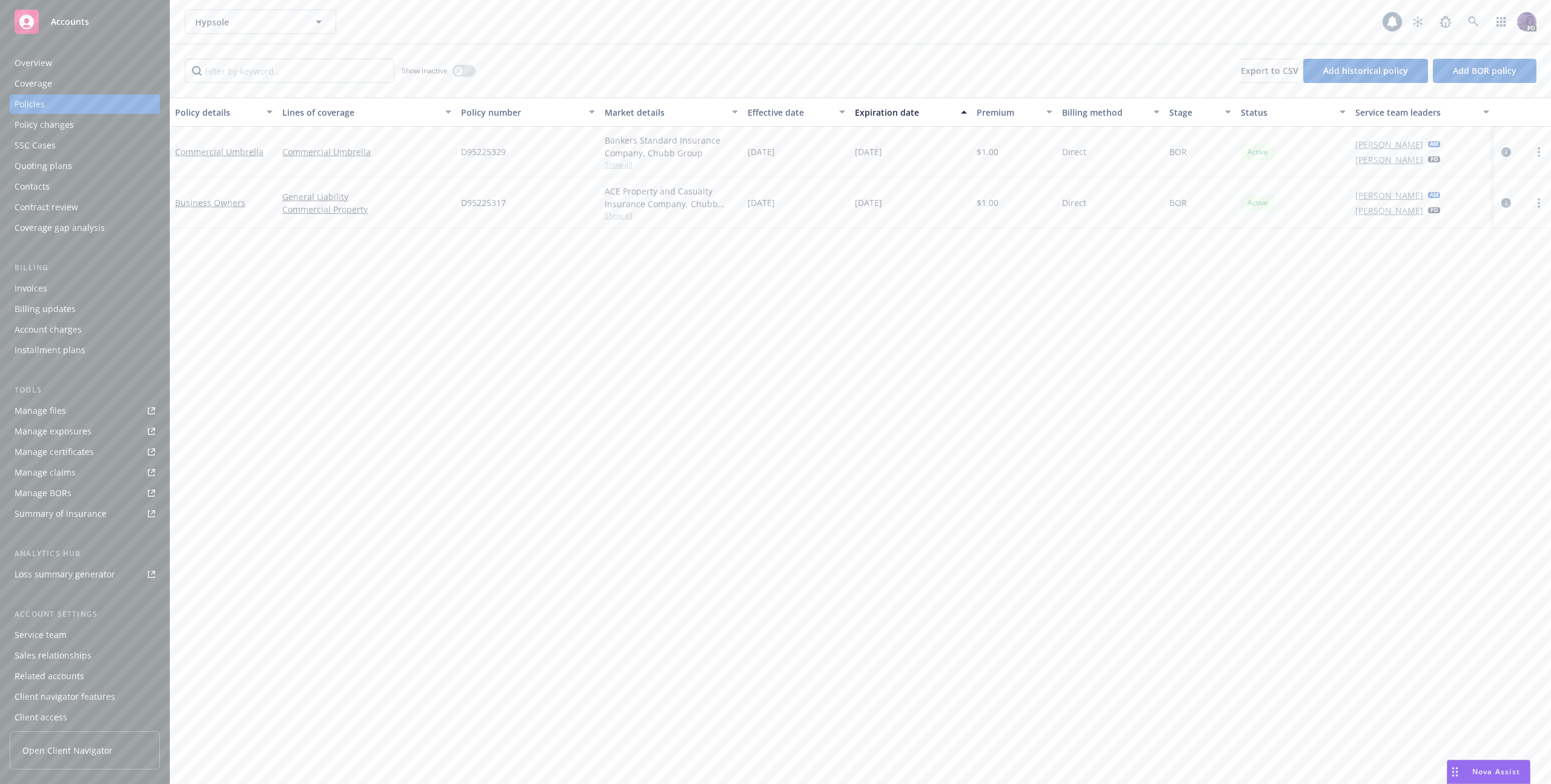
click at [1499, 198] on div at bounding box center [1522, 202] width 47 height 14
click at [1502, 198] on icon "circleInformation" at bounding box center [1505, 202] width 10 height 10
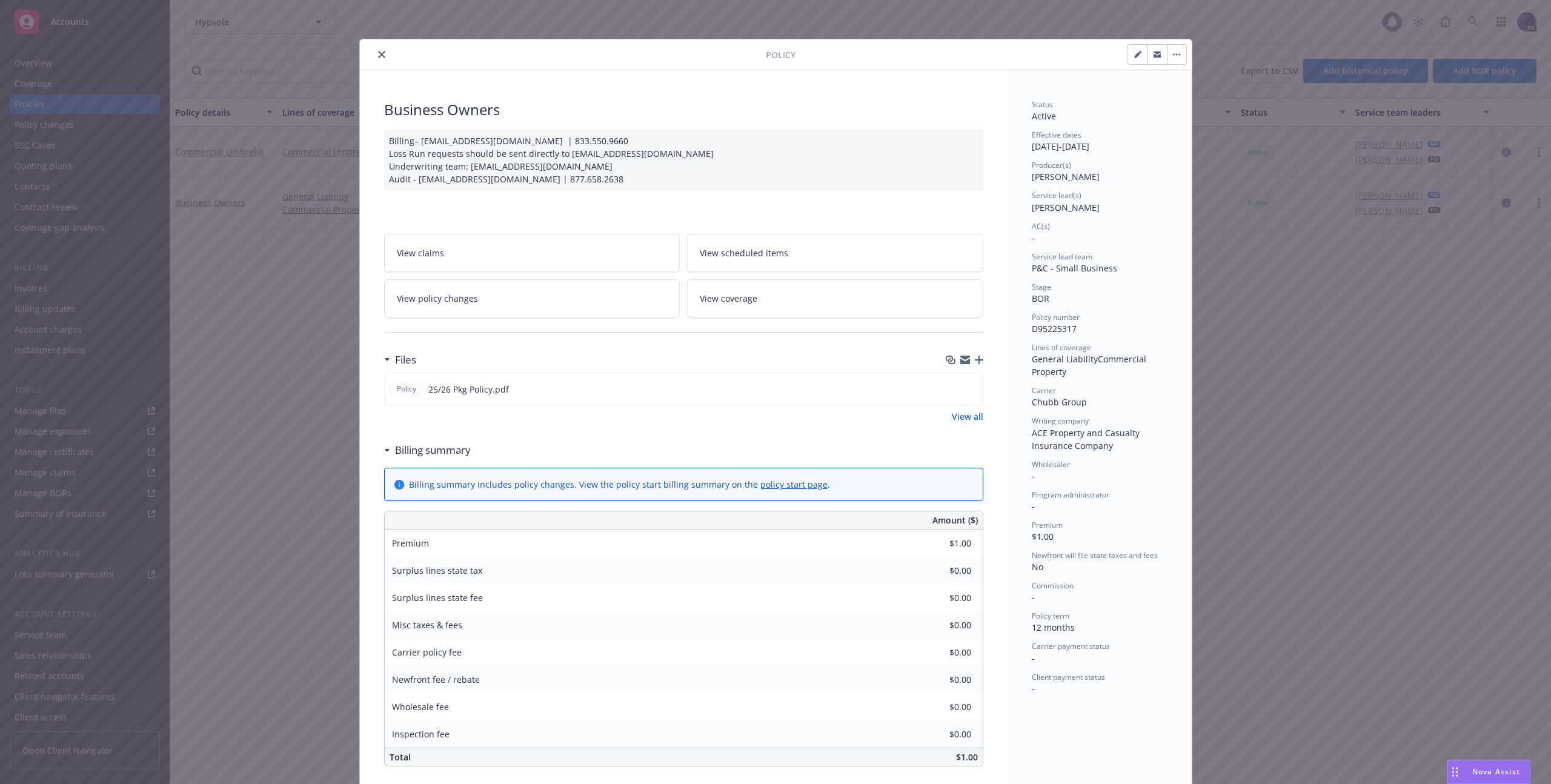
scroll to position [37, 0]
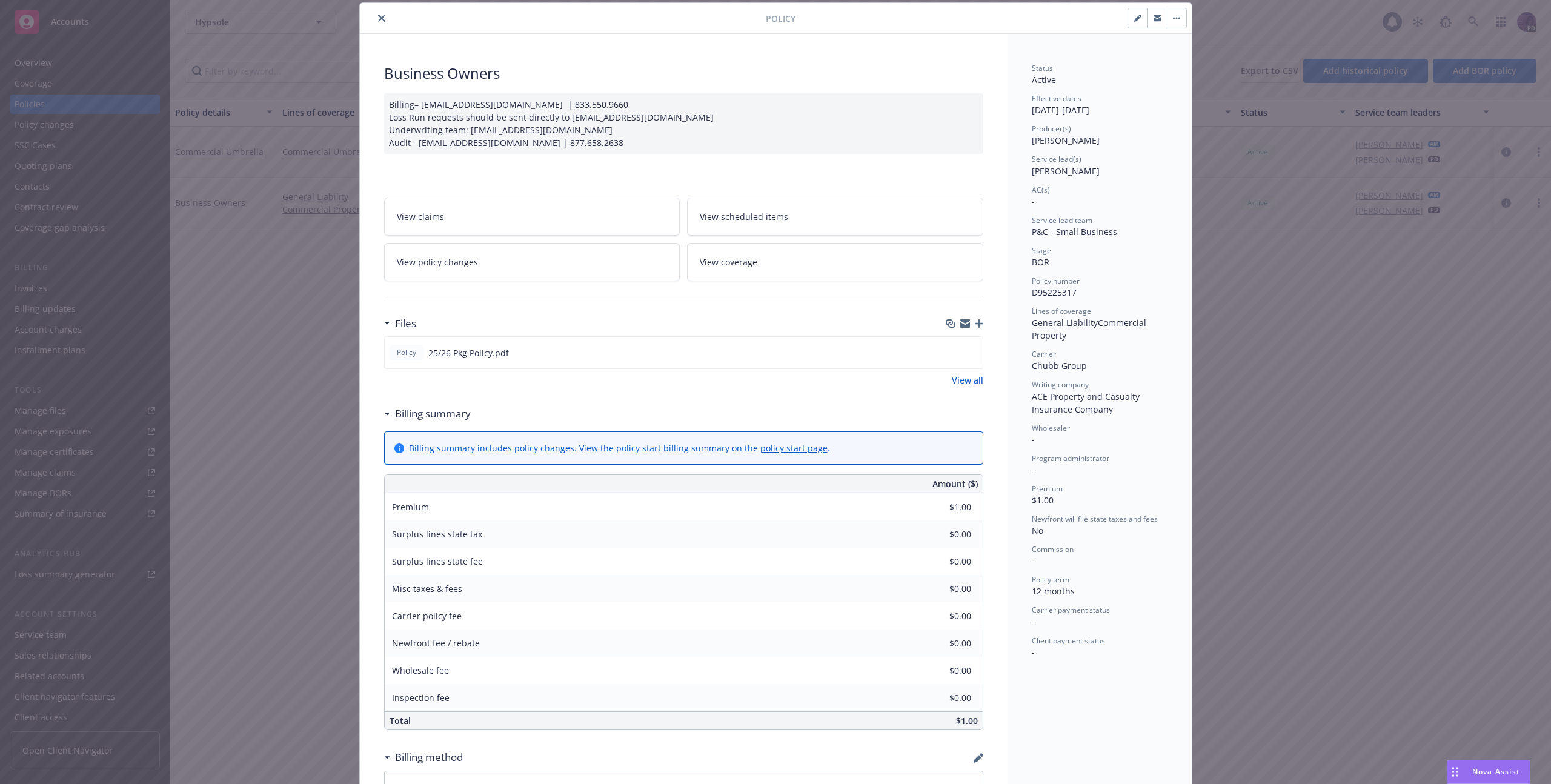
click at [381, 24] on div at bounding box center [565, 18] width 401 height 14
click at [374, 17] on button "close" at bounding box center [381, 18] width 14 height 14
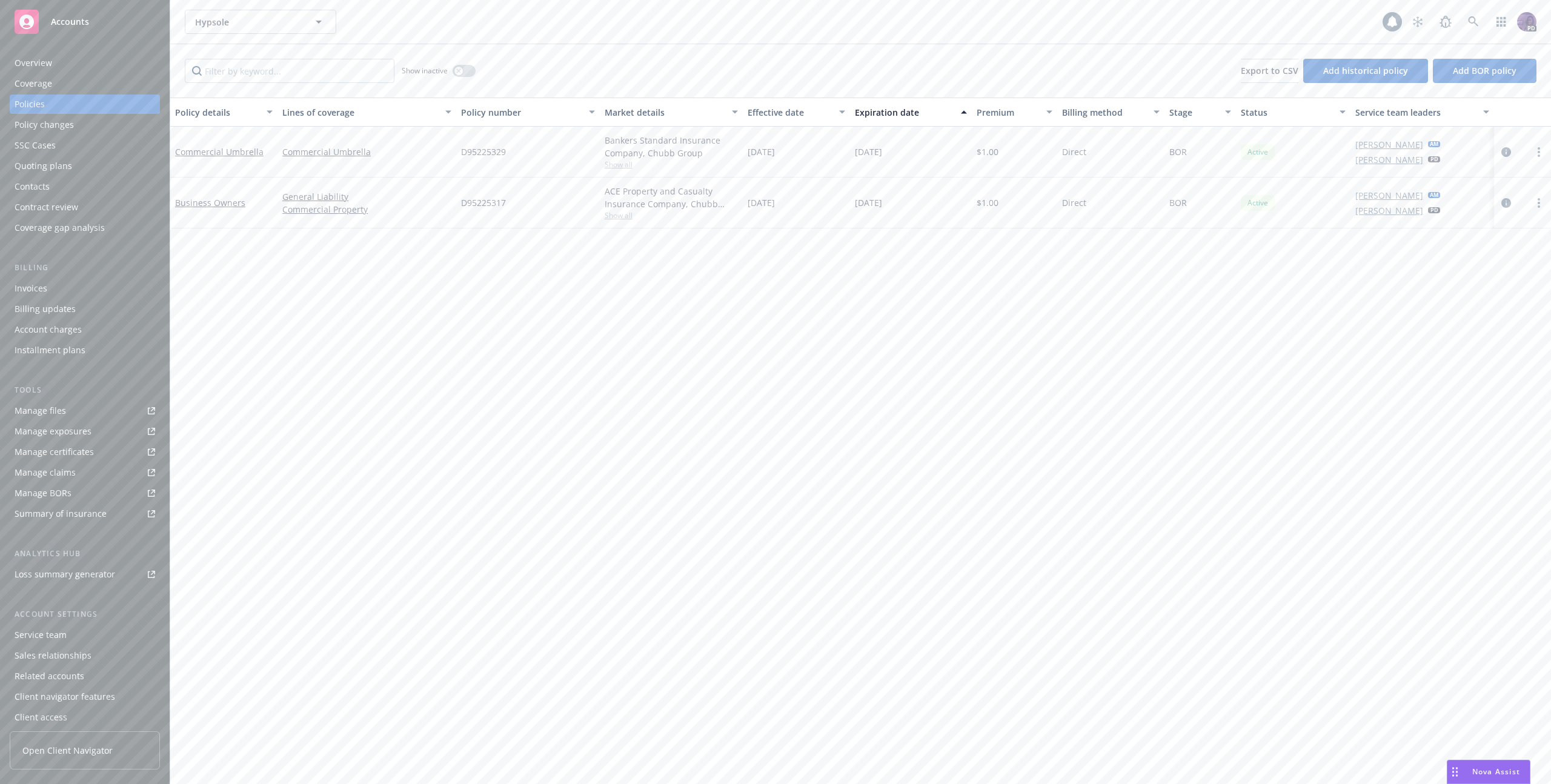
click at [84, 68] on div "Overview" at bounding box center [85, 63] width 141 height 19
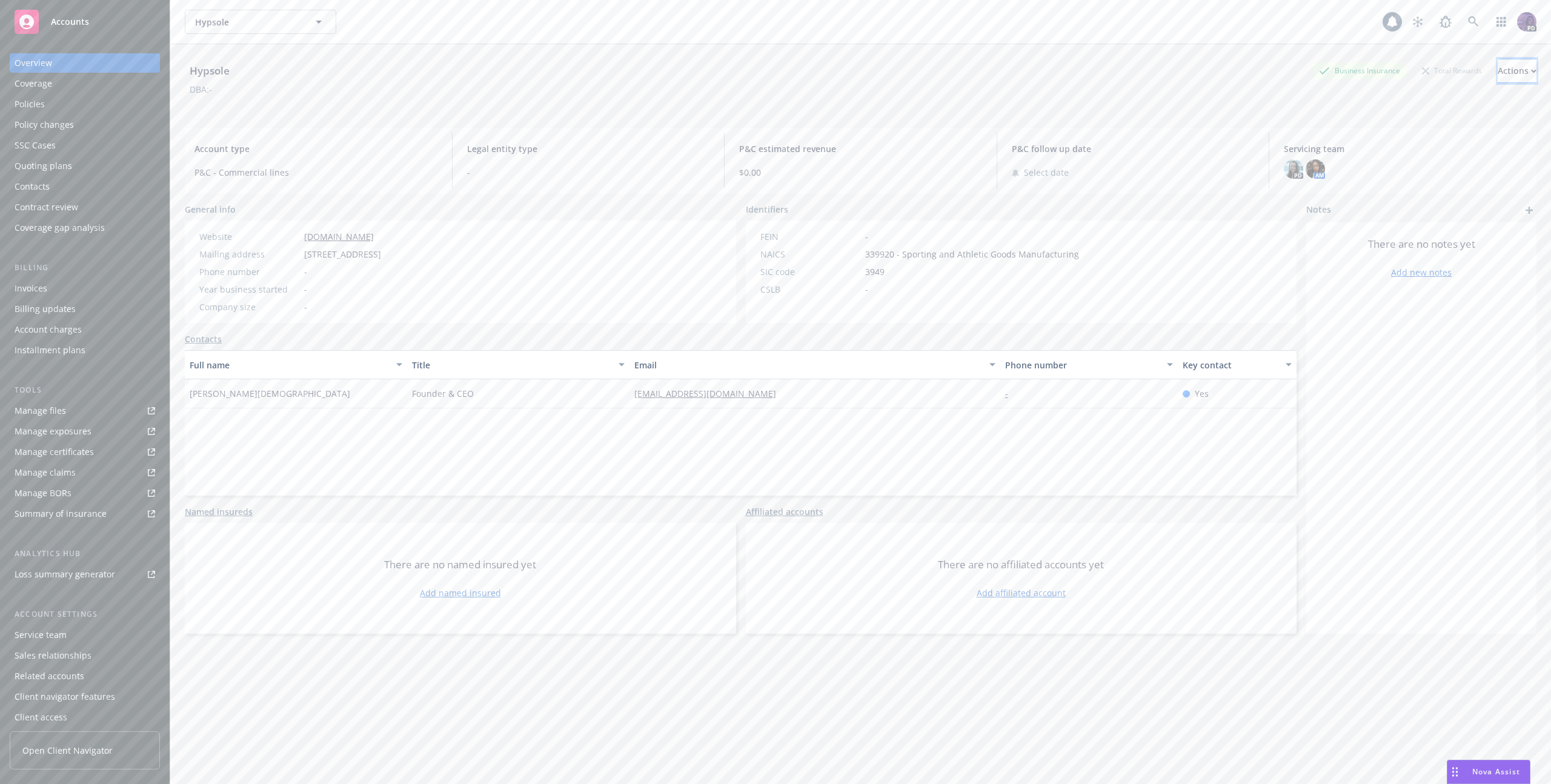
click at [1497, 65] on div "Actions" at bounding box center [1517, 70] width 39 height 23
click at [1440, 146] on link "Copy logging email" at bounding box center [1436, 152] width 198 height 24
click at [461, 27] on div "Hypsole Hypsole" at bounding box center [783, 22] width 1198 height 24
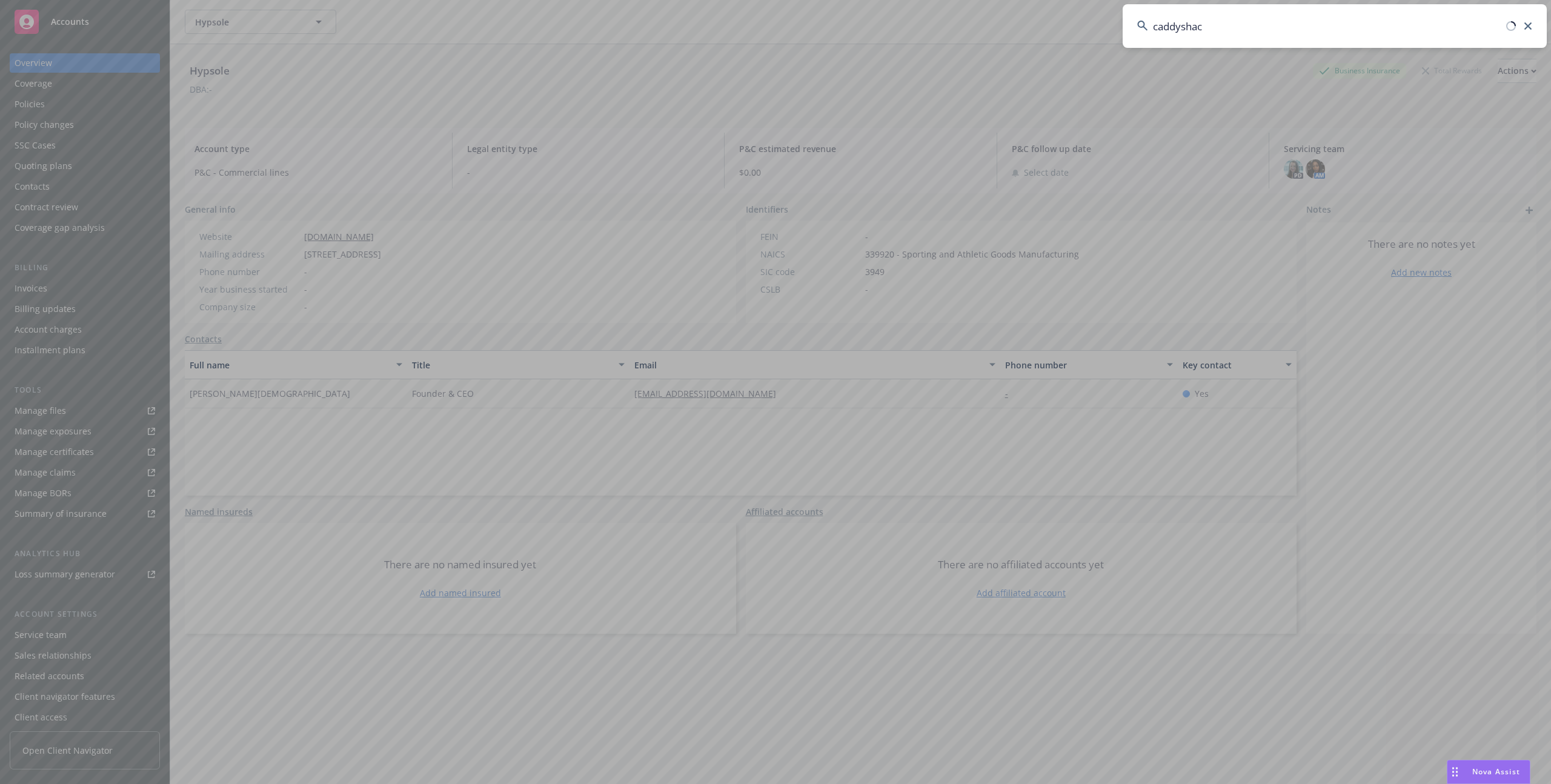
type input "caddyshack"
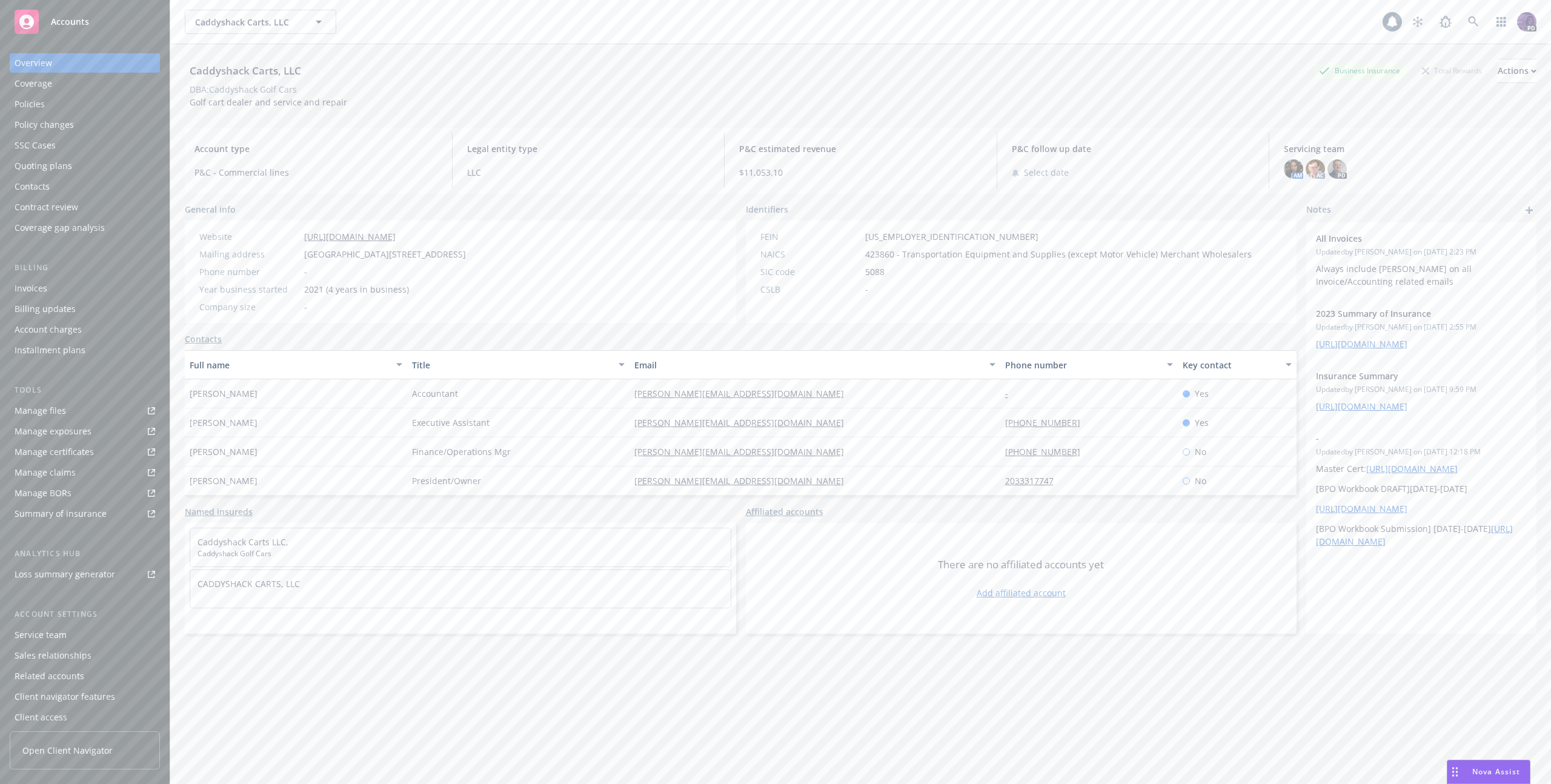
click at [128, 112] on div "Policies" at bounding box center [85, 104] width 141 height 19
